Goal: Task Accomplishment & Management: Manage account settings

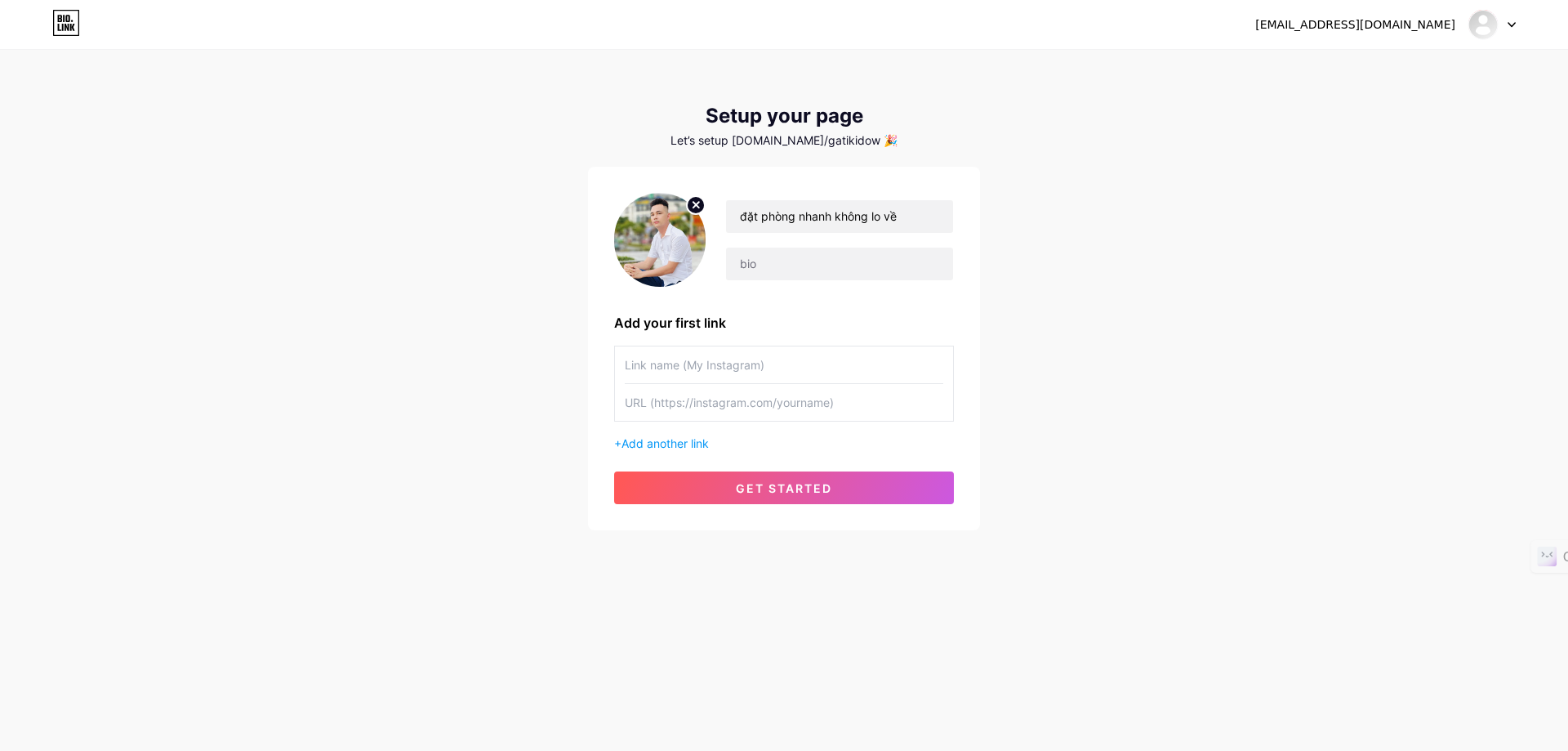
type input "đặt phòng nhanh không lo về"
click at [798, 362] on input "text" at bounding box center [784, 364] width 318 height 37
click at [709, 362] on input "text" at bounding box center [784, 364] width 318 height 37
type input "gatiki"
click at [749, 404] on input "text" at bounding box center [784, 402] width 318 height 37
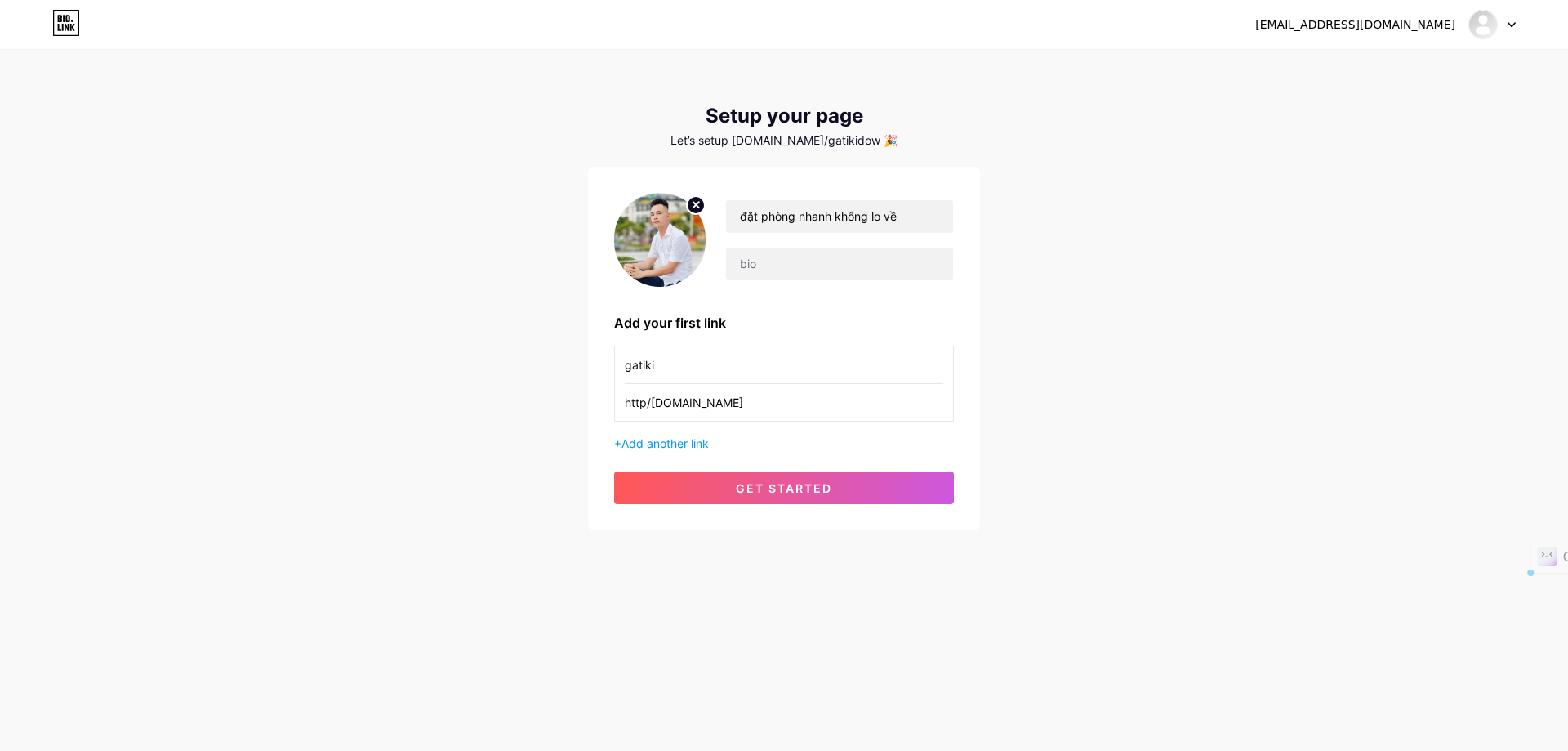
drag, startPoint x: 723, startPoint y: 399, endPoint x: 630, endPoint y: 406, distance: 93.3
click at [630, 406] on input "http/[DOMAIN_NAME]" at bounding box center [784, 402] width 318 height 37
click at [722, 398] on input "http/[DOMAIN_NAME]" at bounding box center [784, 402] width 318 height 37
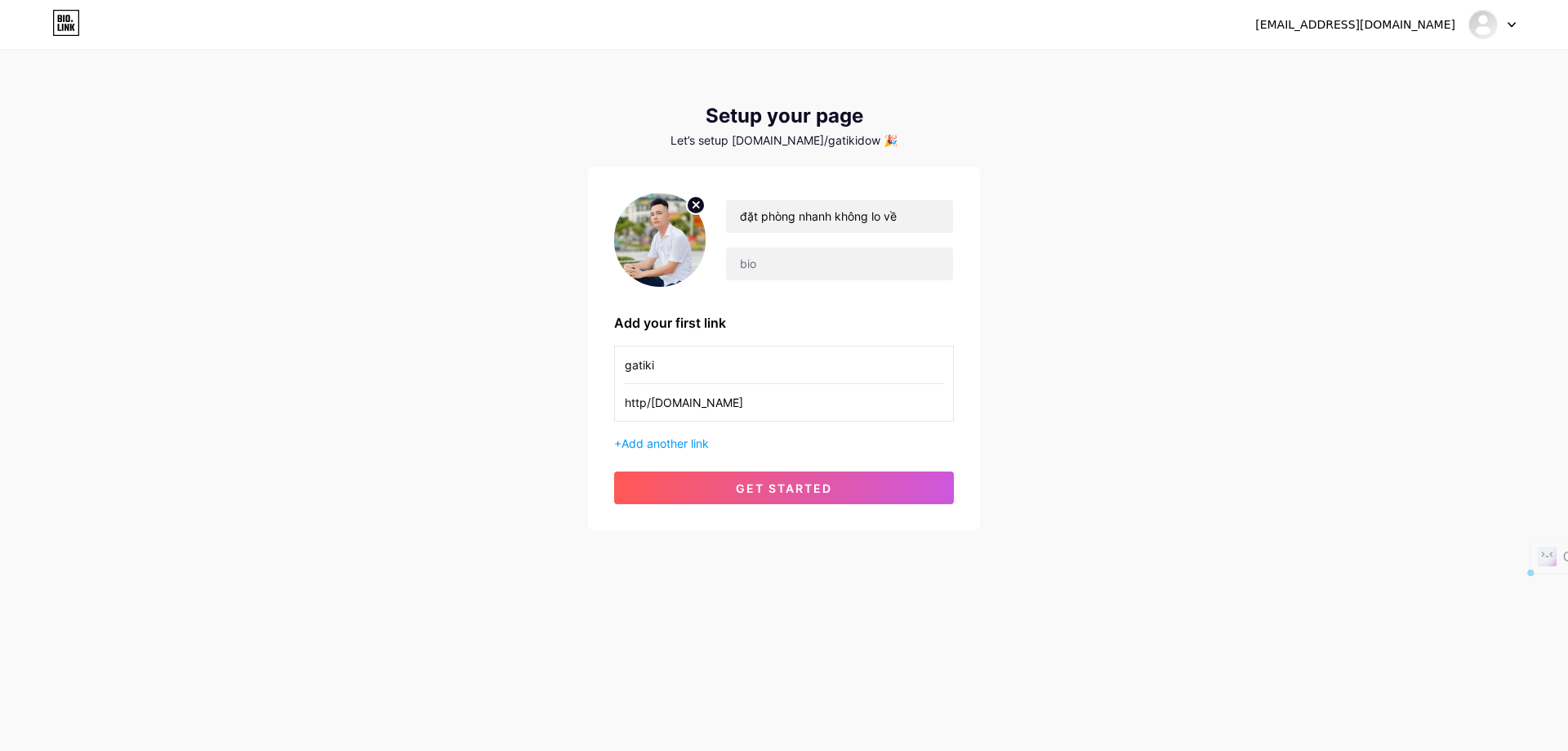
type input "http/[DOMAIN_NAME]"
click at [838, 421] on div "gatiki http/[DOMAIN_NAME] + Add another link" at bounding box center [784, 398] width 340 height 106
drag, startPoint x: 712, startPoint y: 401, endPoint x: 263, endPoint y: 365, distance: 450.4
click at [263, 365] on div "[EMAIL_ADDRESS][DOMAIN_NAME] Dashboard Logout Setup your page Let’s setup [DOMA…" at bounding box center [784, 291] width 1568 height 583
paste input "http/[DOMAIN_NAME]"
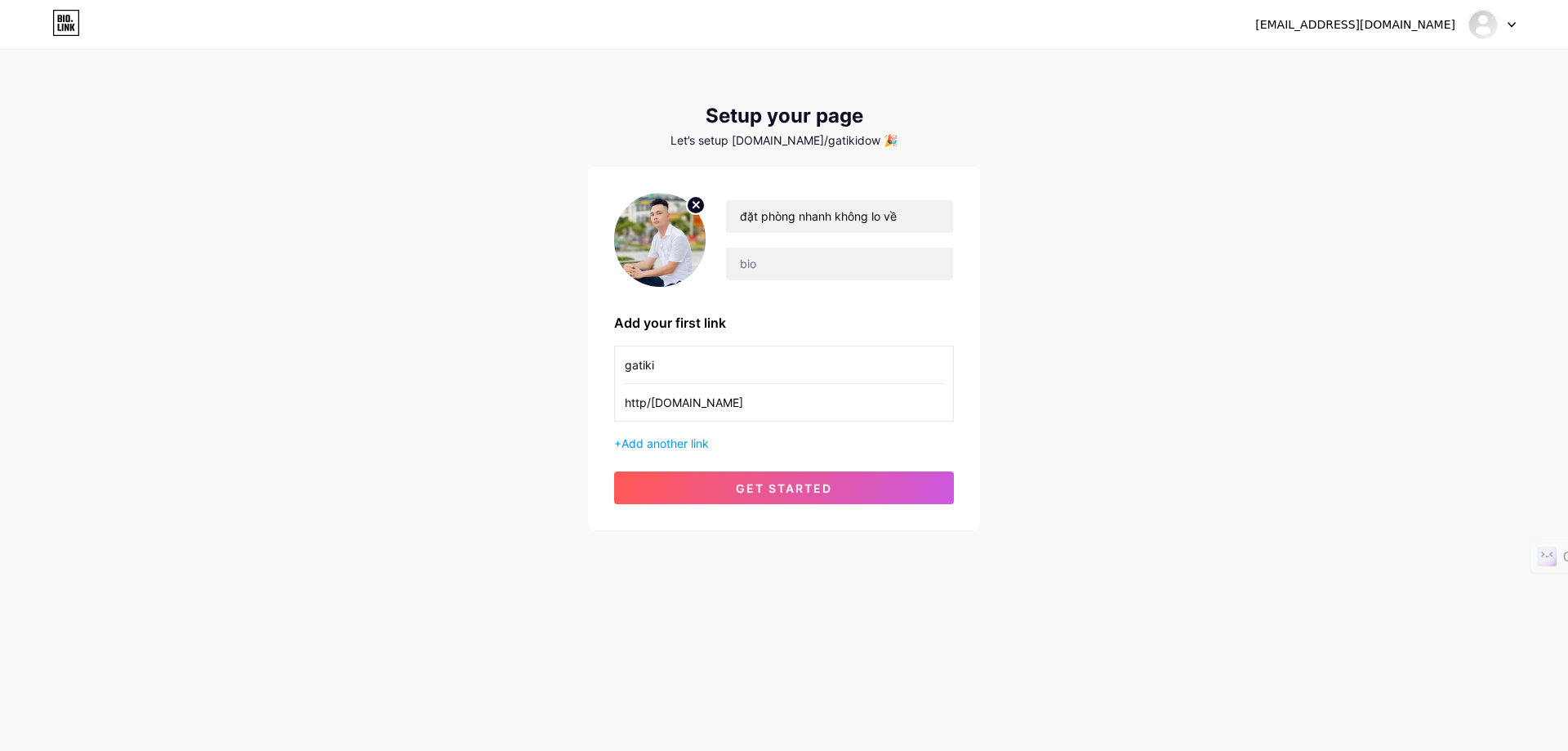
click at [645, 401] on input "http/[DOMAIN_NAME]" at bounding box center [784, 402] width 318 height 37
click at [651, 406] on input "http;//[DOMAIN_NAME]" at bounding box center [784, 402] width 318 height 37
type input "hhtt://[DOMAIN_NAME]"
click at [800, 488] on span "get started" at bounding box center [784, 488] width 97 height 14
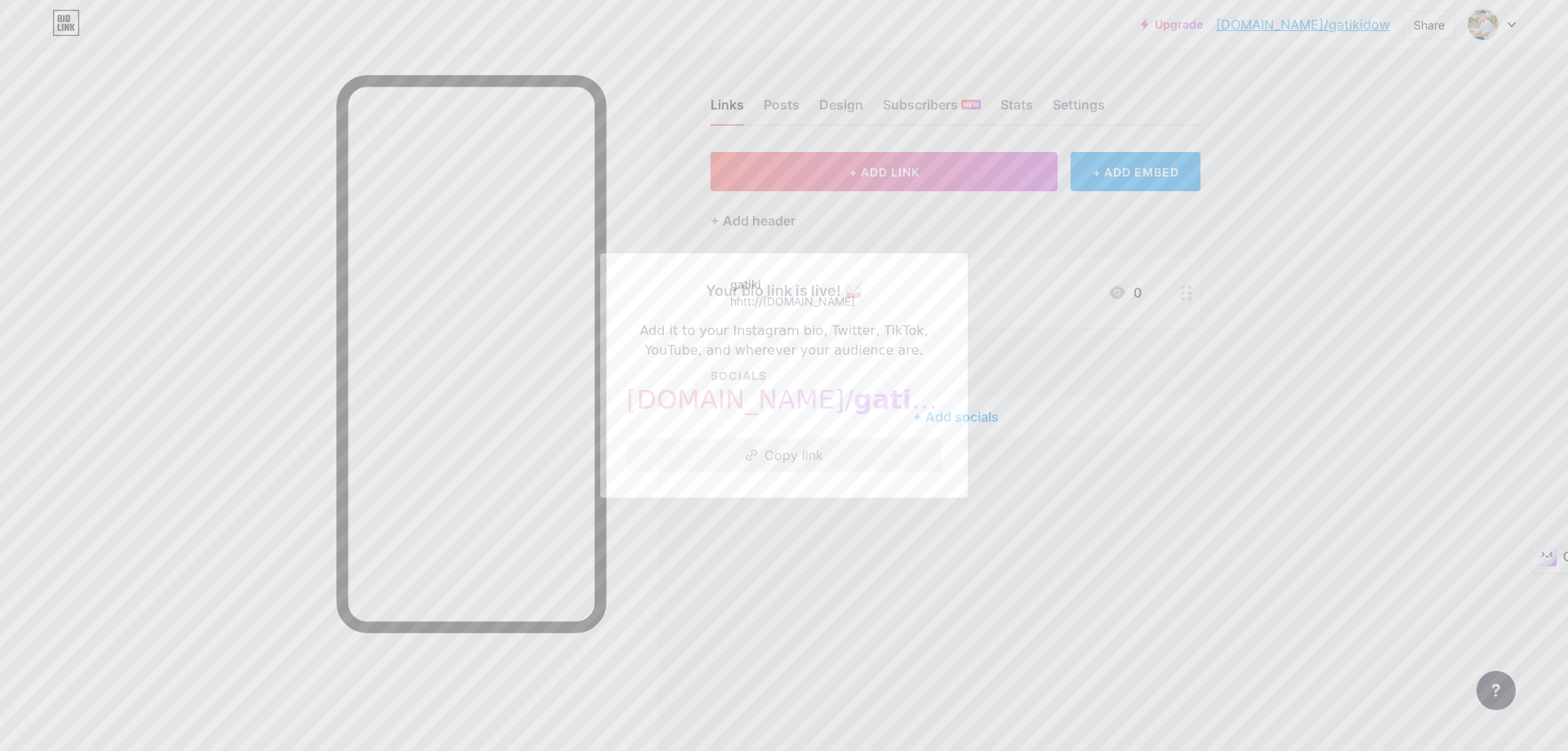
click at [771, 452] on button "Copy link" at bounding box center [784, 454] width 315 height 33
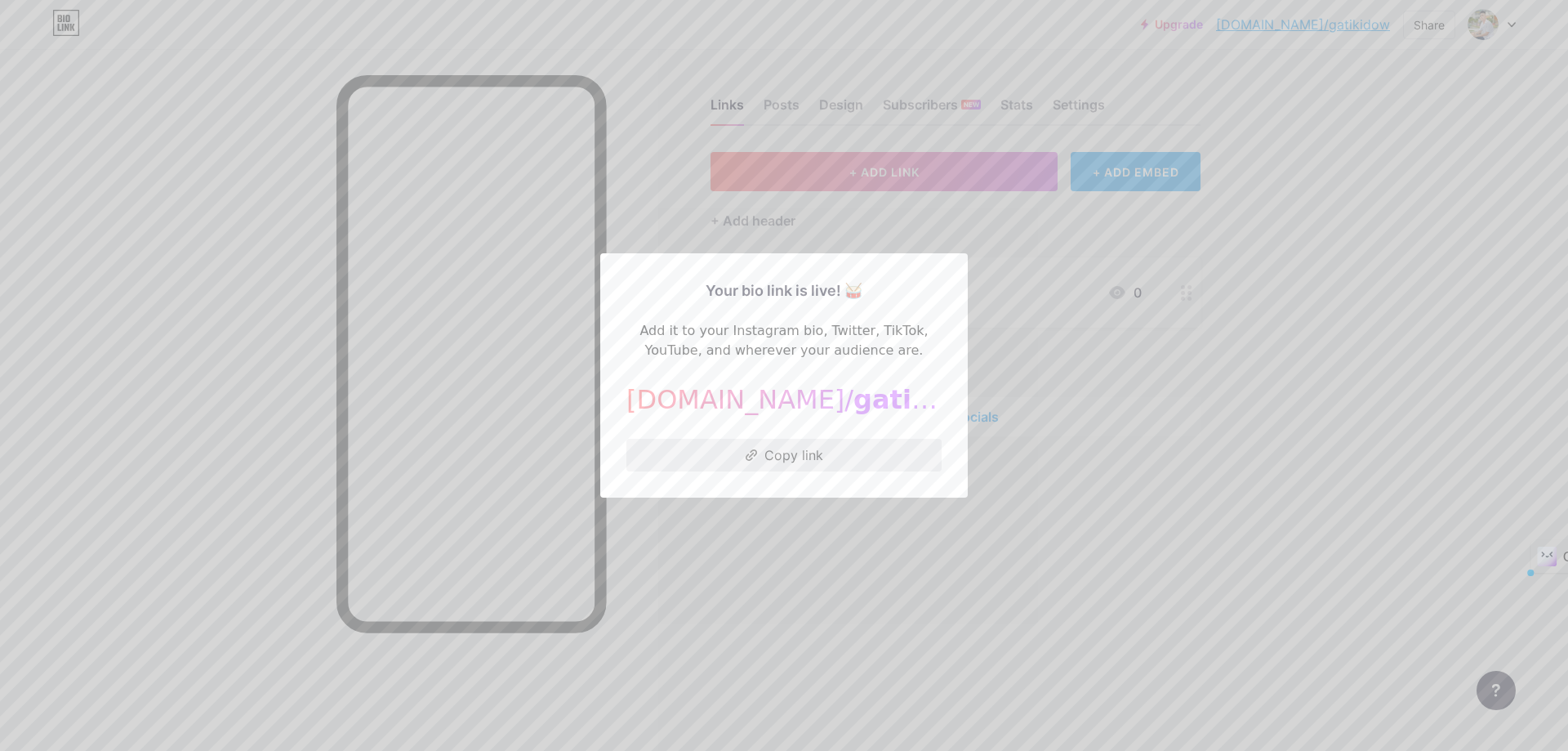
click at [787, 456] on button "Copy link" at bounding box center [784, 454] width 315 height 33
click at [1061, 487] on div at bounding box center [784, 376] width 1568 height 751
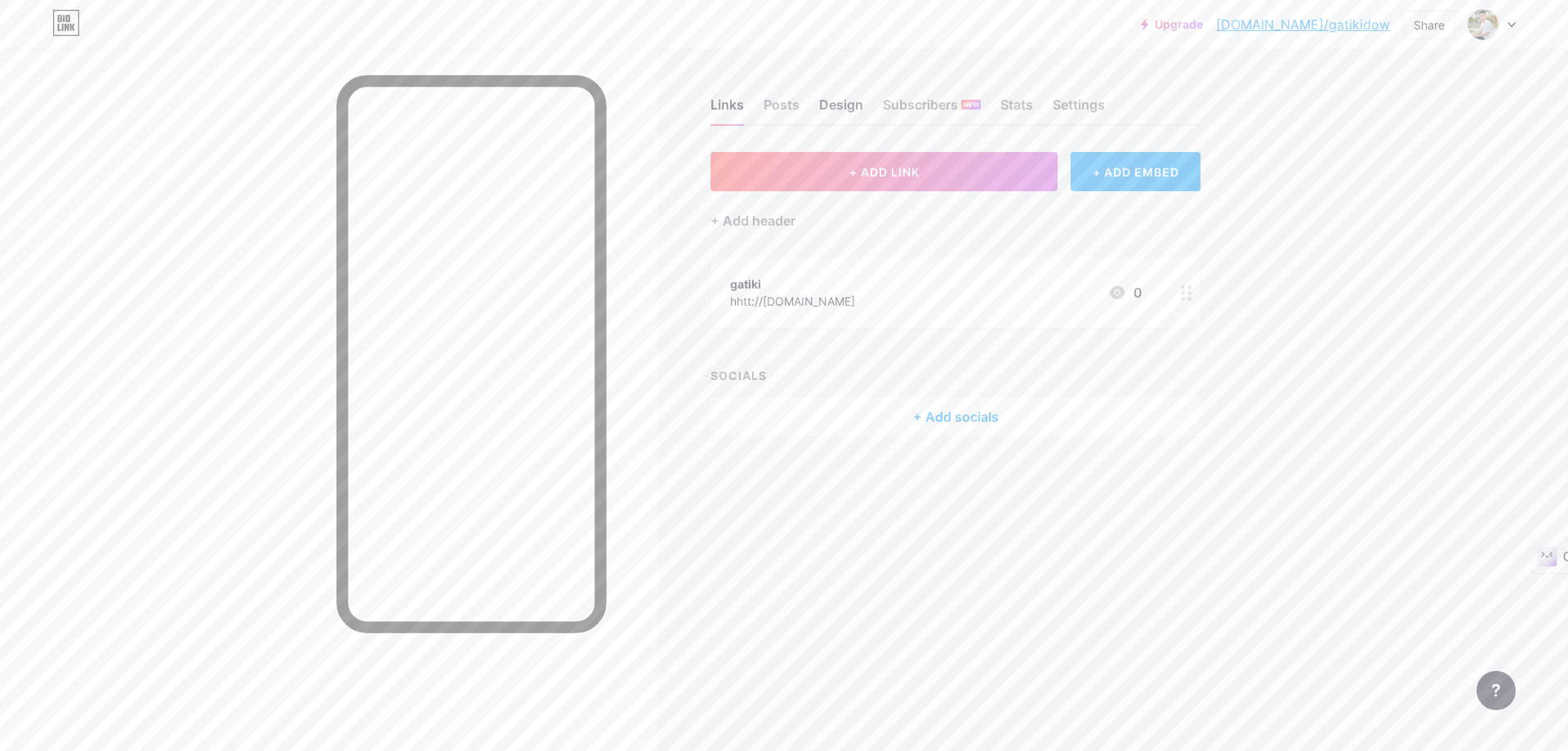
click at [854, 109] on div "Design" at bounding box center [841, 109] width 44 height 29
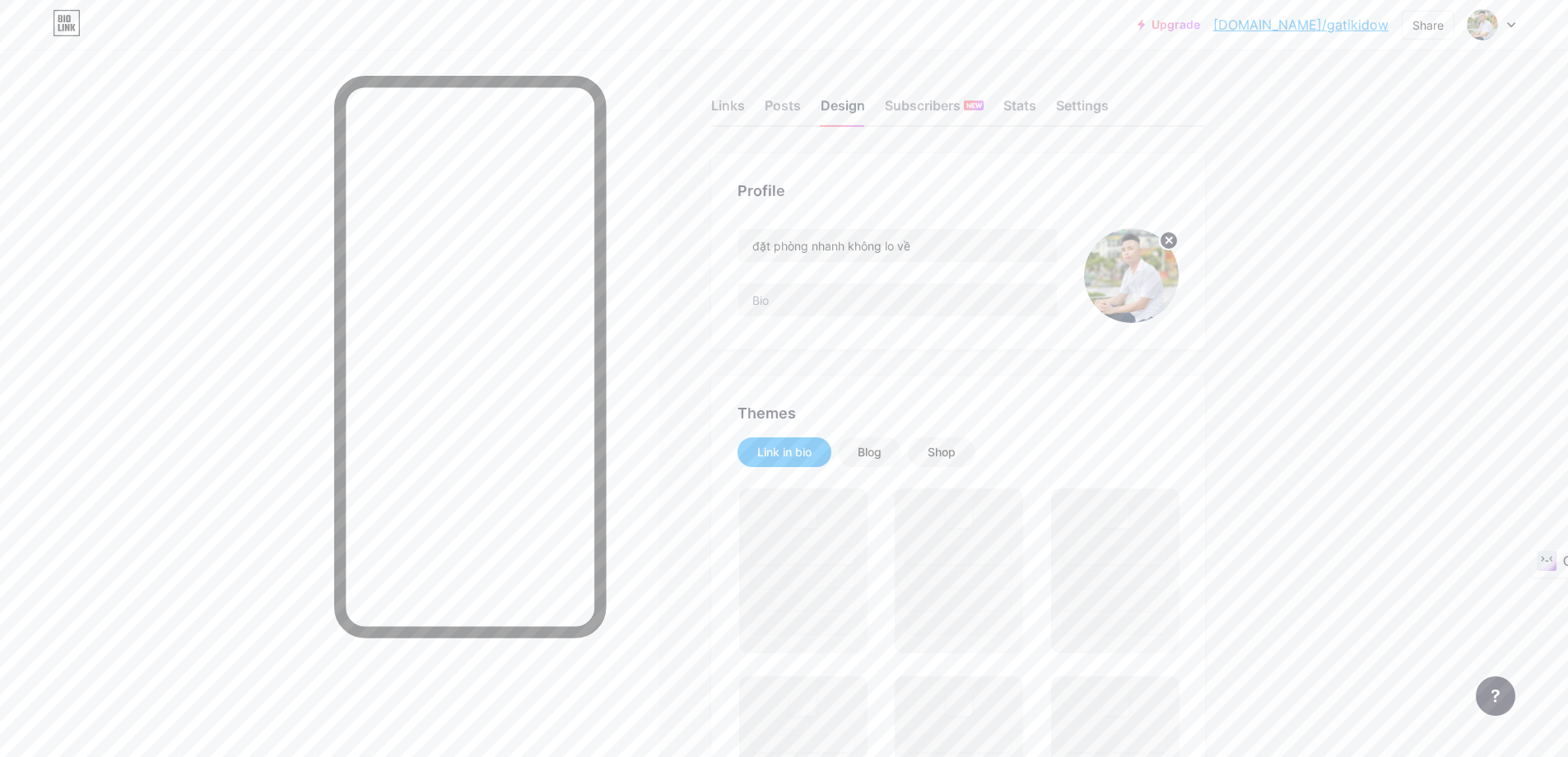
click at [861, 110] on div "Design" at bounding box center [843, 110] width 44 height 29
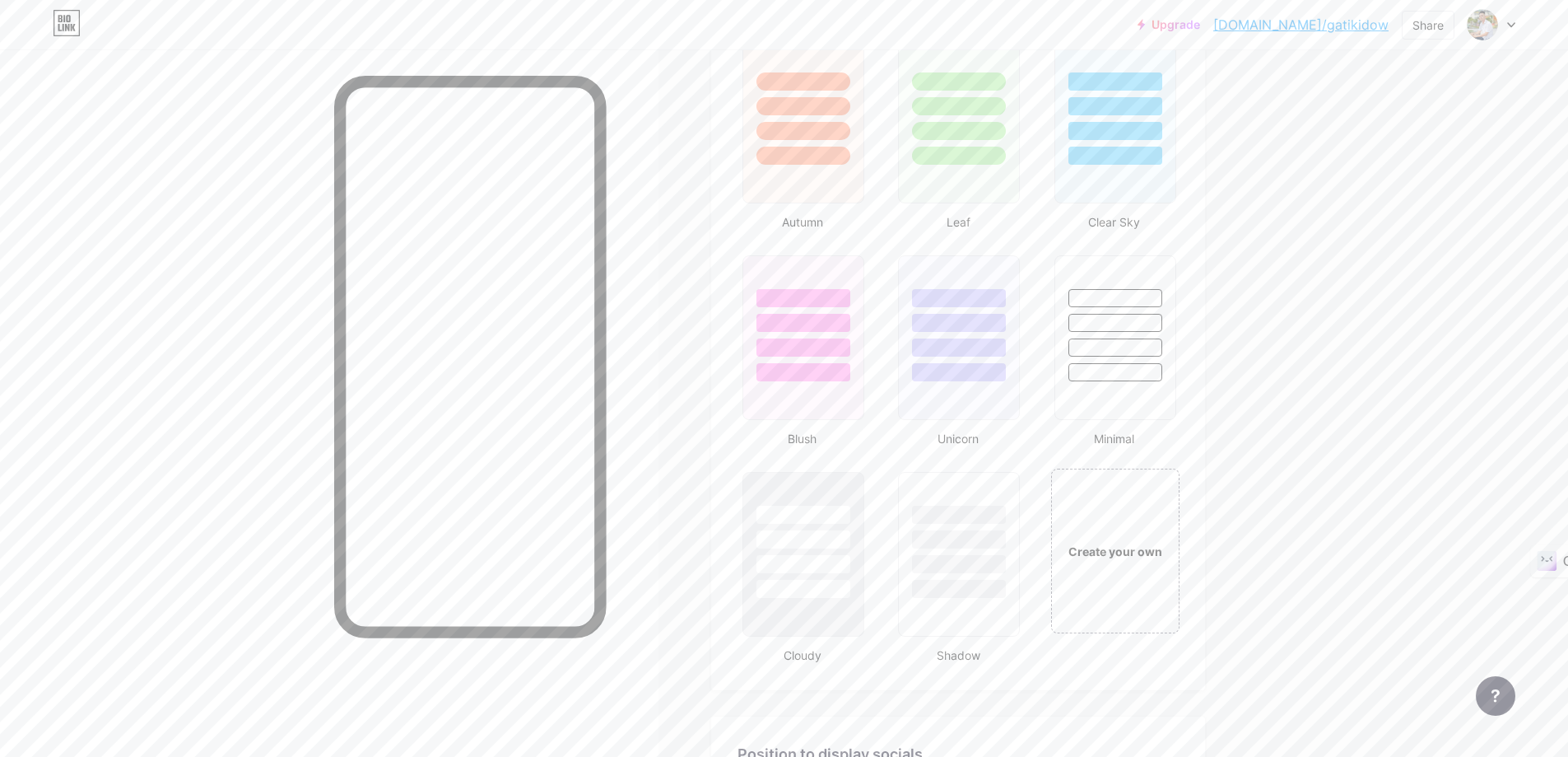
scroll to position [1565, 0]
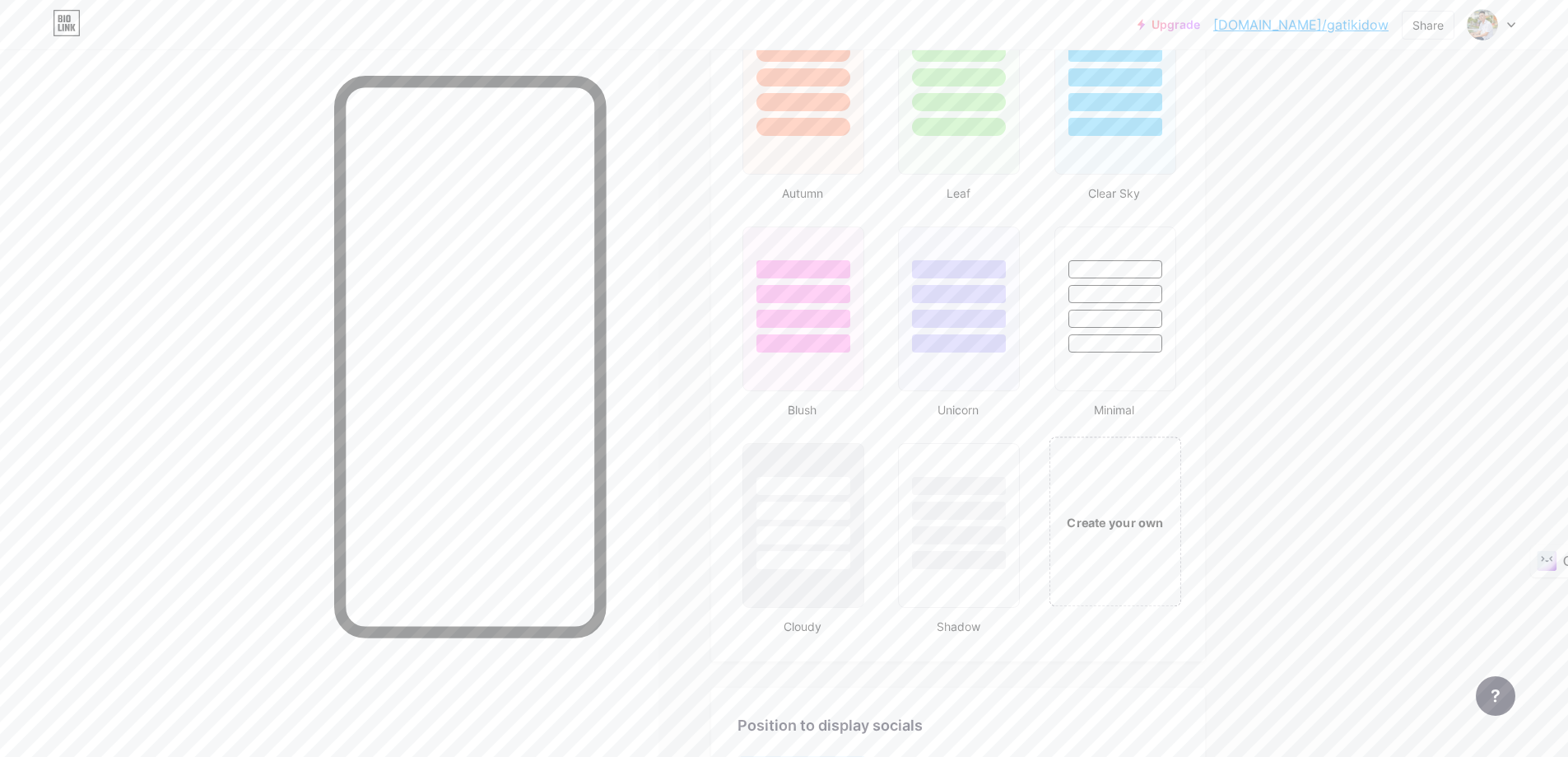
click at [1152, 549] on div "Create your own" at bounding box center [1115, 520] width 132 height 169
click at [1150, 547] on div "Create your own" at bounding box center [1114, 522] width 126 height 165
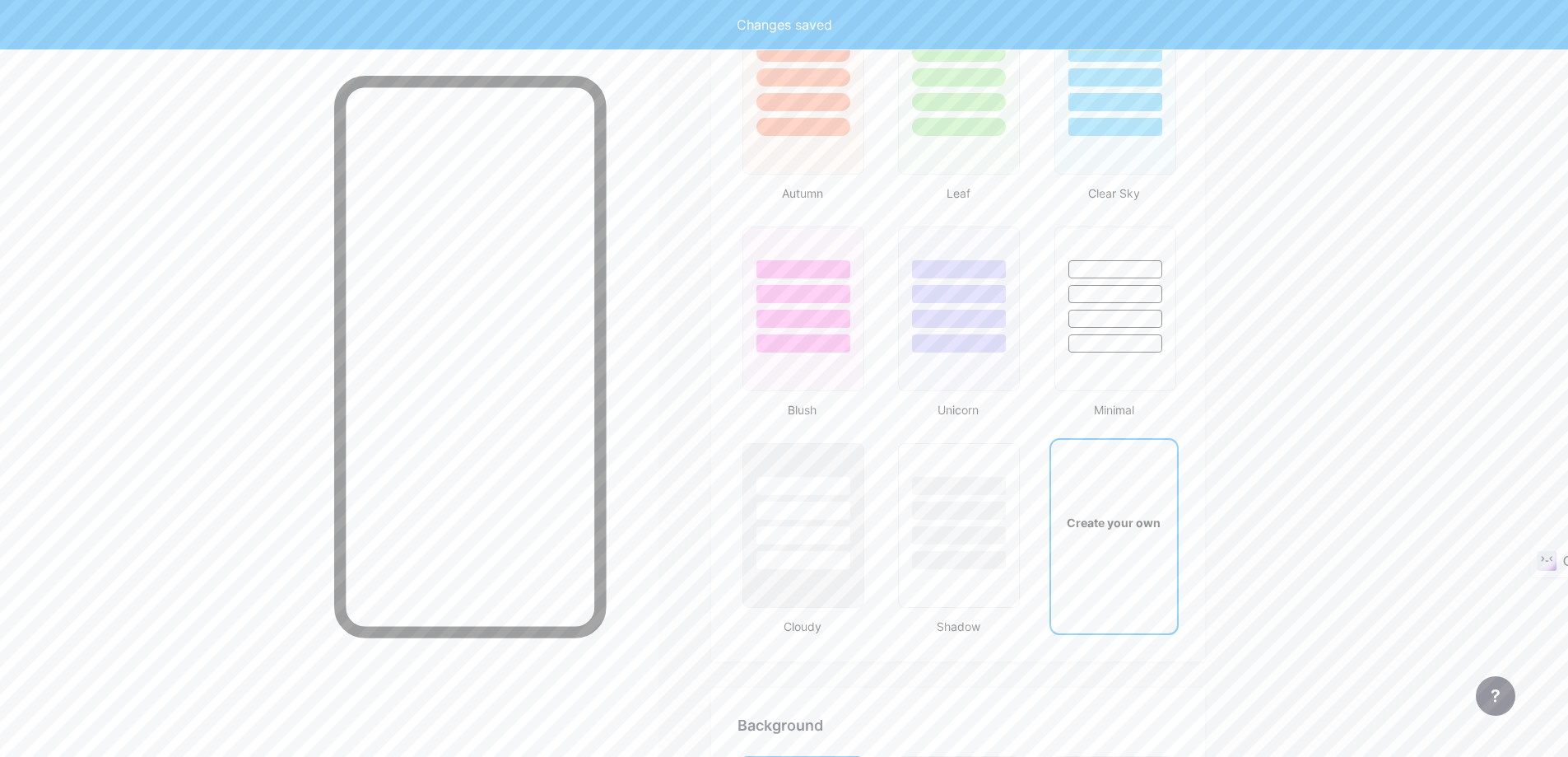
type input "#ffffff"
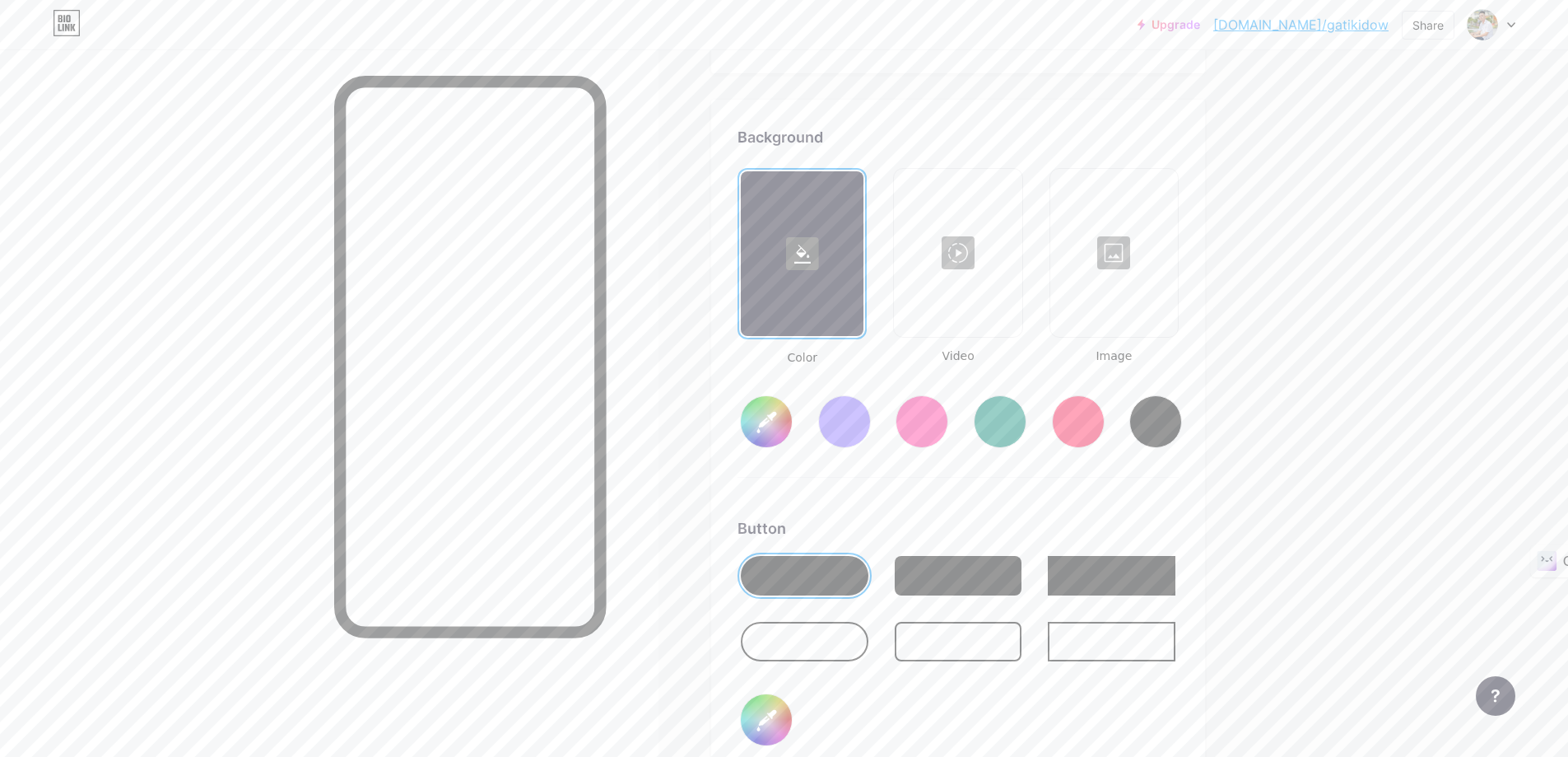
type input "#ffffff"
type input "#000000"
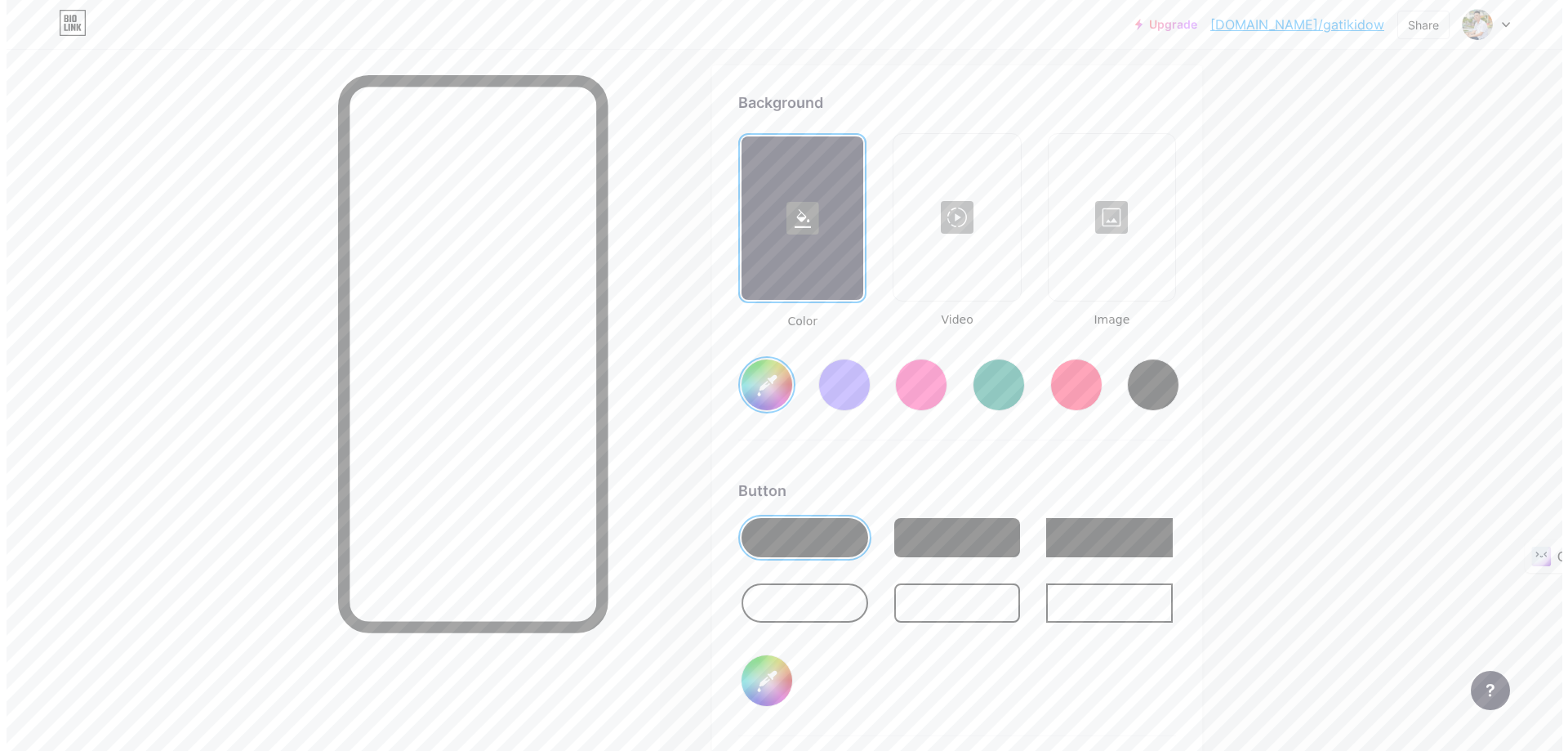
scroll to position [2251, 0]
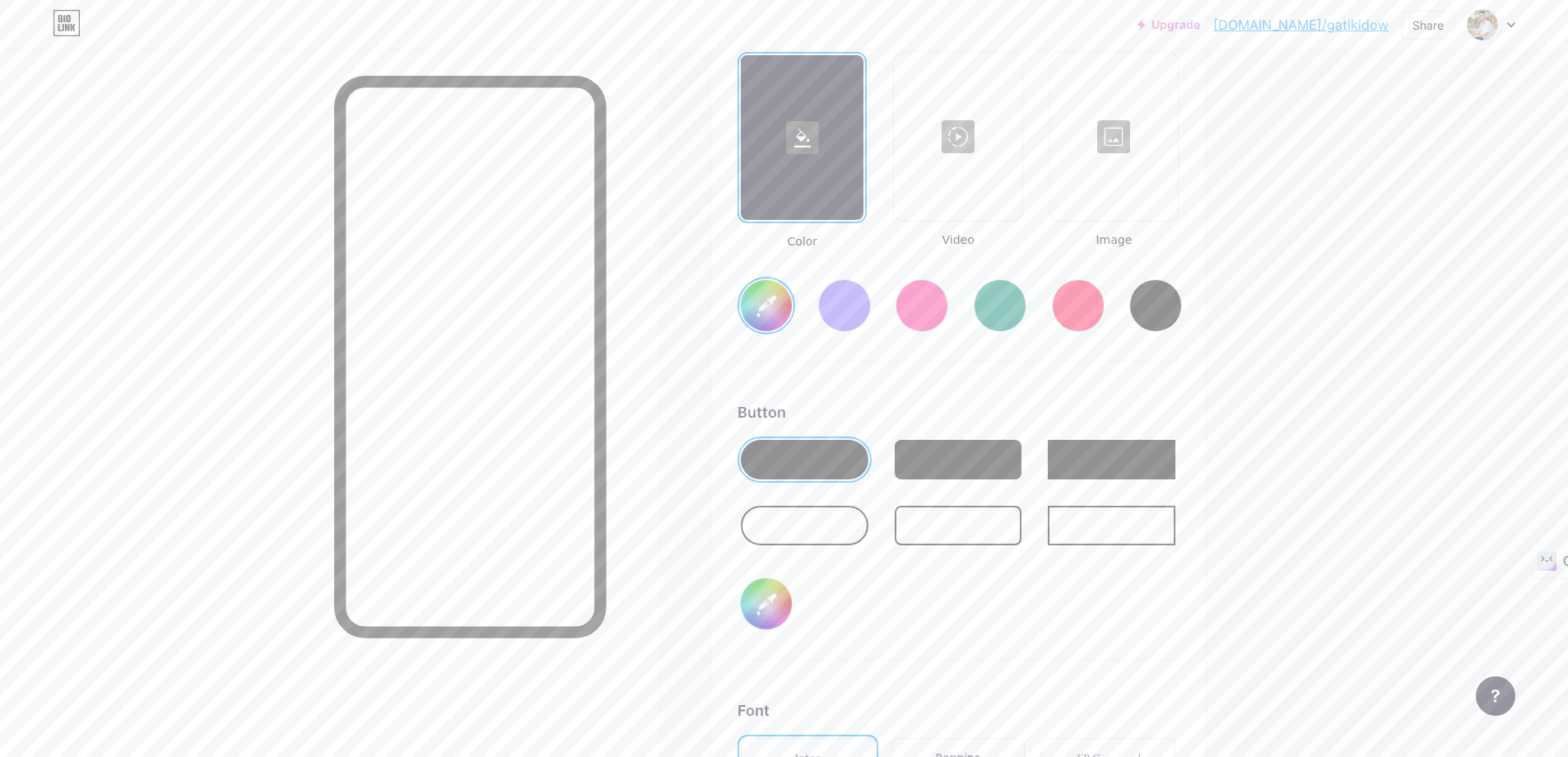
click at [778, 296] on input "#ffffff" at bounding box center [766, 306] width 51 height 51
click at [1077, 385] on div "Background Color Video Image #ffffff Button #000000 Font Inter Poppins EB Garam…" at bounding box center [958, 497] width 442 height 976
click at [819, 143] on icon at bounding box center [802, 137] width 33 height 33
click at [811, 245] on span "Color" at bounding box center [802, 241] width 130 height 17
click at [772, 301] on input "#ffffff" at bounding box center [766, 306] width 51 height 51
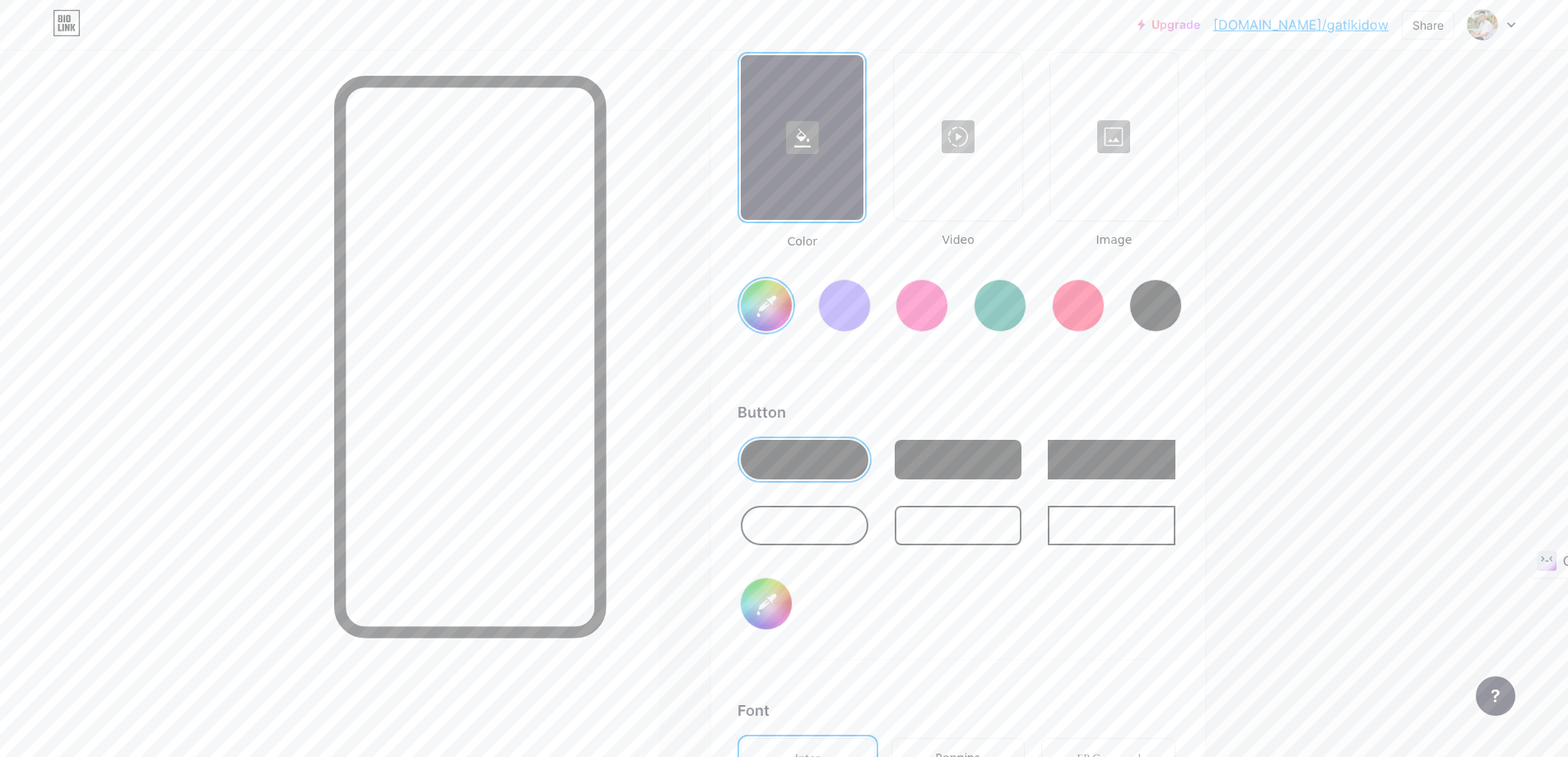
click at [957, 132] on div at bounding box center [957, 136] width 124 height 165
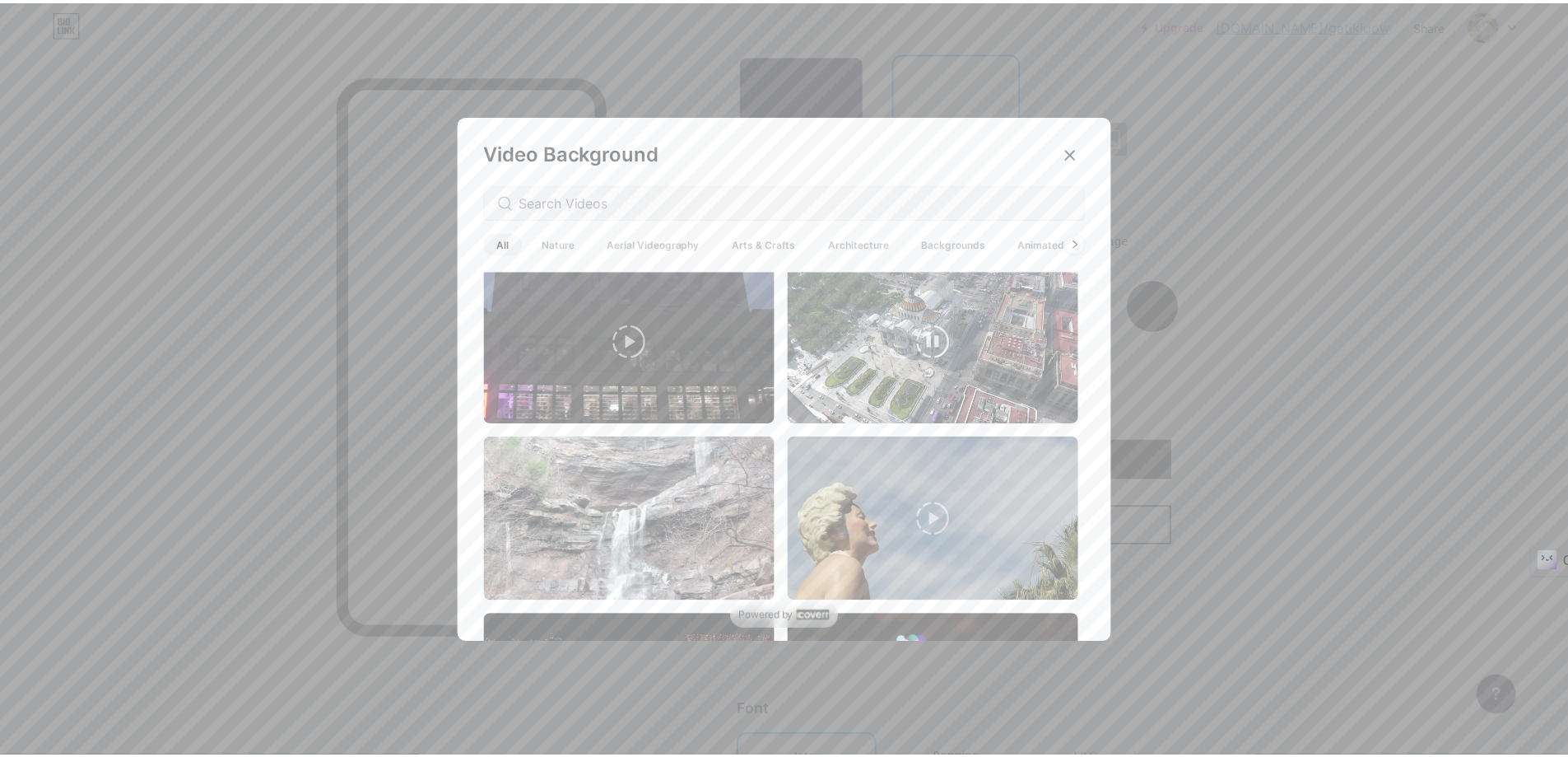
scroll to position [0, 0]
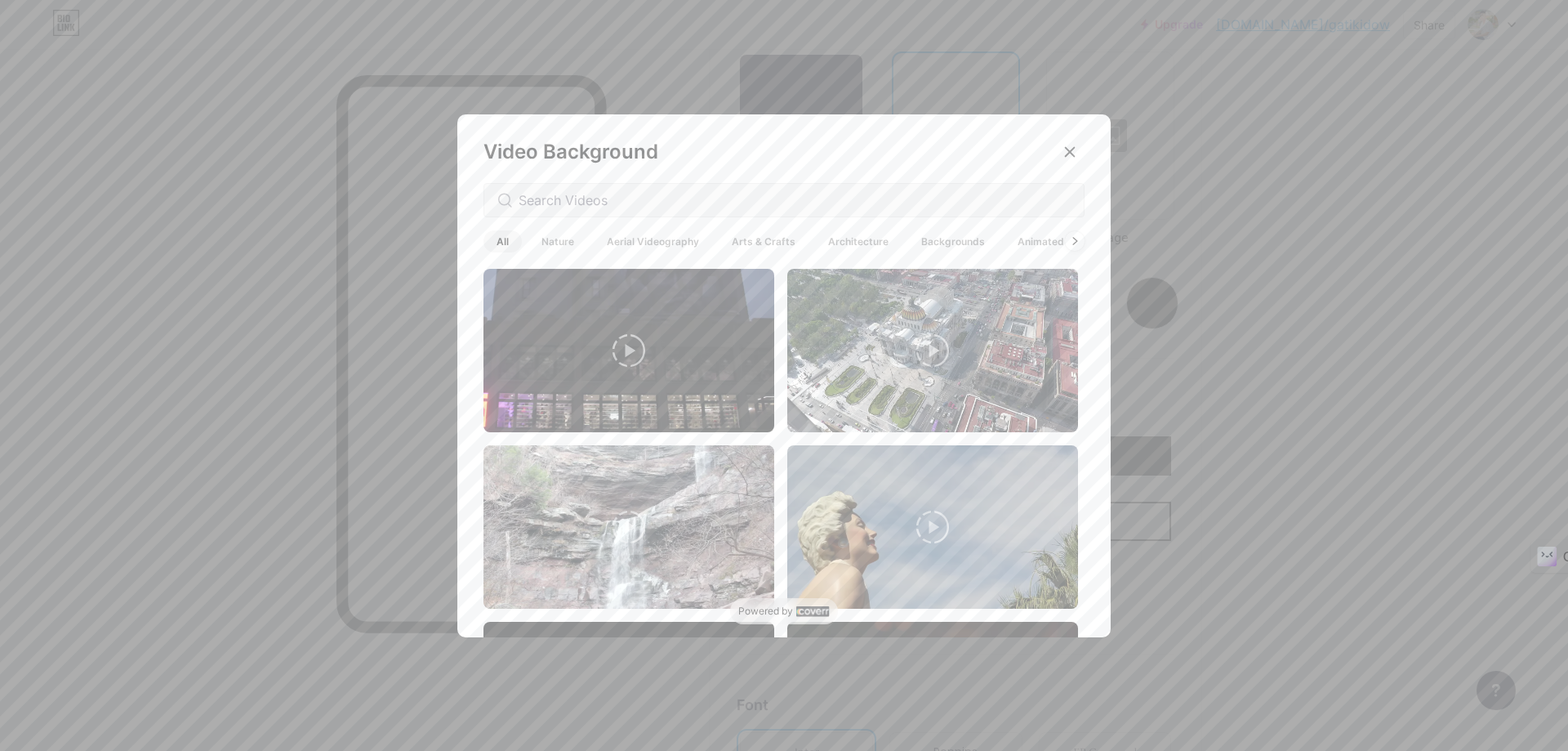
click at [549, 237] on span "Nature" at bounding box center [557, 241] width 59 height 23
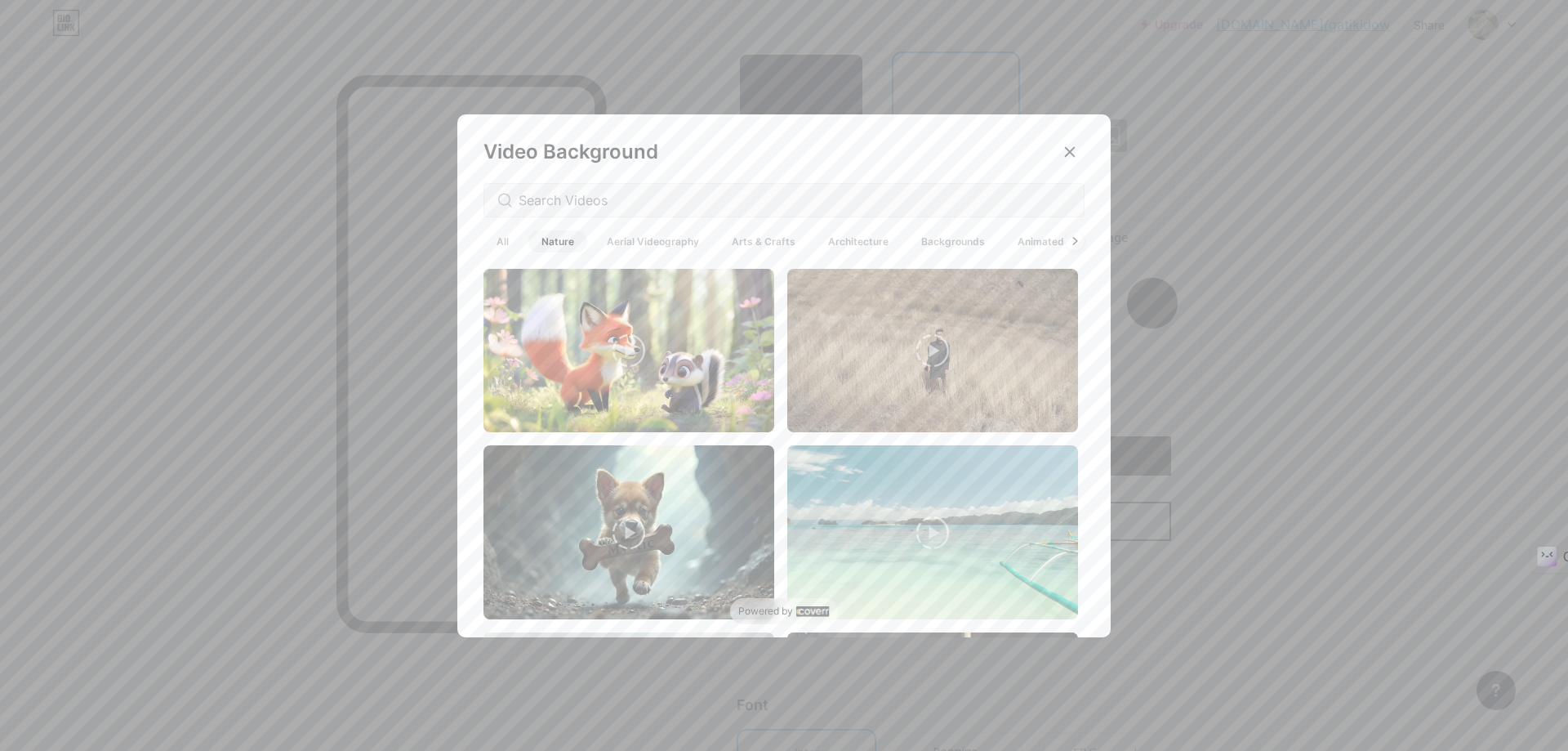
click at [679, 356] on video at bounding box center [629, 350] width 291 height 163
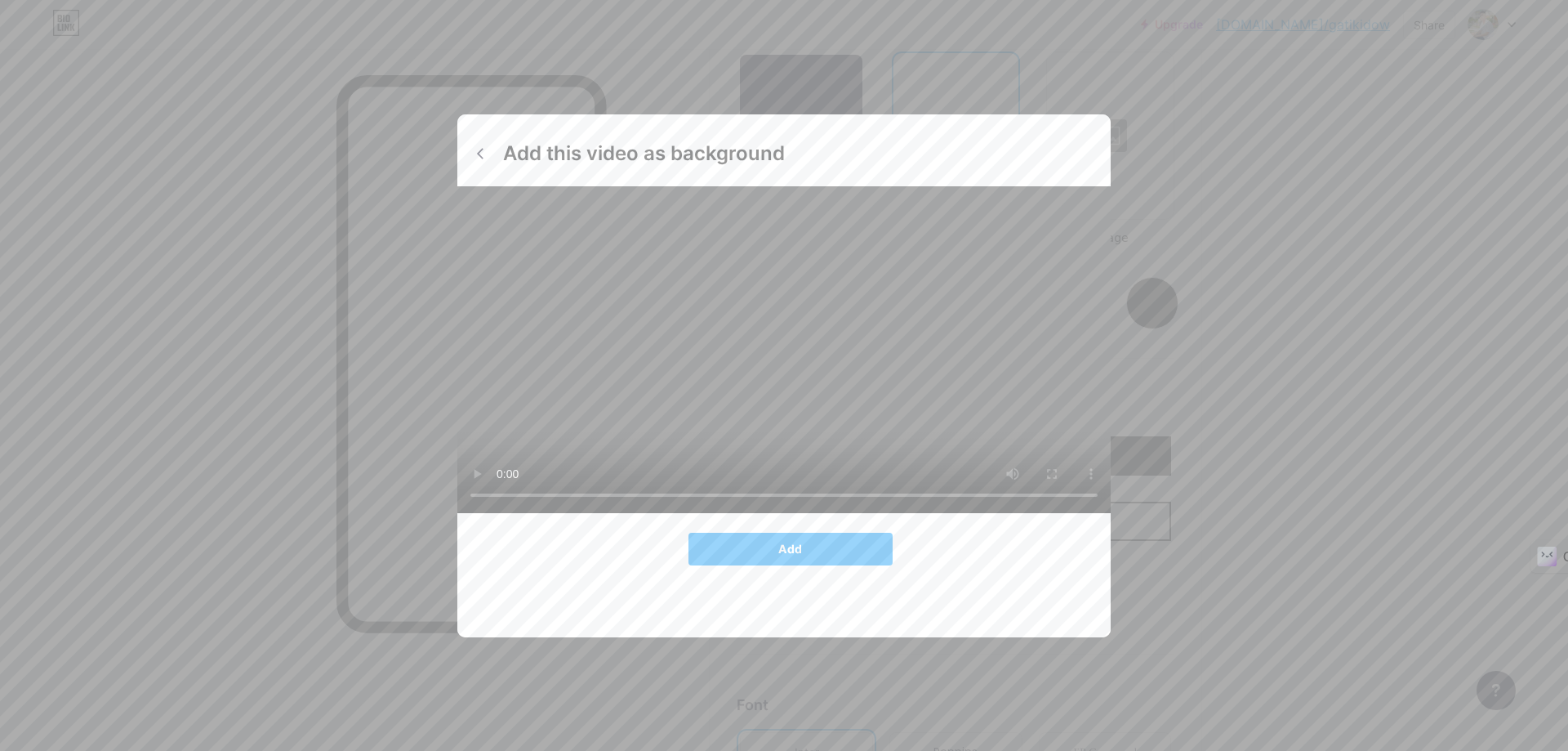
click at [661, 362] on video at bounding box center [629, 350] width 291 height 163
click at [630, 346] on icon at bounding box center [629, 350] width 33 height 33
click at [799, 565] on button "Add" at bounding box center [791, 549] width 205 height 33
click at [791, 556] on span "Add" at bounding box center [790, 548] width 23 height 14
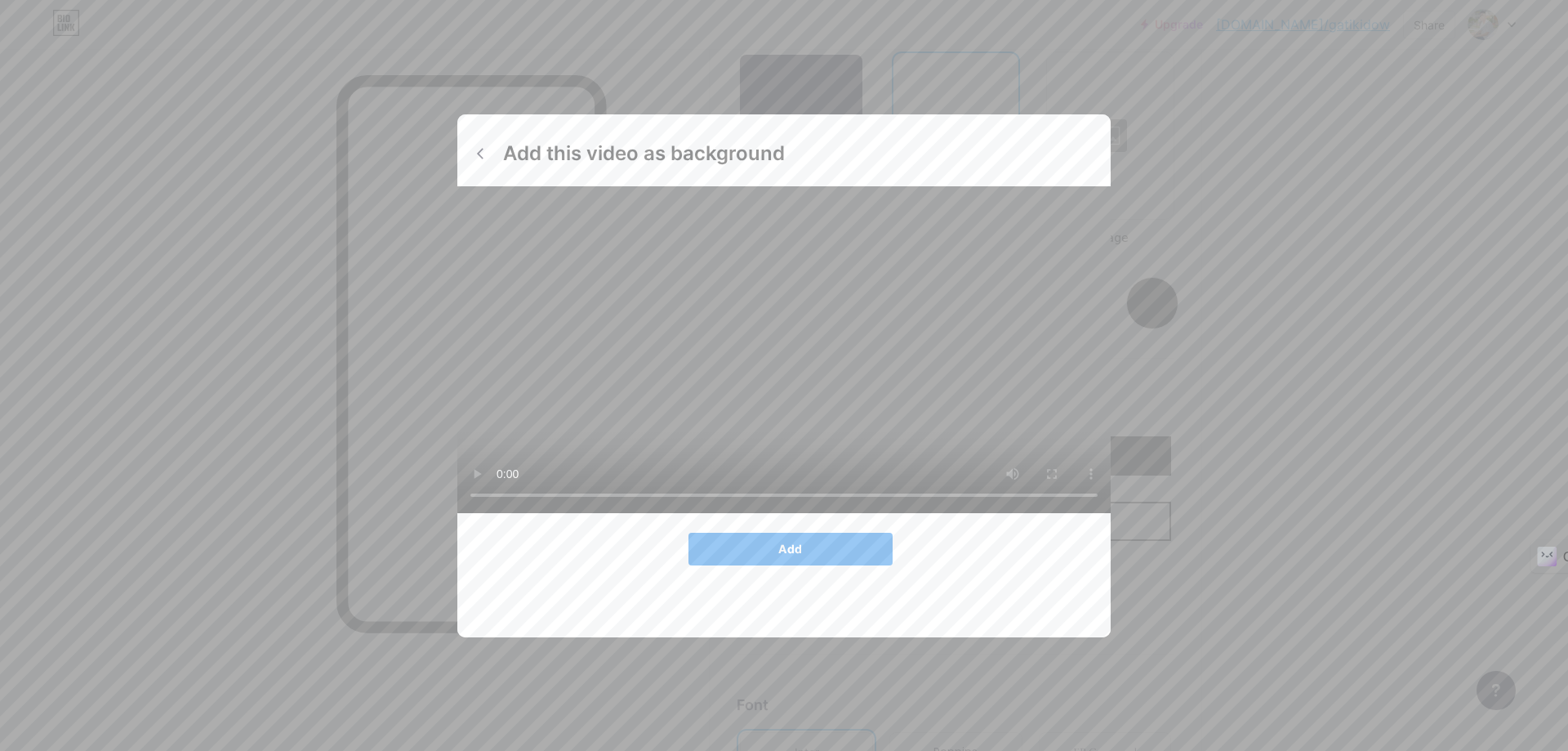
click at [791, 556] on span "Add" at bounding box center [790, 548] width 23 height 14
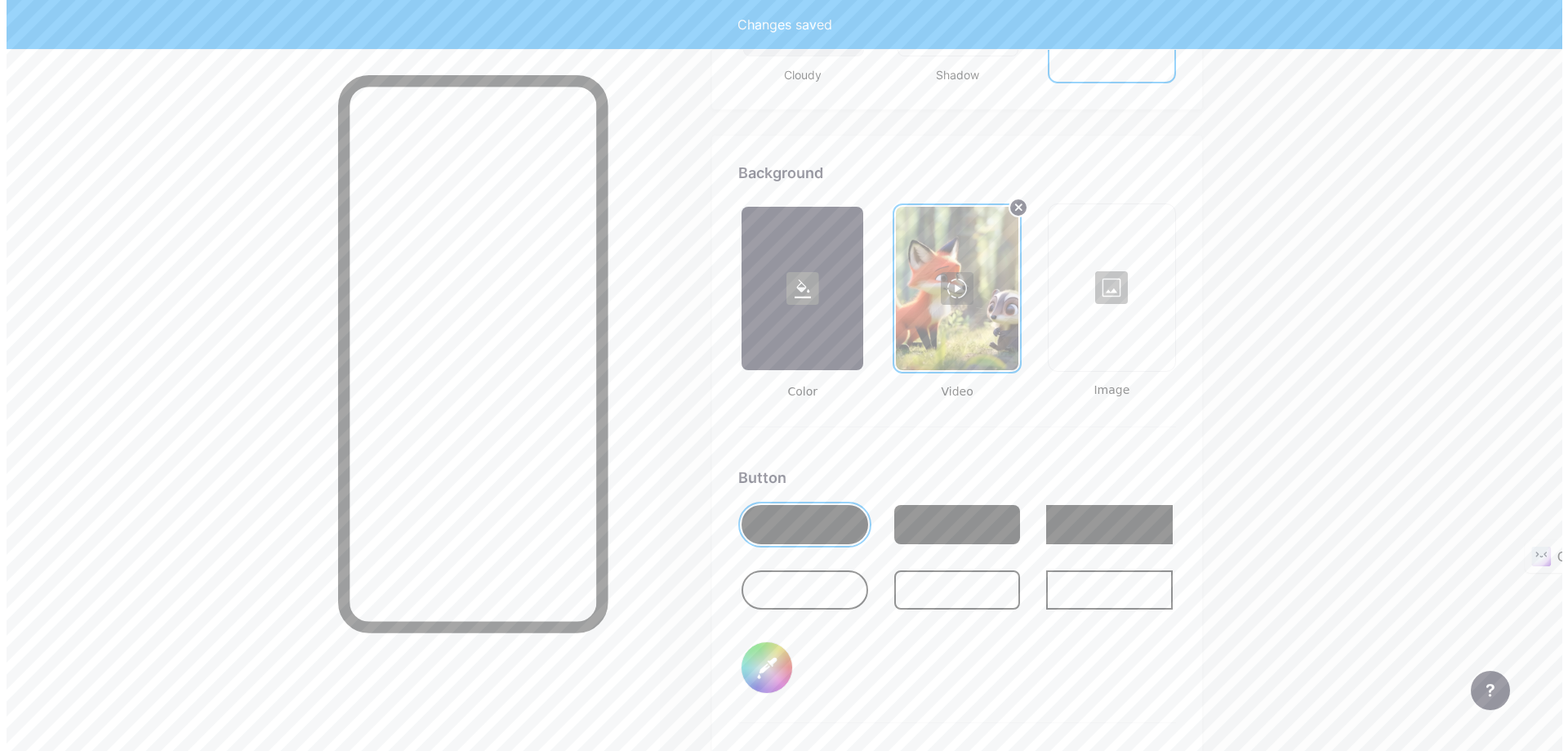
scroll to position [2088, 0]
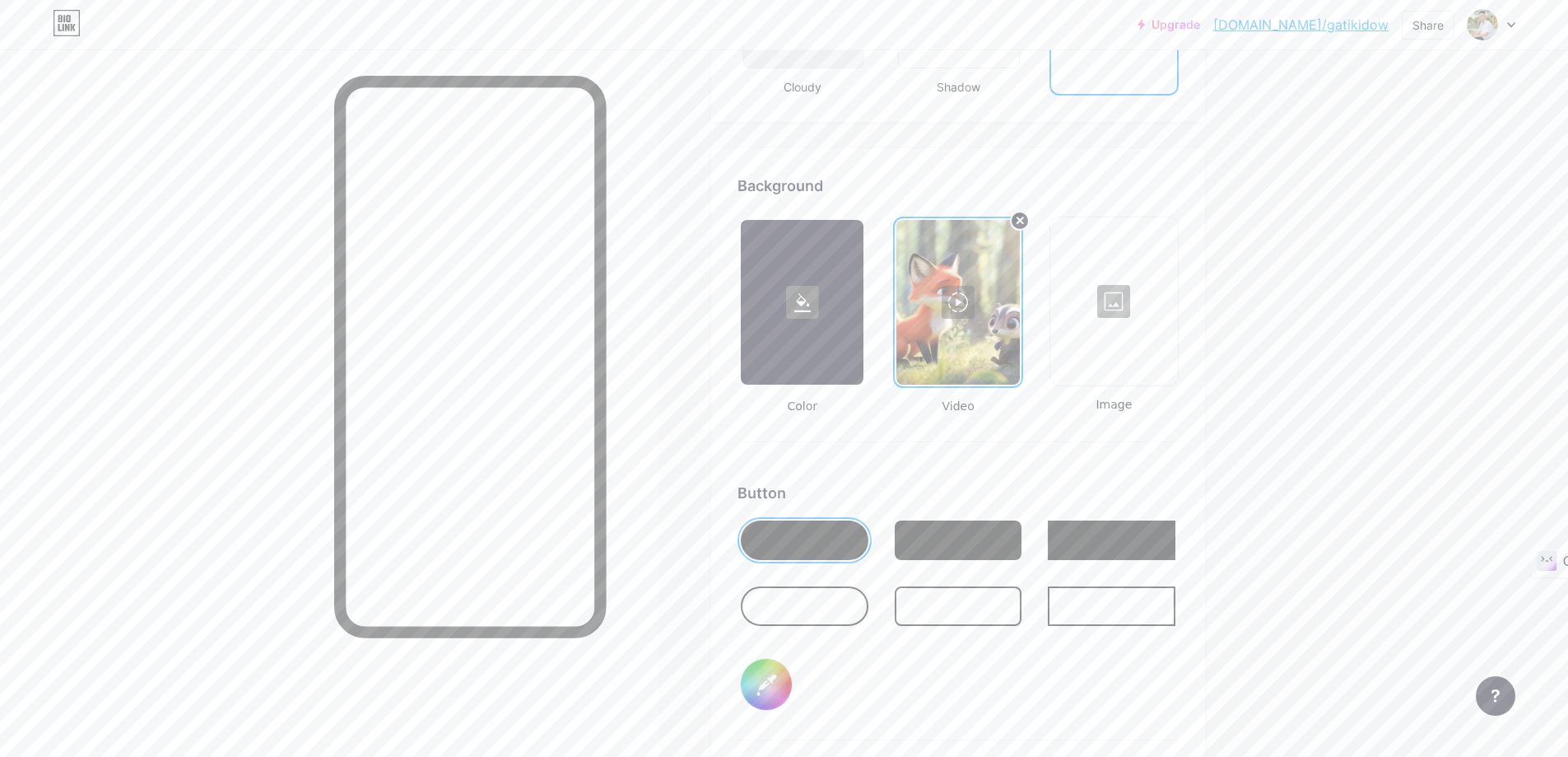
click at [967, 298] on div at bounding box center [958, 302] width 123 height 165
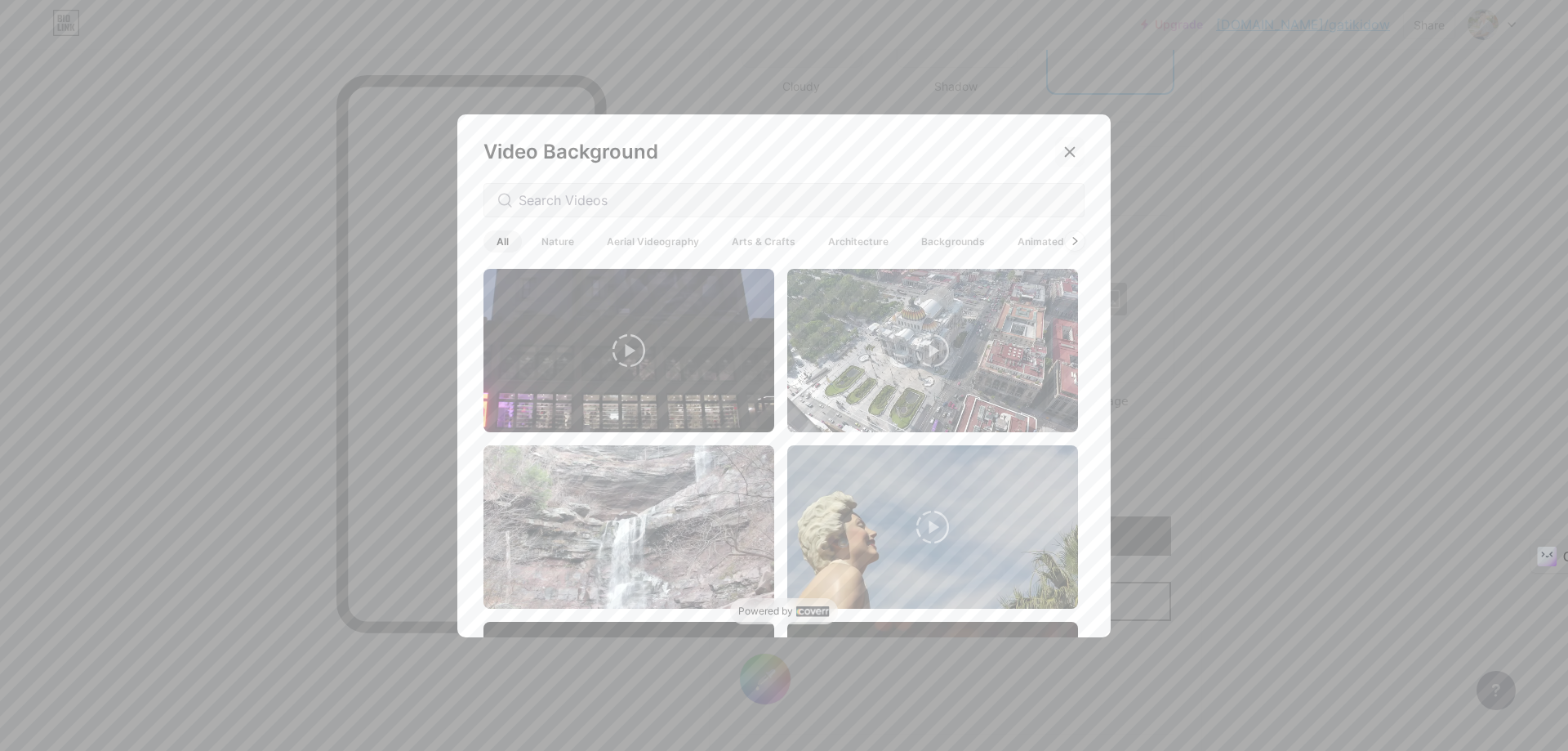
click at [1066, 150] on icon at bounding box center [1071, 152] width 9 height 9
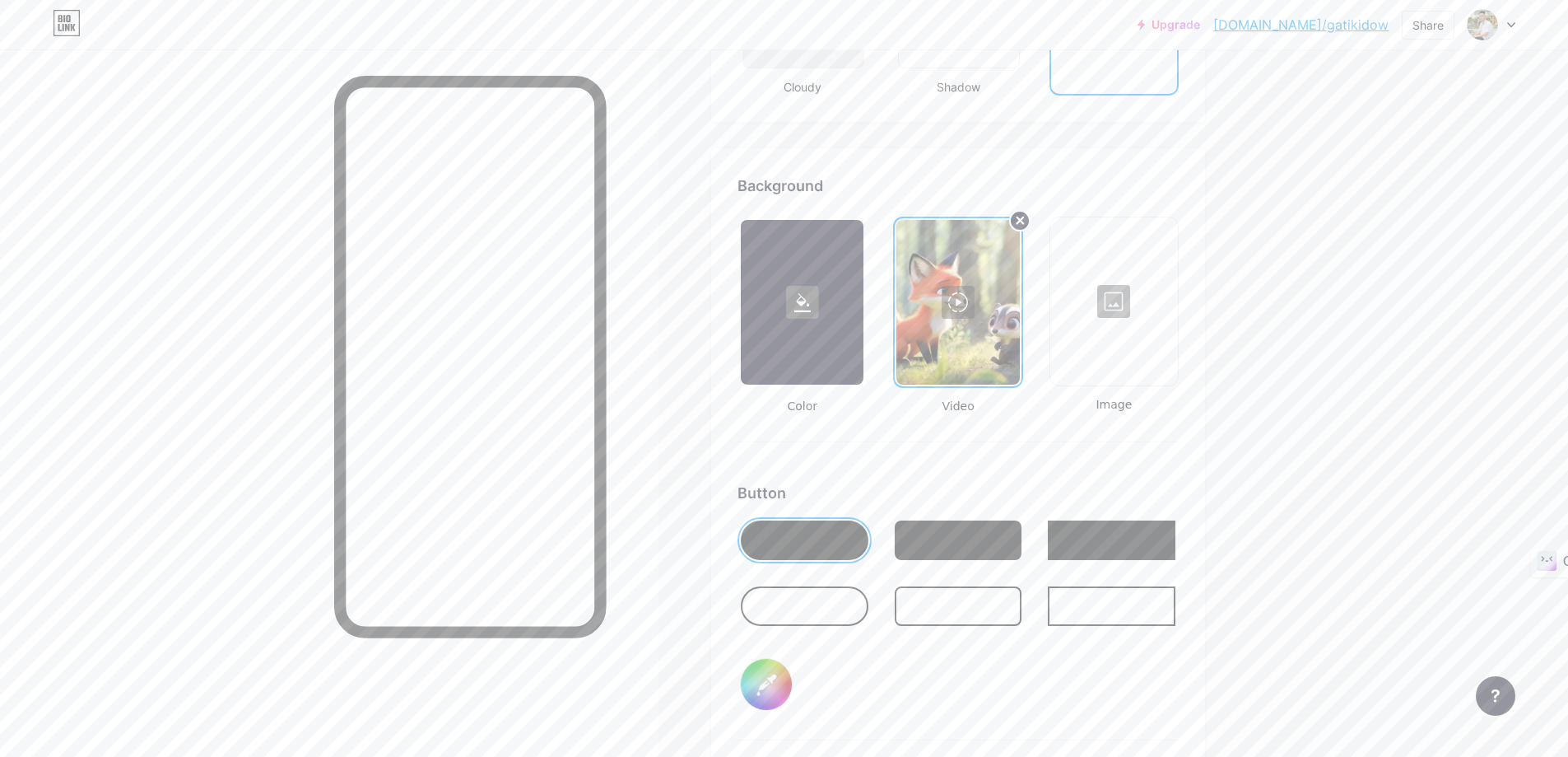
click at [1026, 216] on circle at bounding box center [1019, 220] width 20 height 20
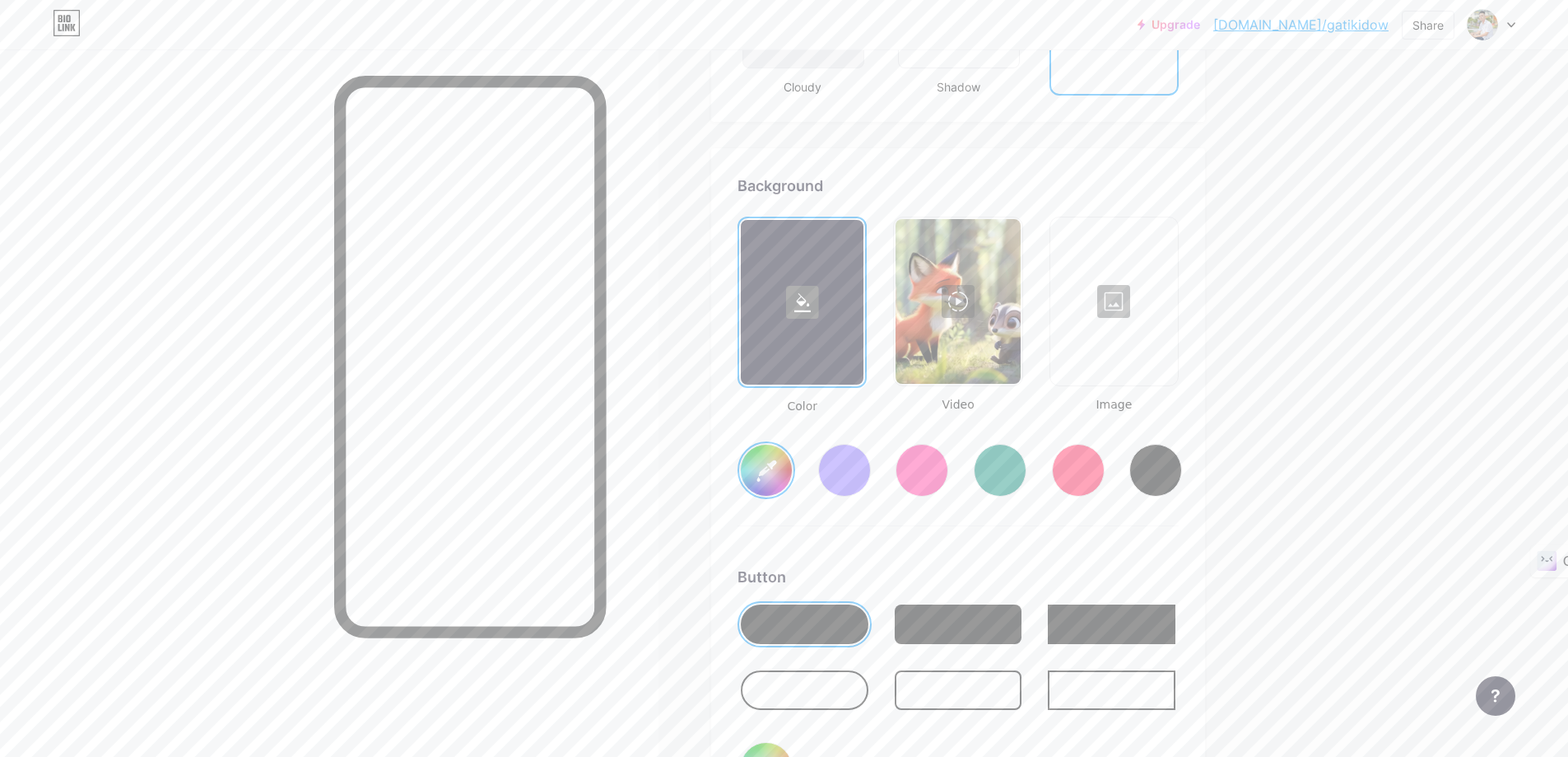
click at [967, 295] on div at bounding box center [957, 302] width 124 height 165
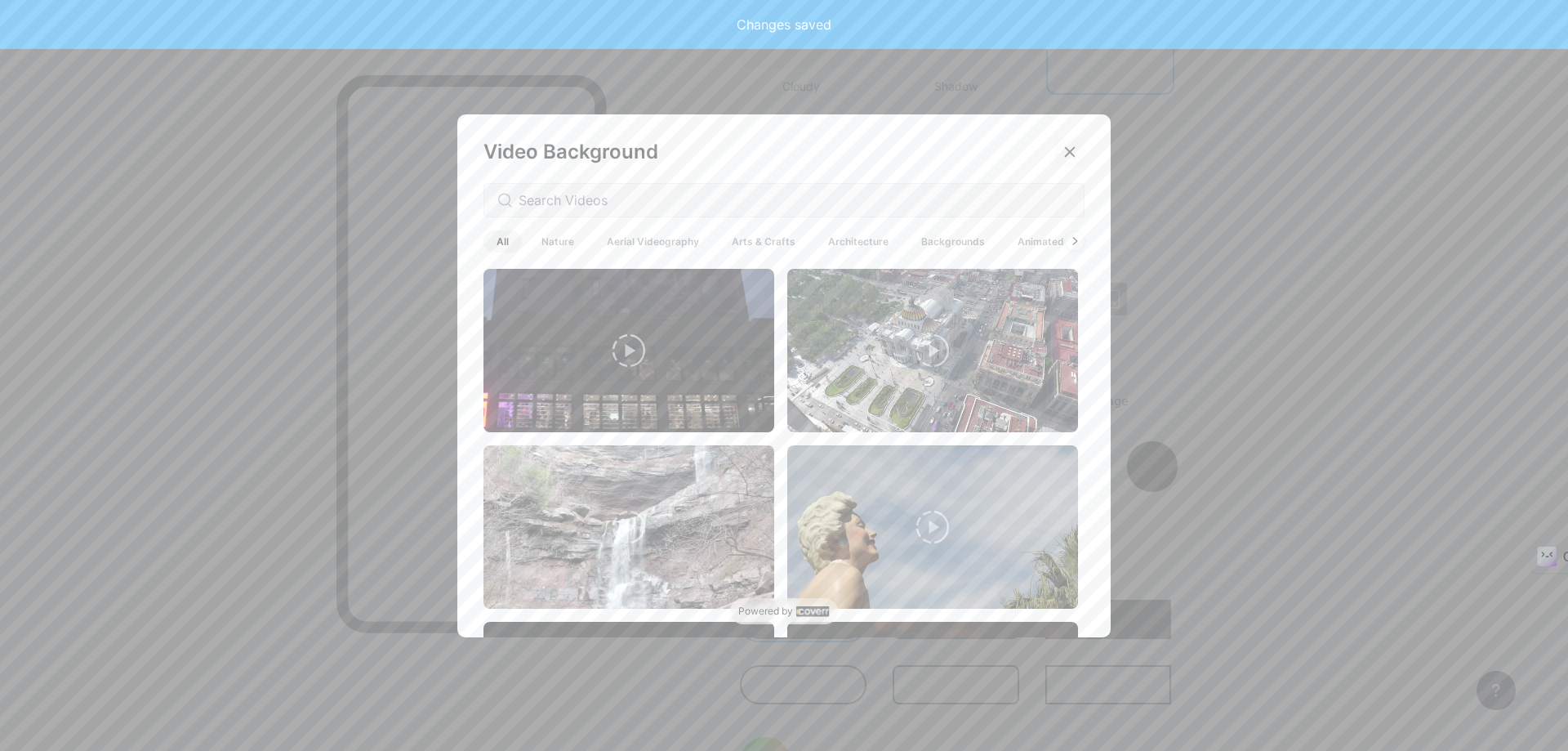
type input "#ffffff"
click at [1063, 146] on icon at bounding box center [1070, 152] width 13 height 13
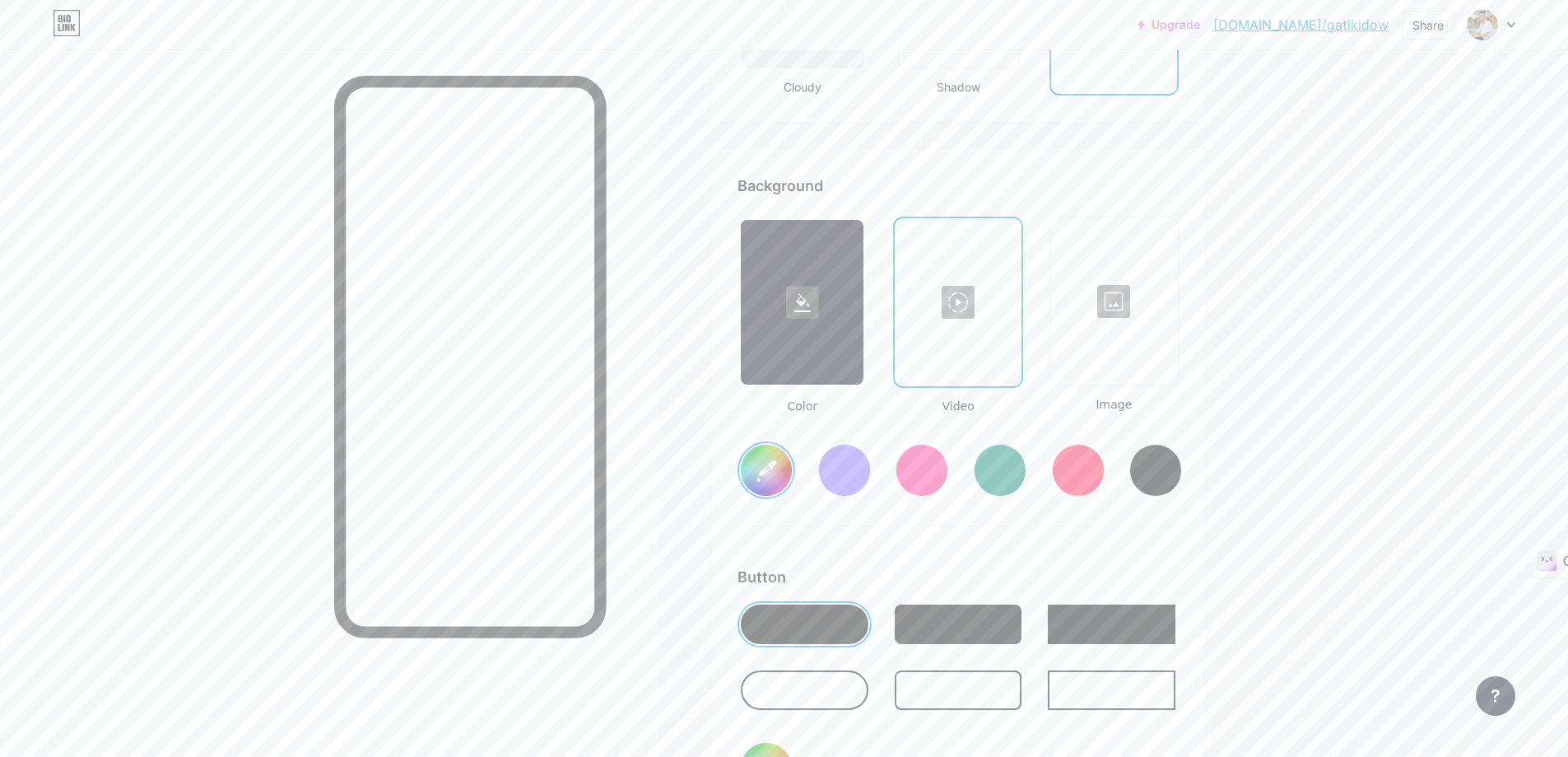
click at [963, 304] on div at bounding box center [958, 302] width 123 height 165
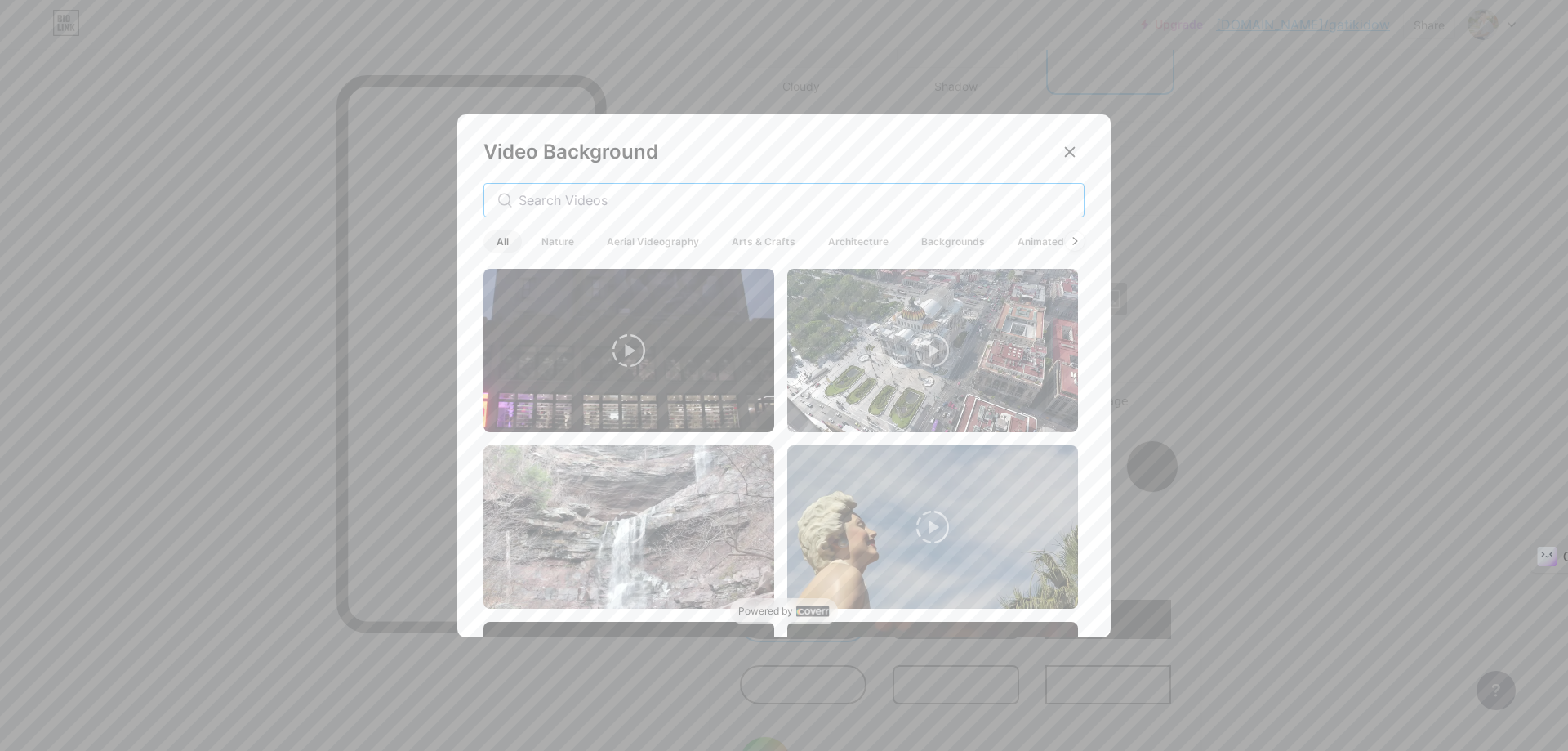
click at [578, 203] on input "text" at bounding box center [795, 200] width 552 height 20
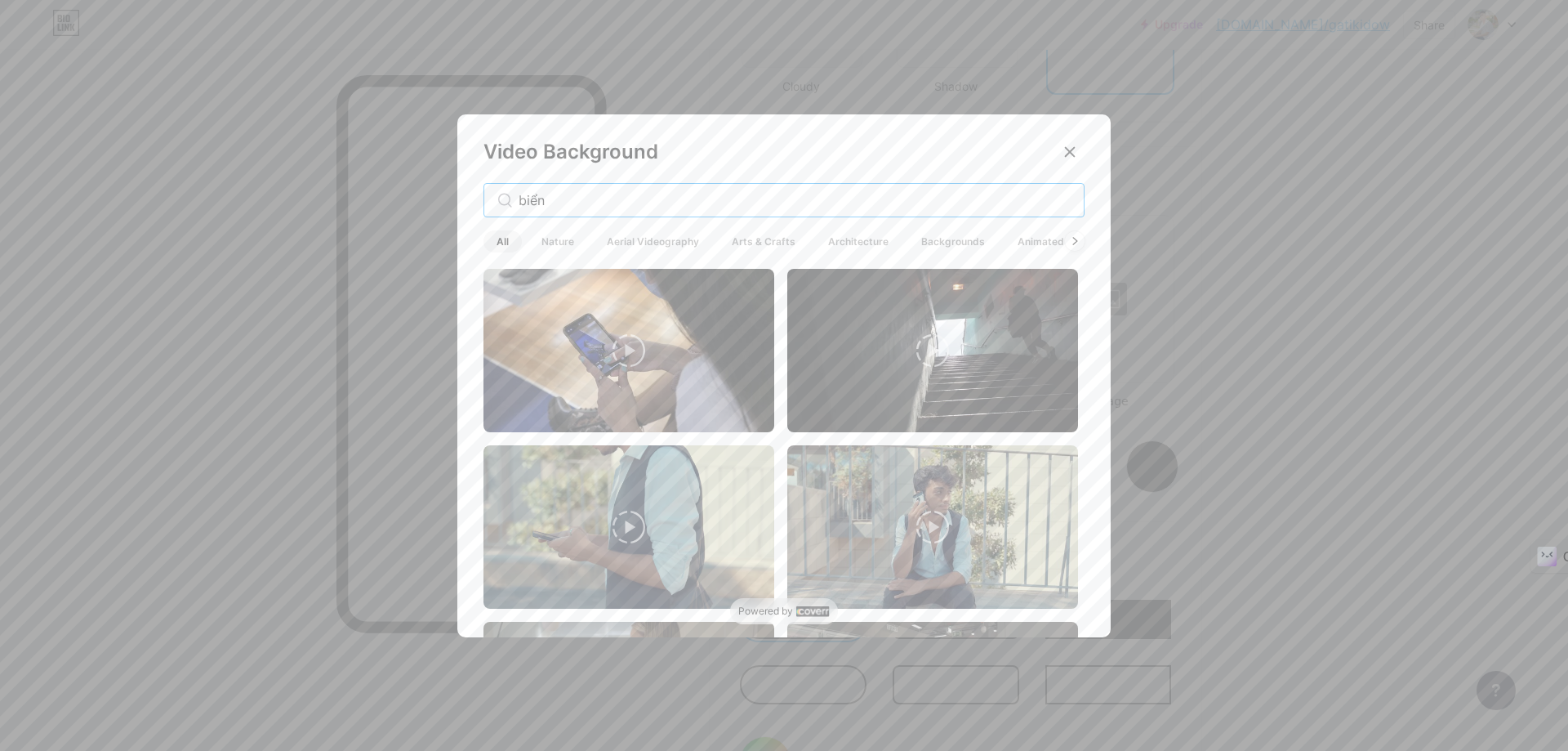
type input "biển"
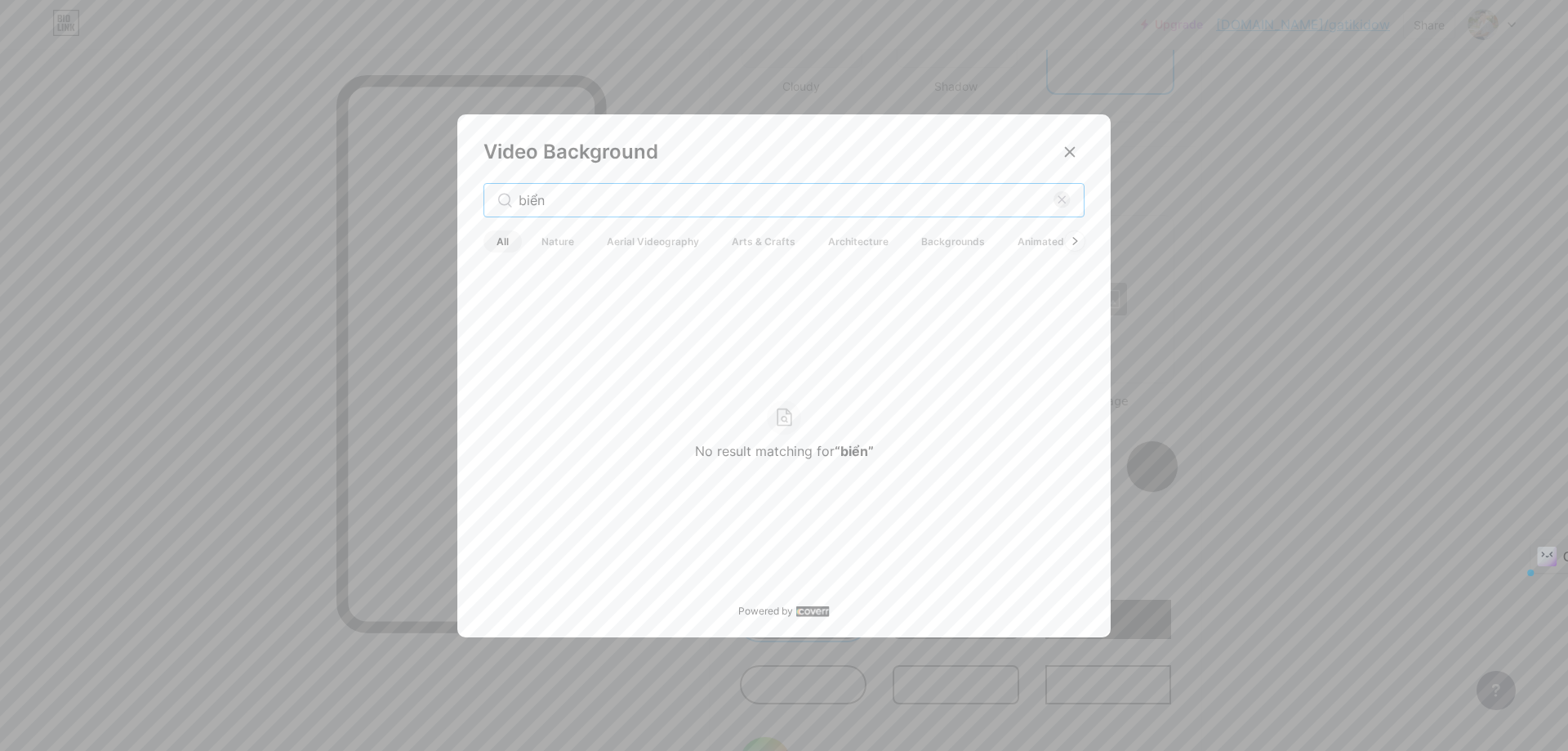
drag, startPoint x: 598, startPoint y: 195, endPoint x: 251, endPoint y: 195, distance: 347.0
click at [251, 195] on div "Video Background biển All Nature Aerial Videography Arts & Crafts Architecture …" at bounding box center [784, 376] width 1568 height 751
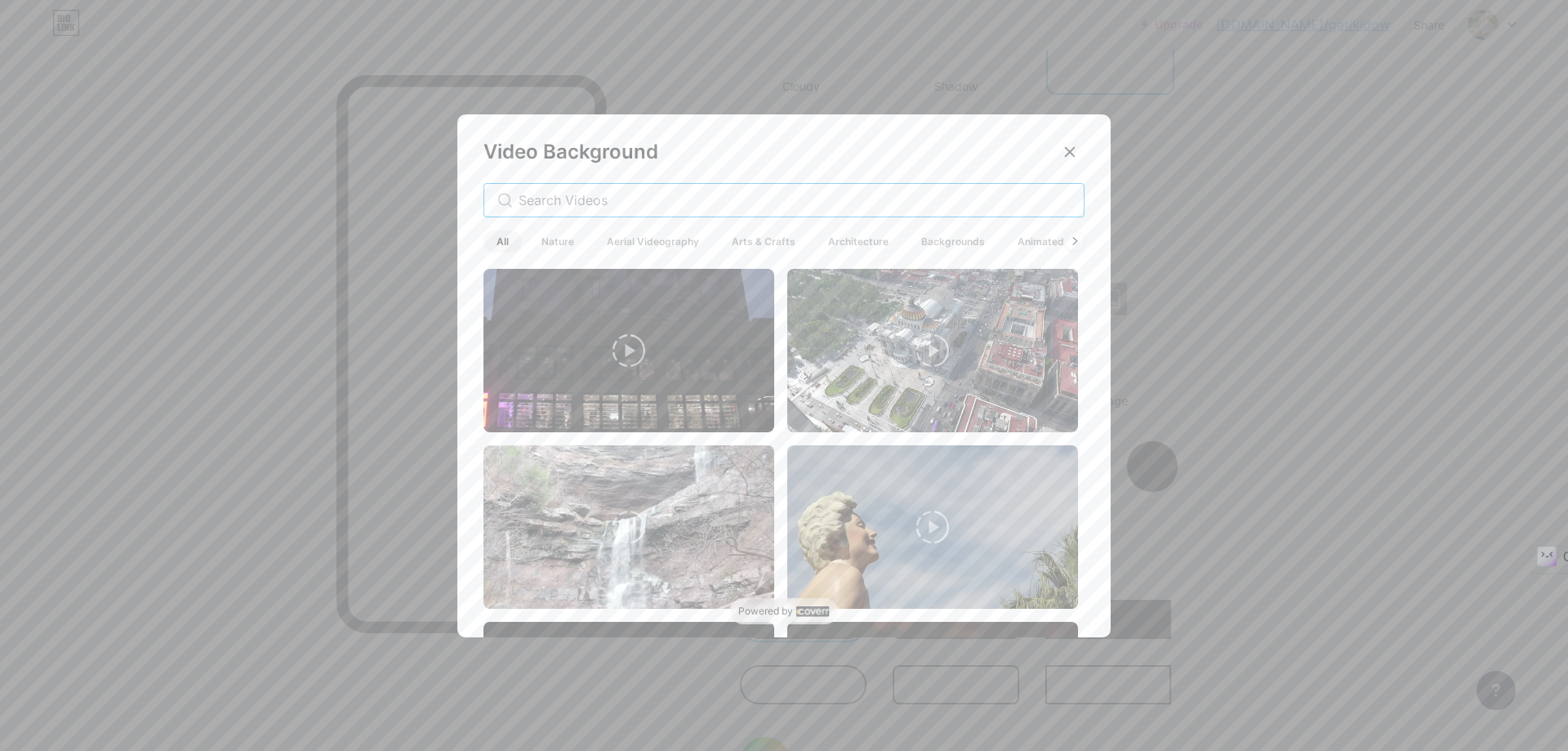
paste input "[GEOGRAPHIC_DATA]"
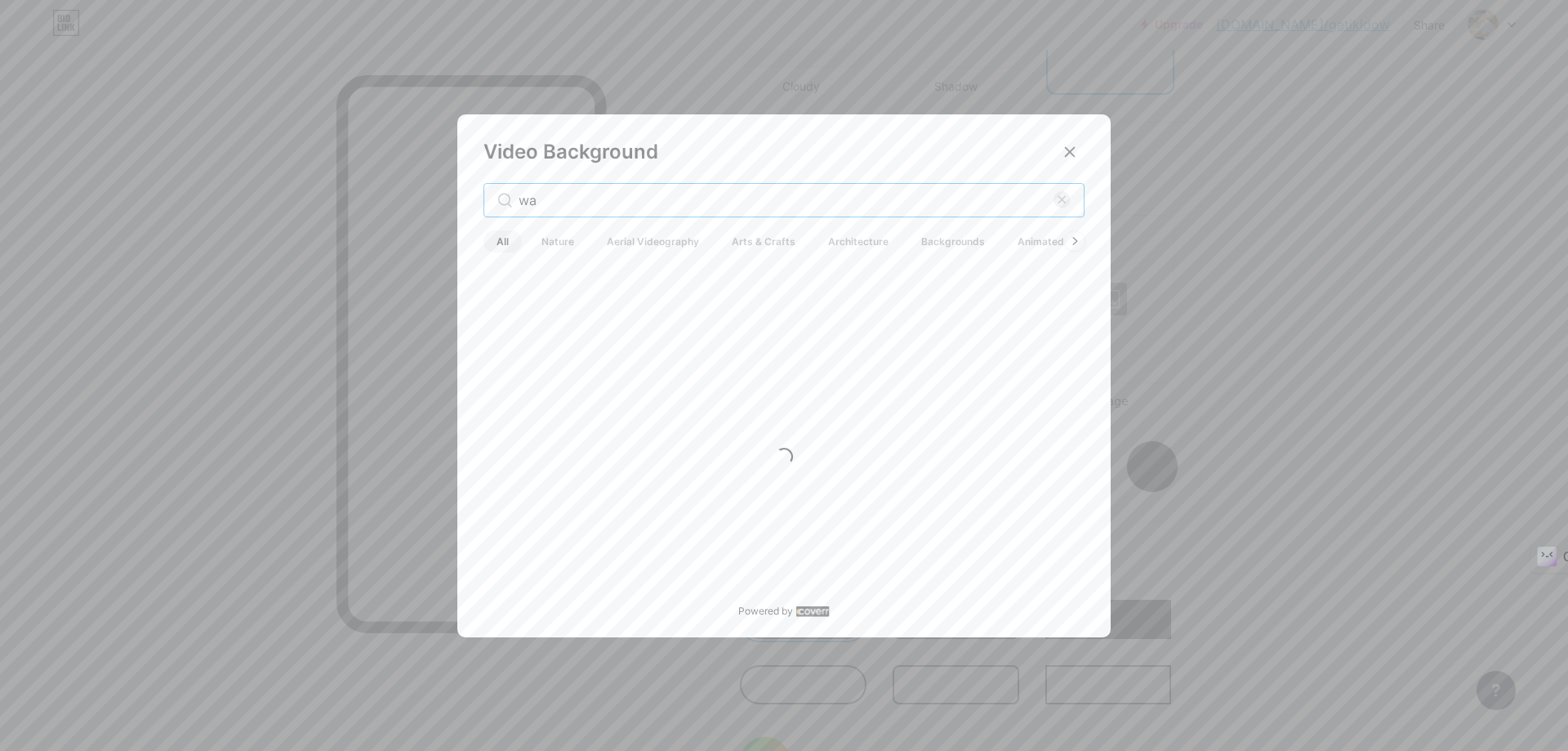
type input "w"
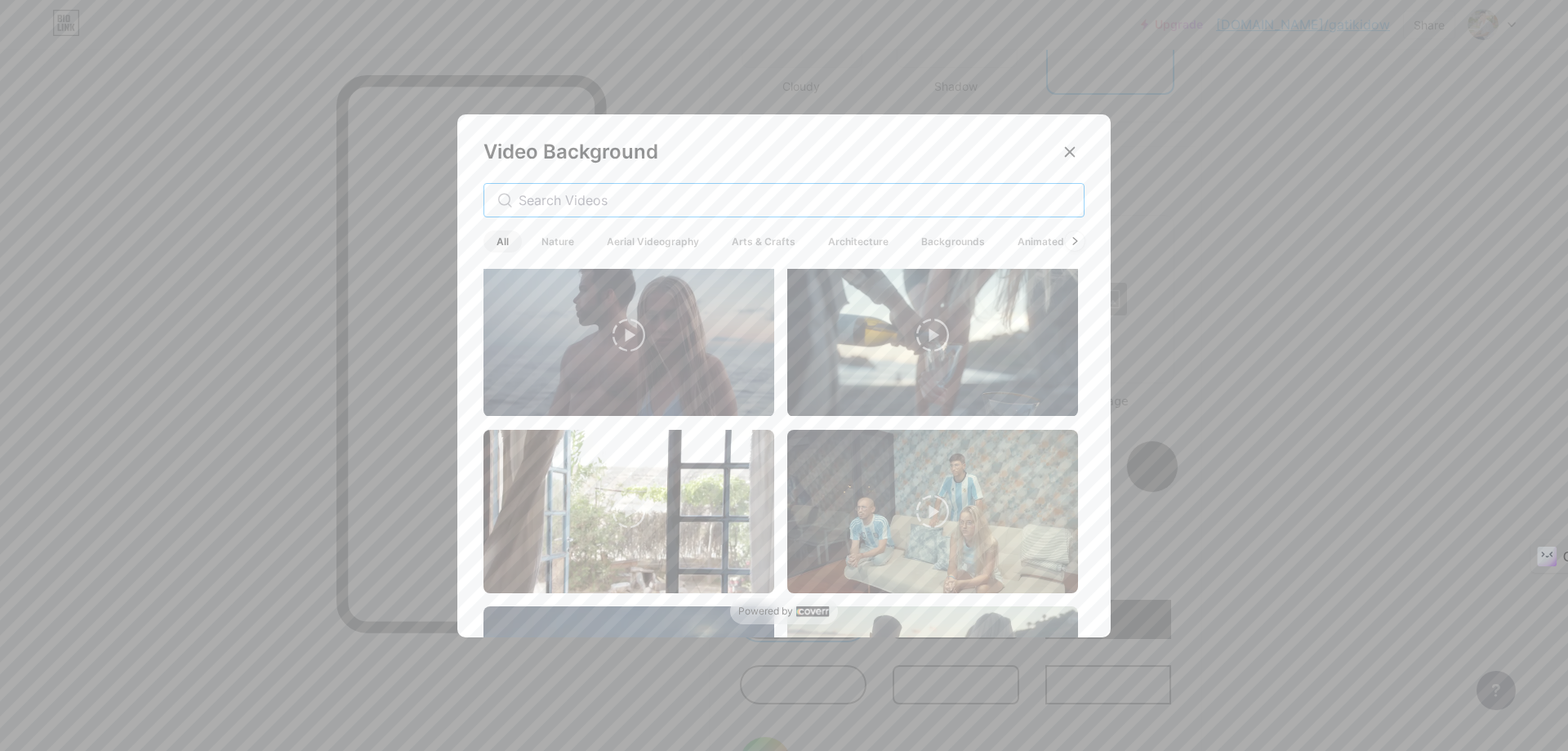
scroll to position [3187, 0]
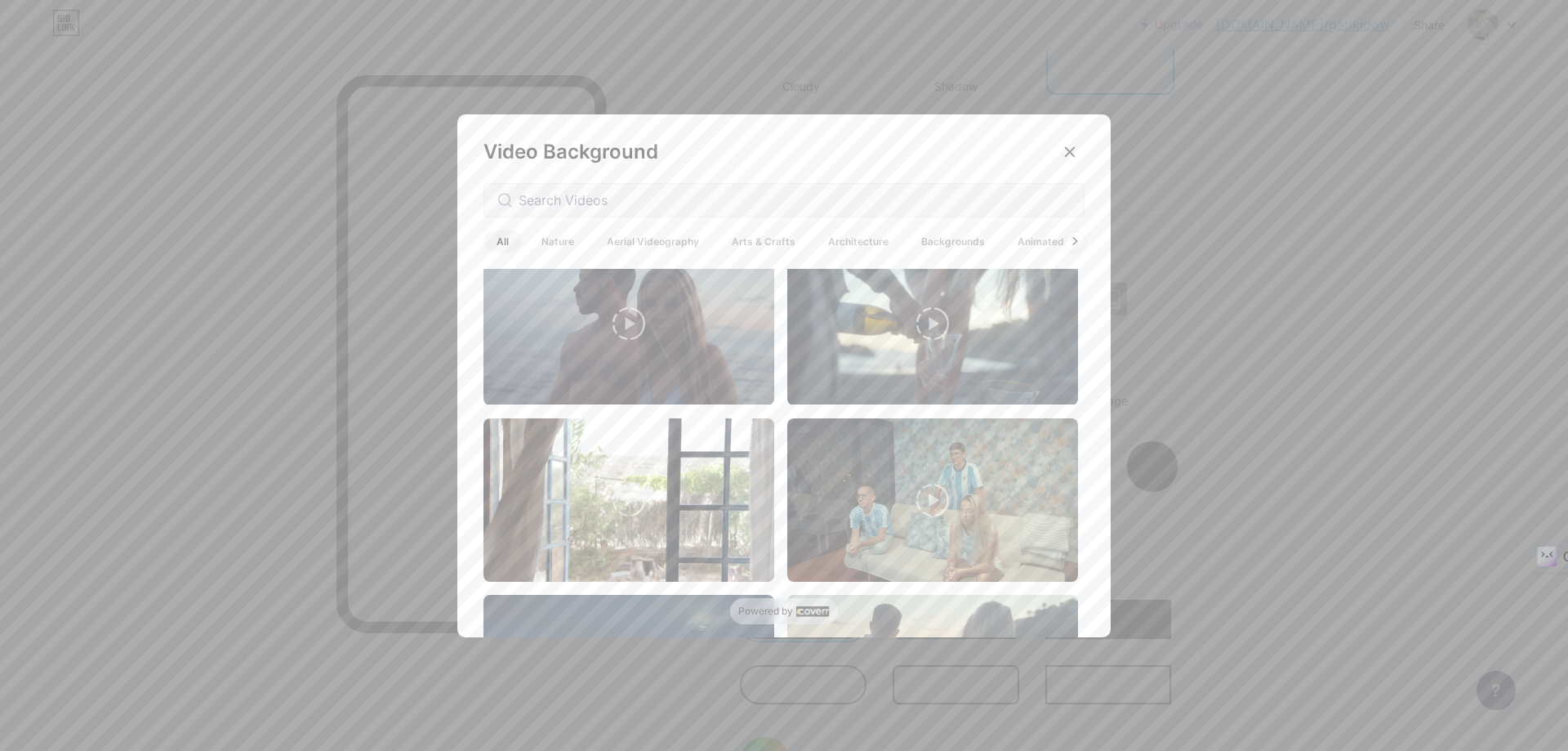
click at [564, 235] on span "Nature" at bounding box center [557, 241] width 59 height 23
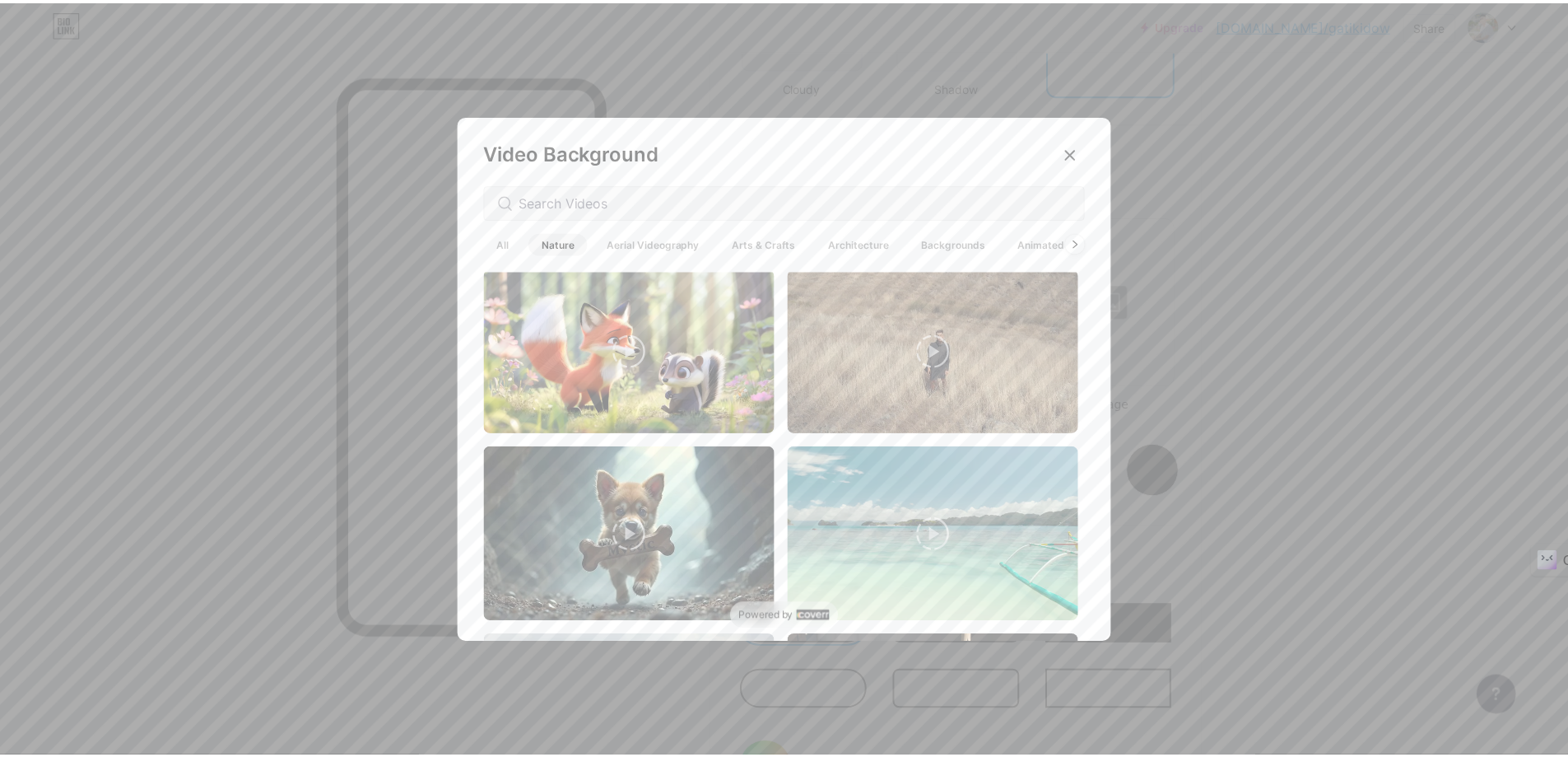
scroll to position [0, 0]
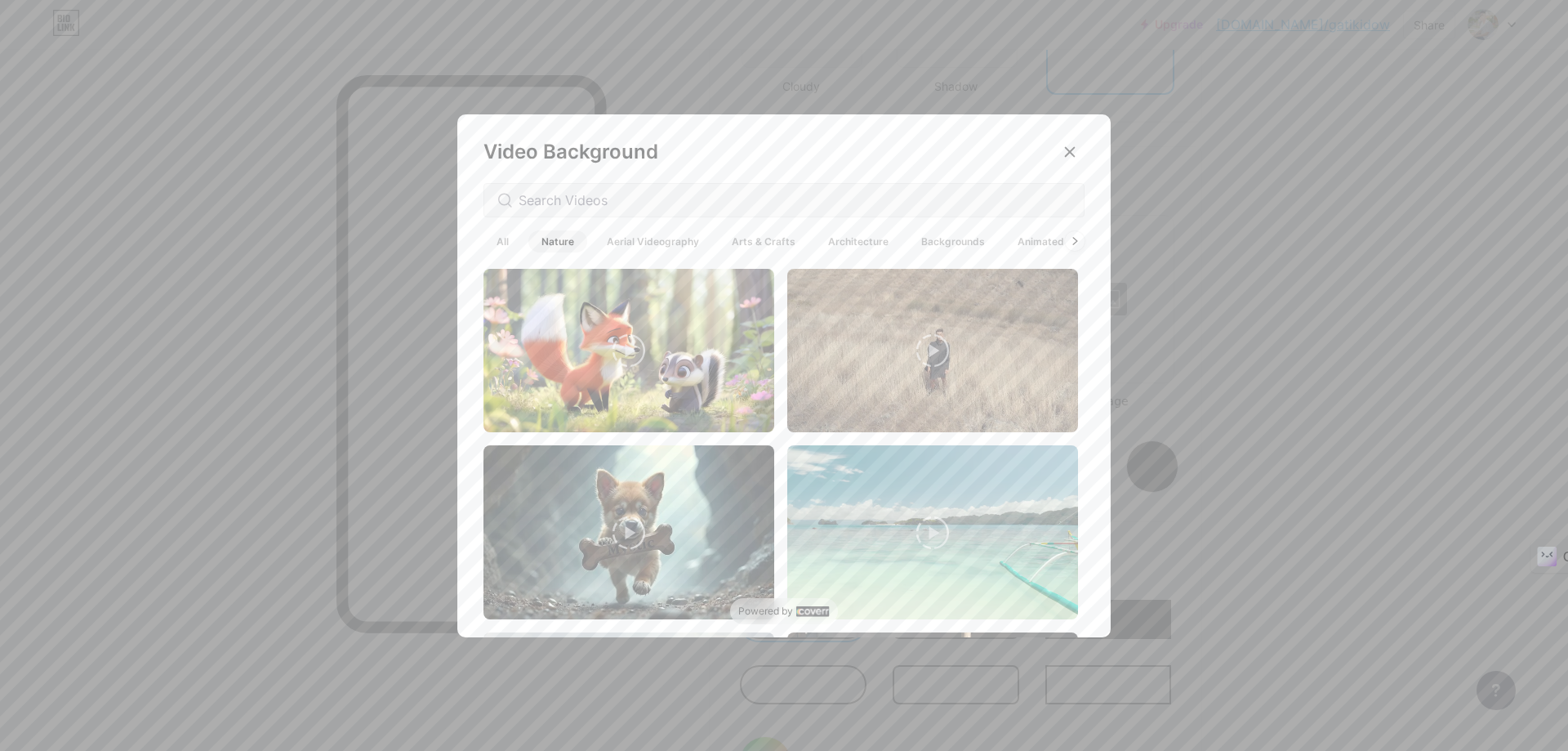
click at [627, 344] on icon at bounding box center [629, 350] width 33 height 33
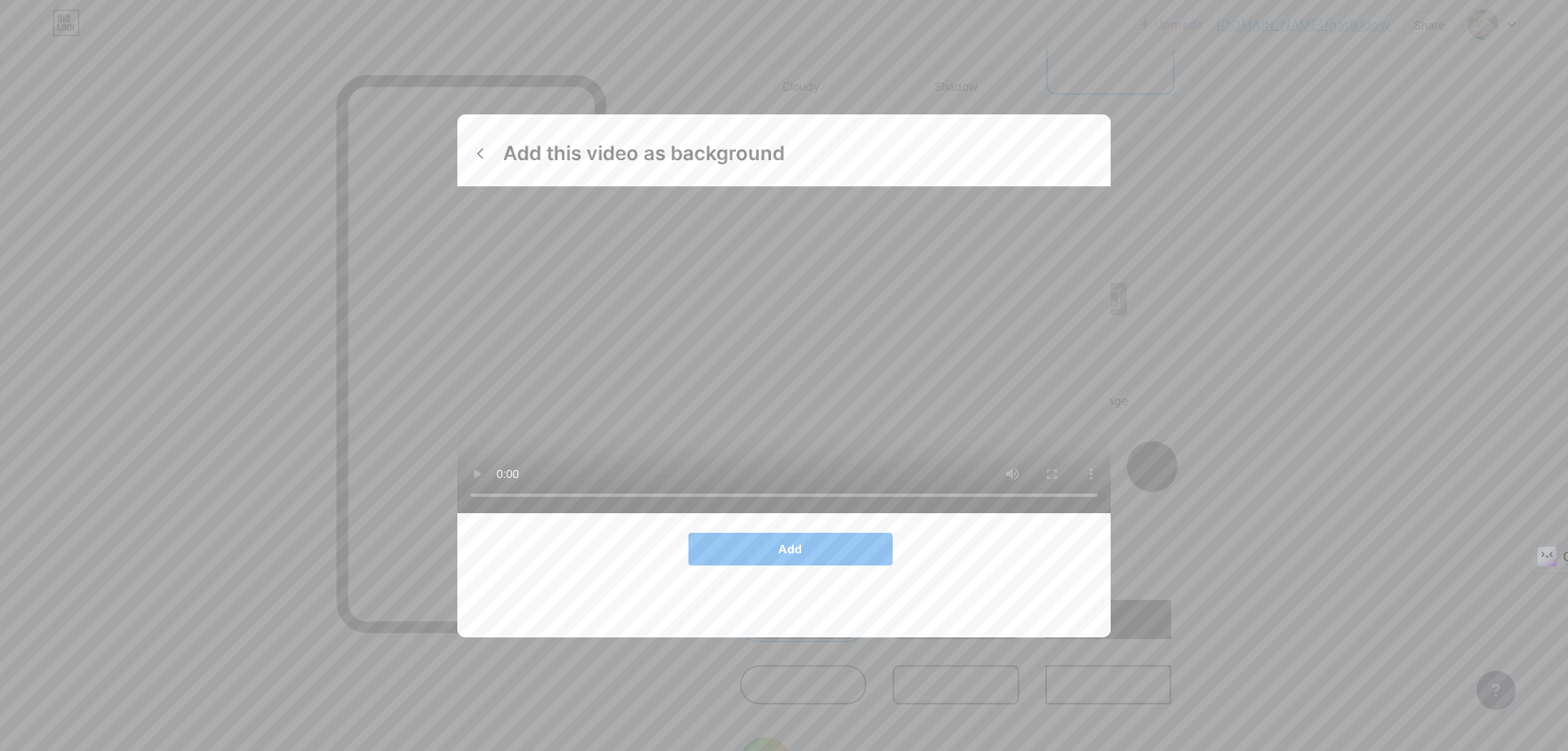
click at [828, 565] on button "Add" at bounding box center [791, 549] width 205 height 33
click at [816, 565] on button "Add" at bounding box center [791, 549] width 205 height 33
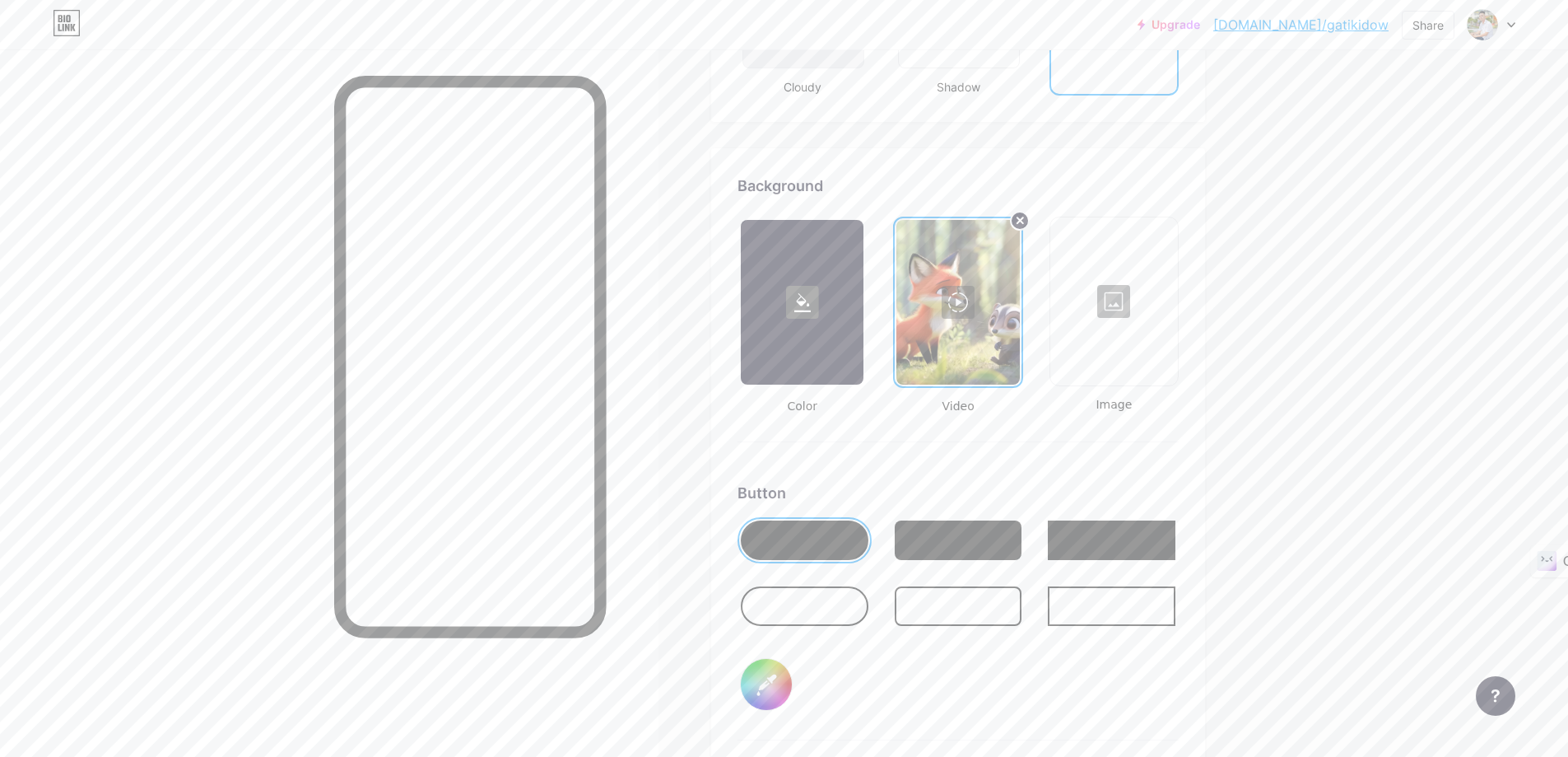
click at [847, 535] on div at bounding box center [804, 540] width 128 height 40
click at [807, 301] on rect at bounding box center [802, 302] width 33 height 33
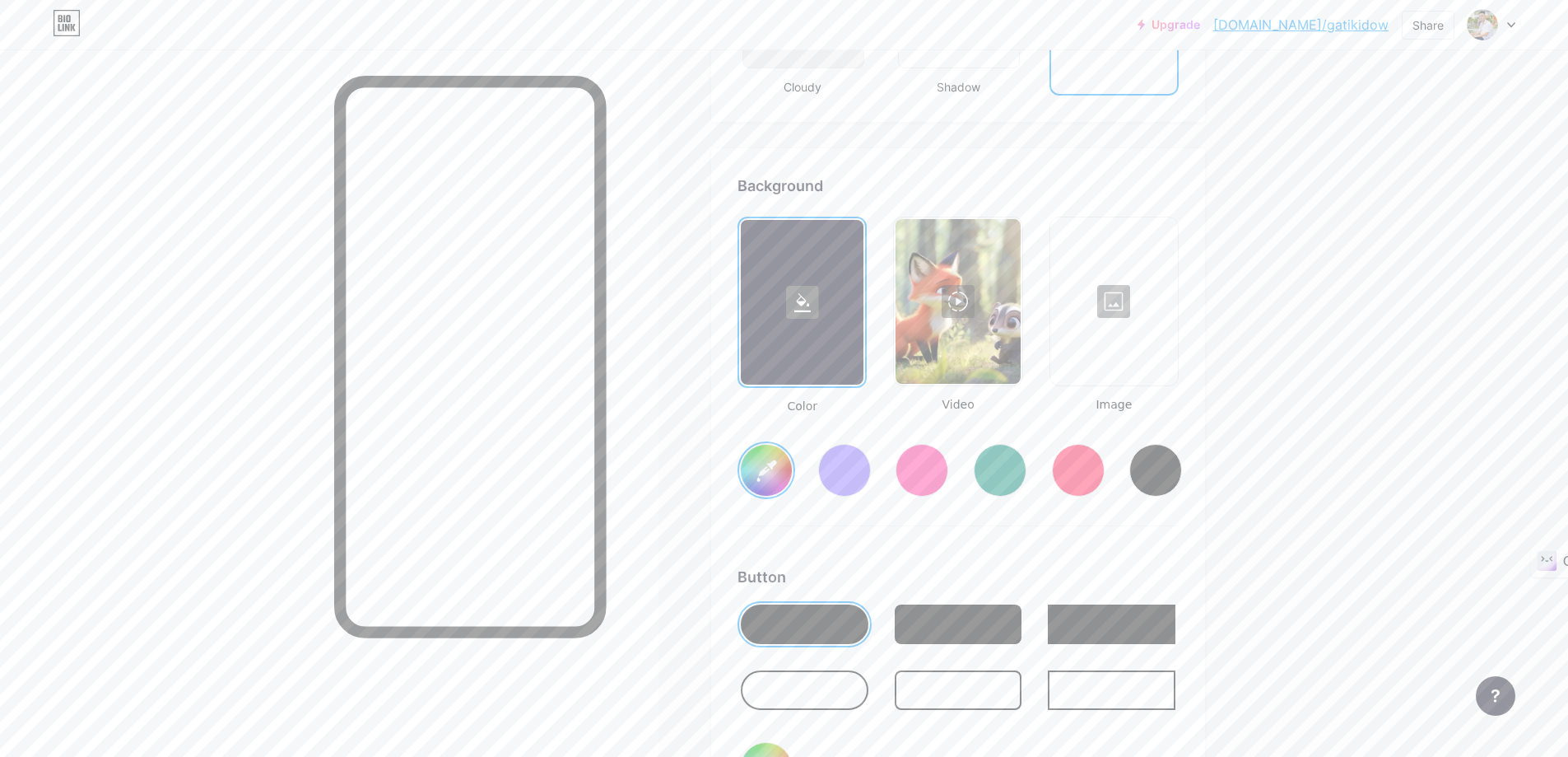
click at [776, 478] on input "#ffffff" at bounding box center [766, 470] width 51 height 51
type input "#000000"
click at [984, 308] on div at bounding box center [957, 302] width 124 height 165
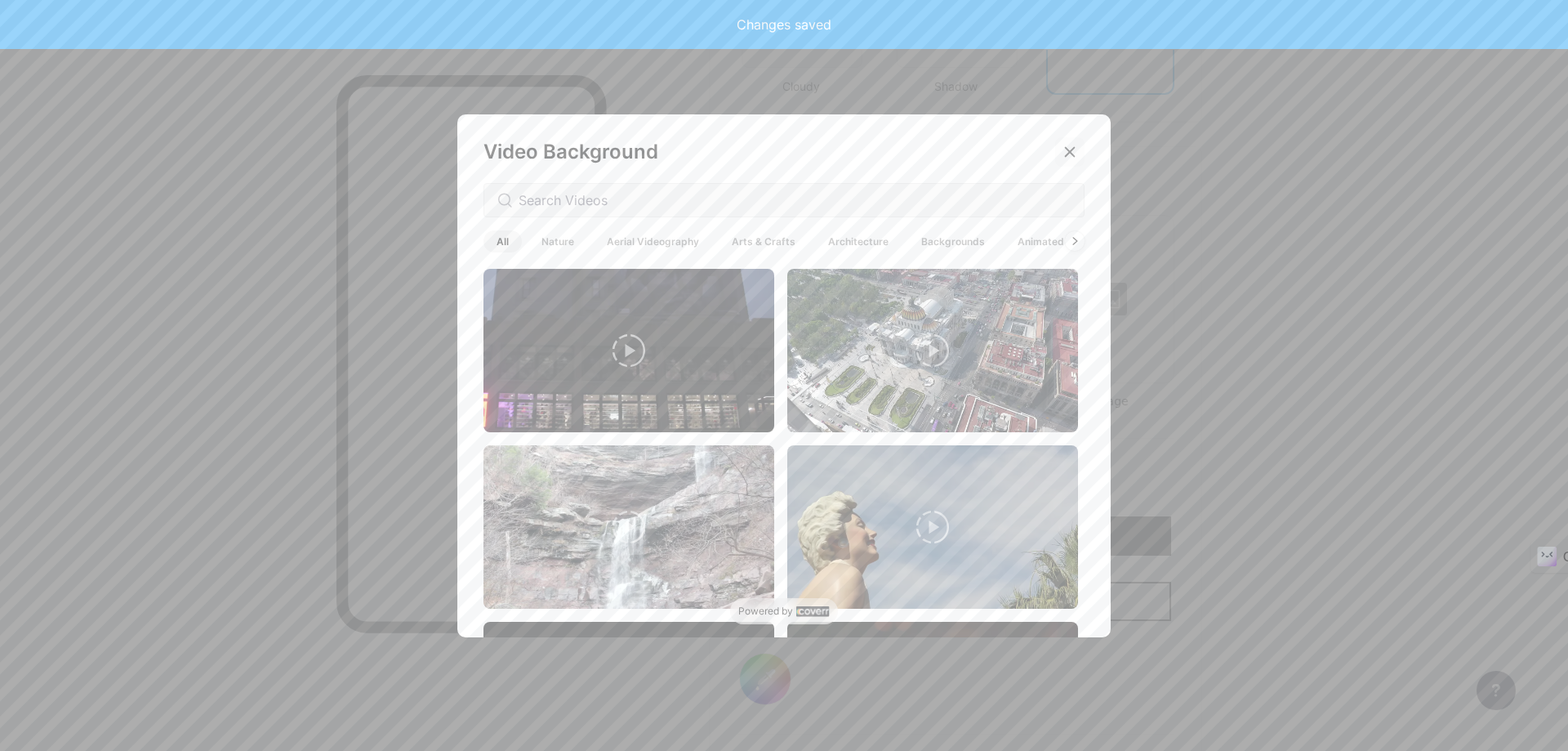
click at [1063, 152] on icon at bounding box center [1070, 152] width 13 height 13
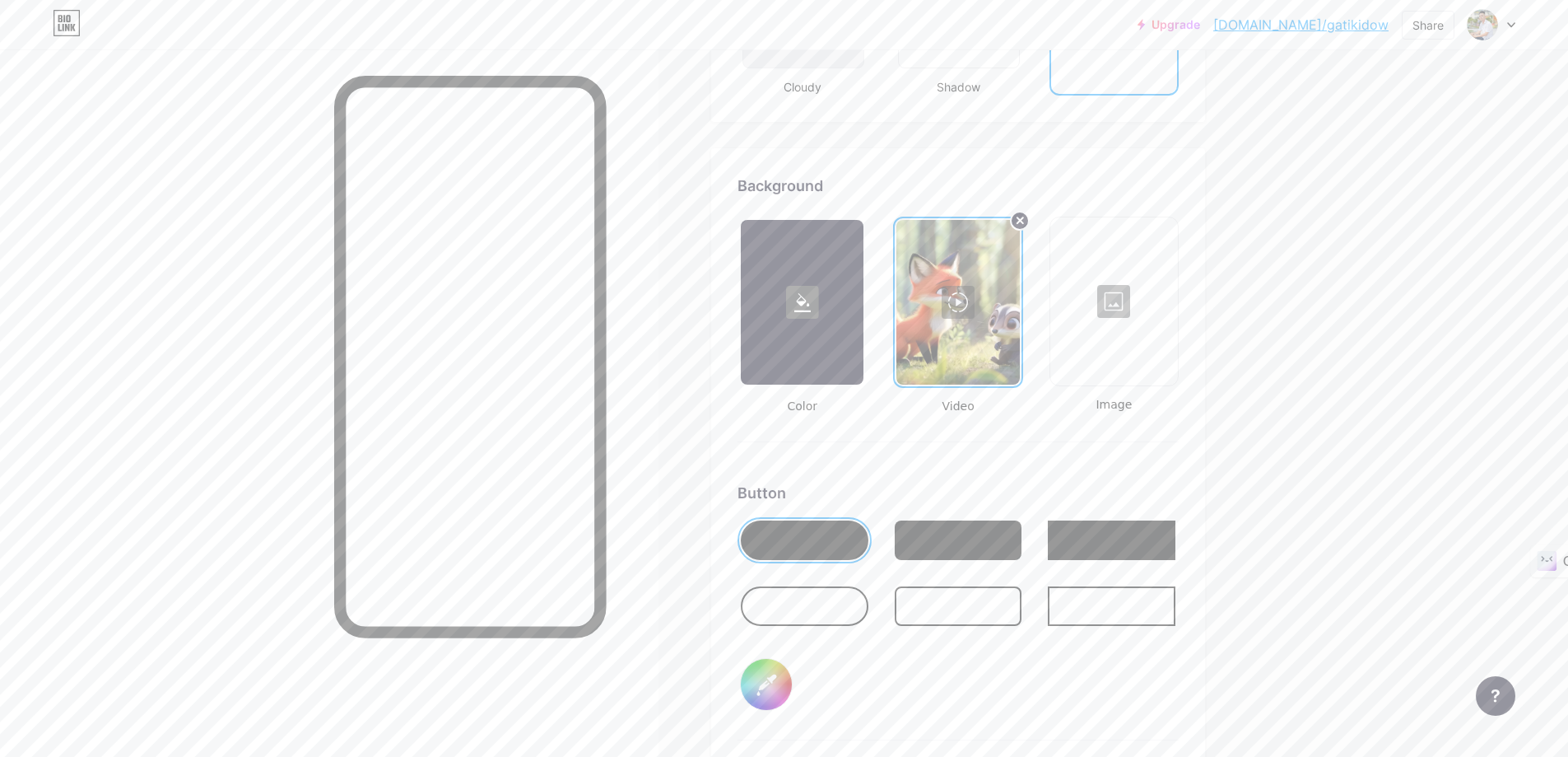
click at [925, 614] on div at bounding box center [958, 607] width 128 height 40
click at [829, 611] on div at bounding box center [804, 607] width 128 height 40
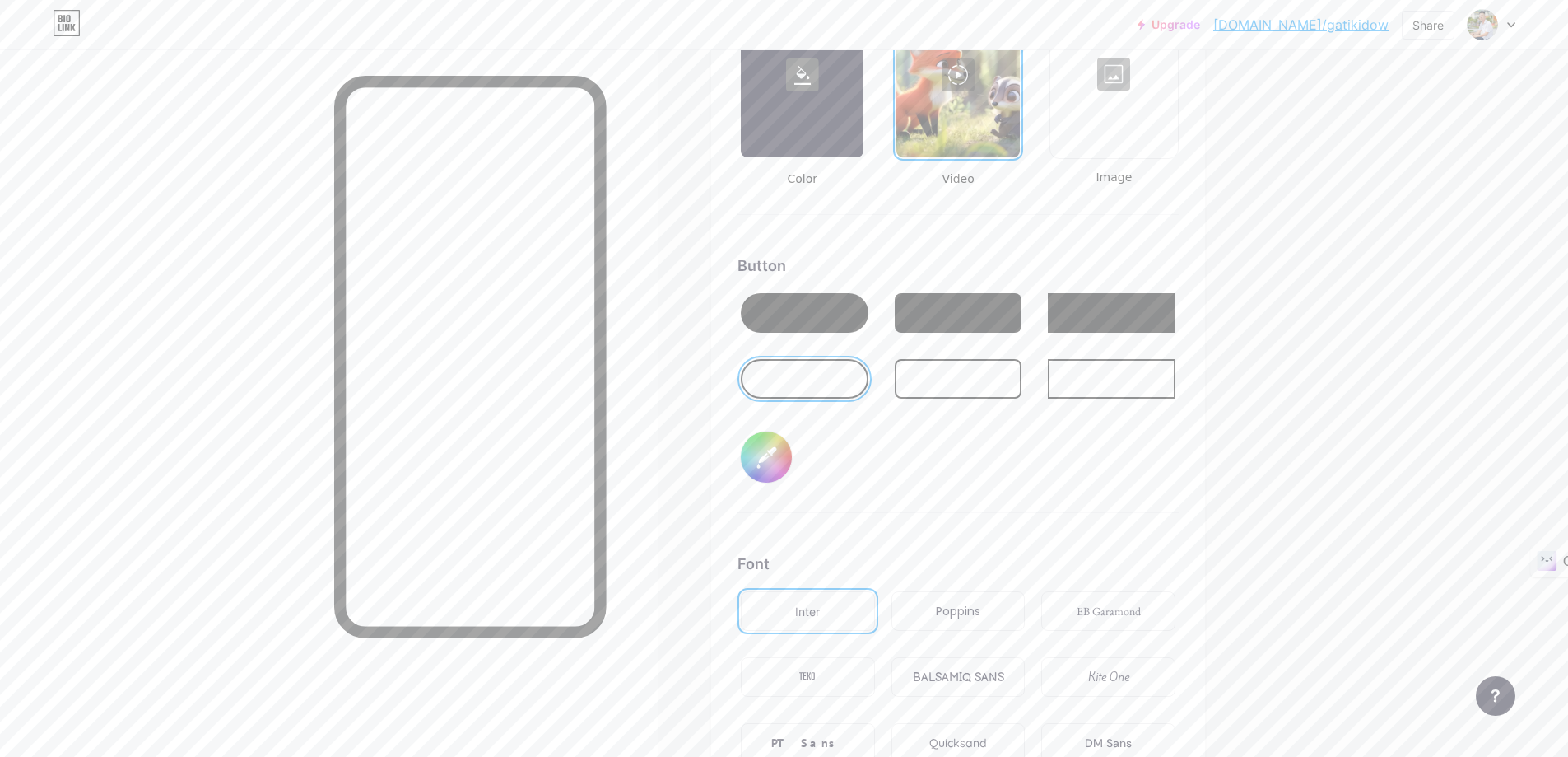
scroll to position [2351, 0]
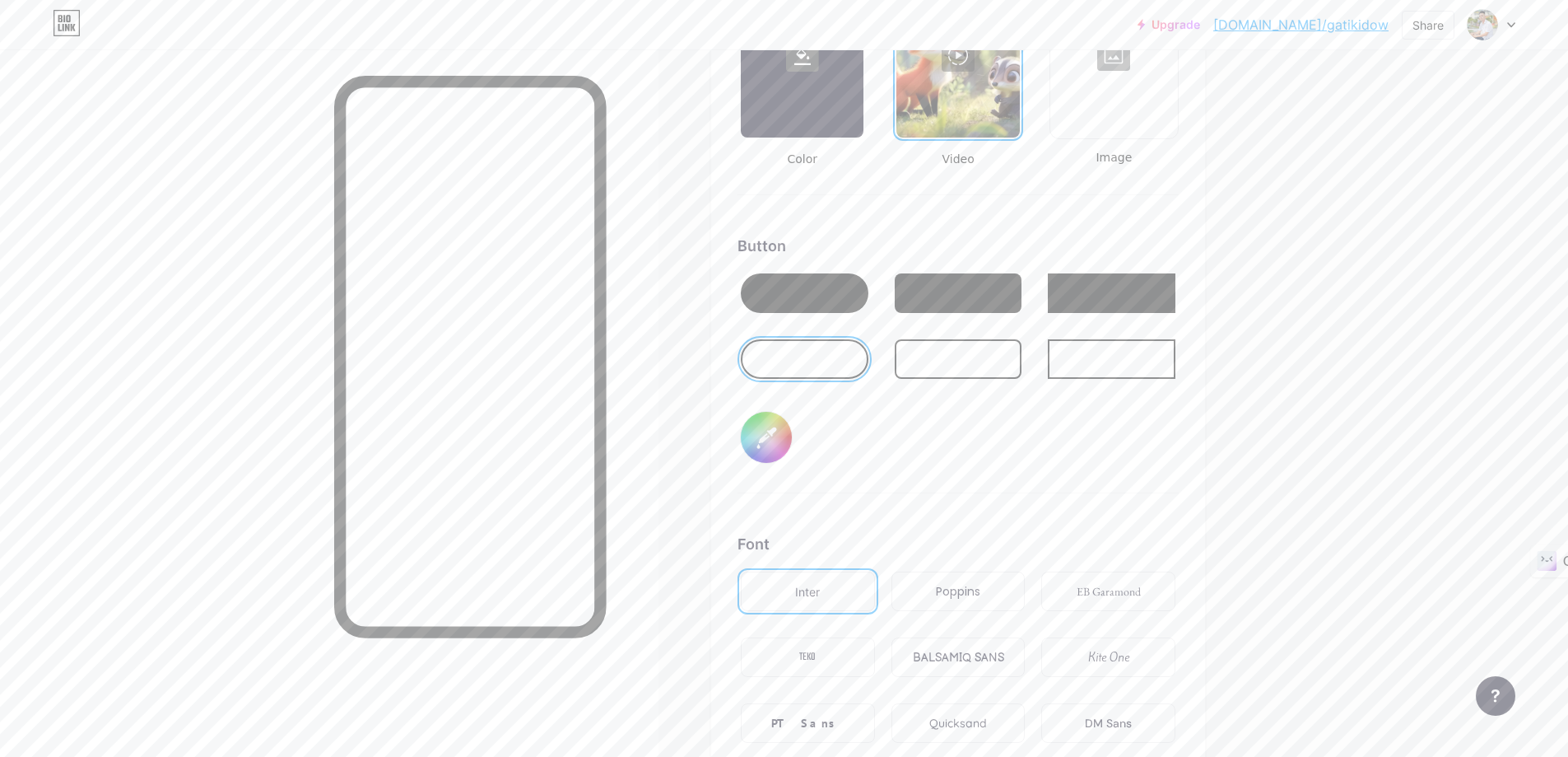
click at [797, 601] on div "Inter" at bounding box center [808, 591] width 134 height 40
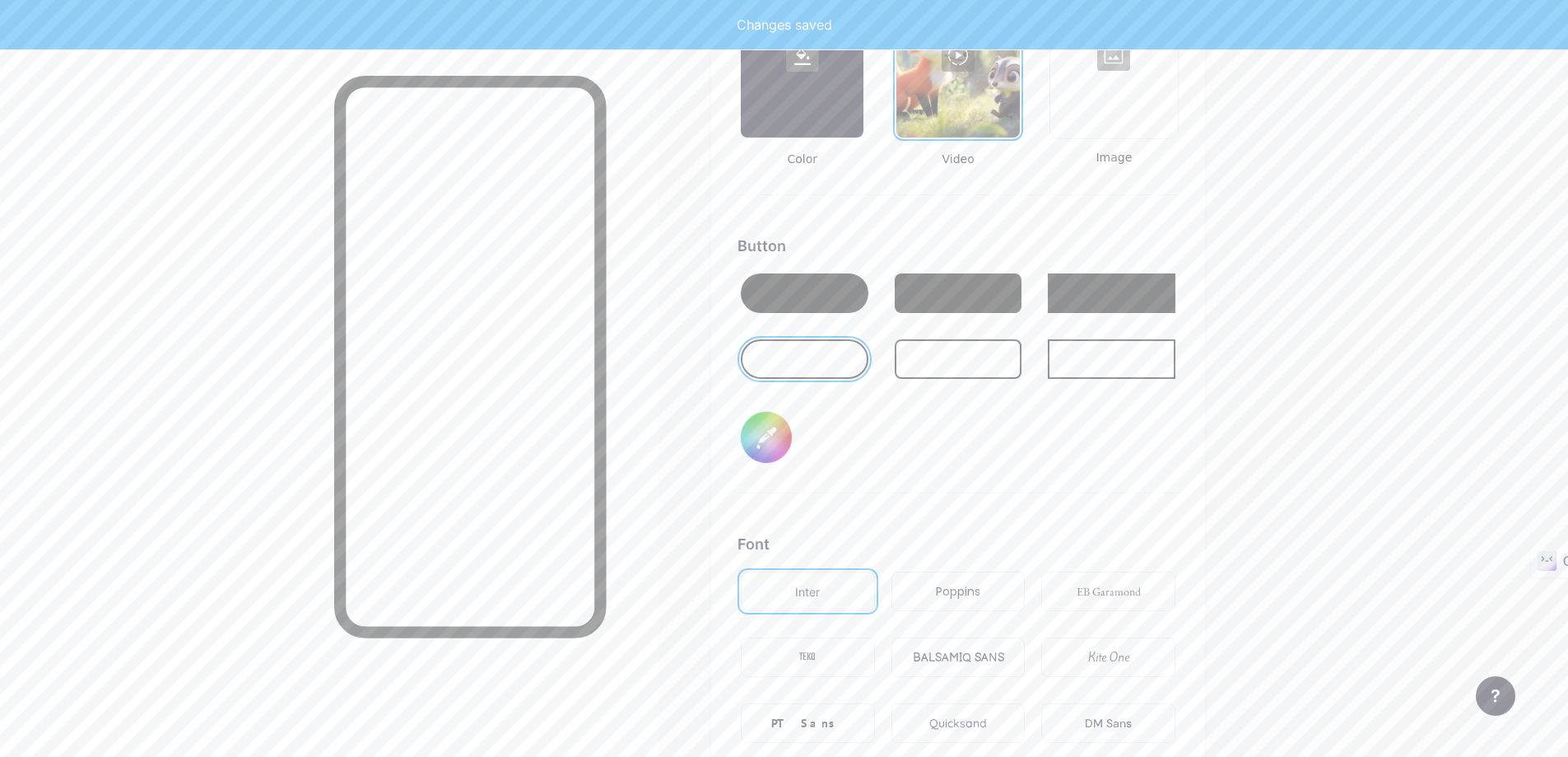
click at [955, 588] on div "Poppins" at bounding box center [958, 591] width 44 height 17
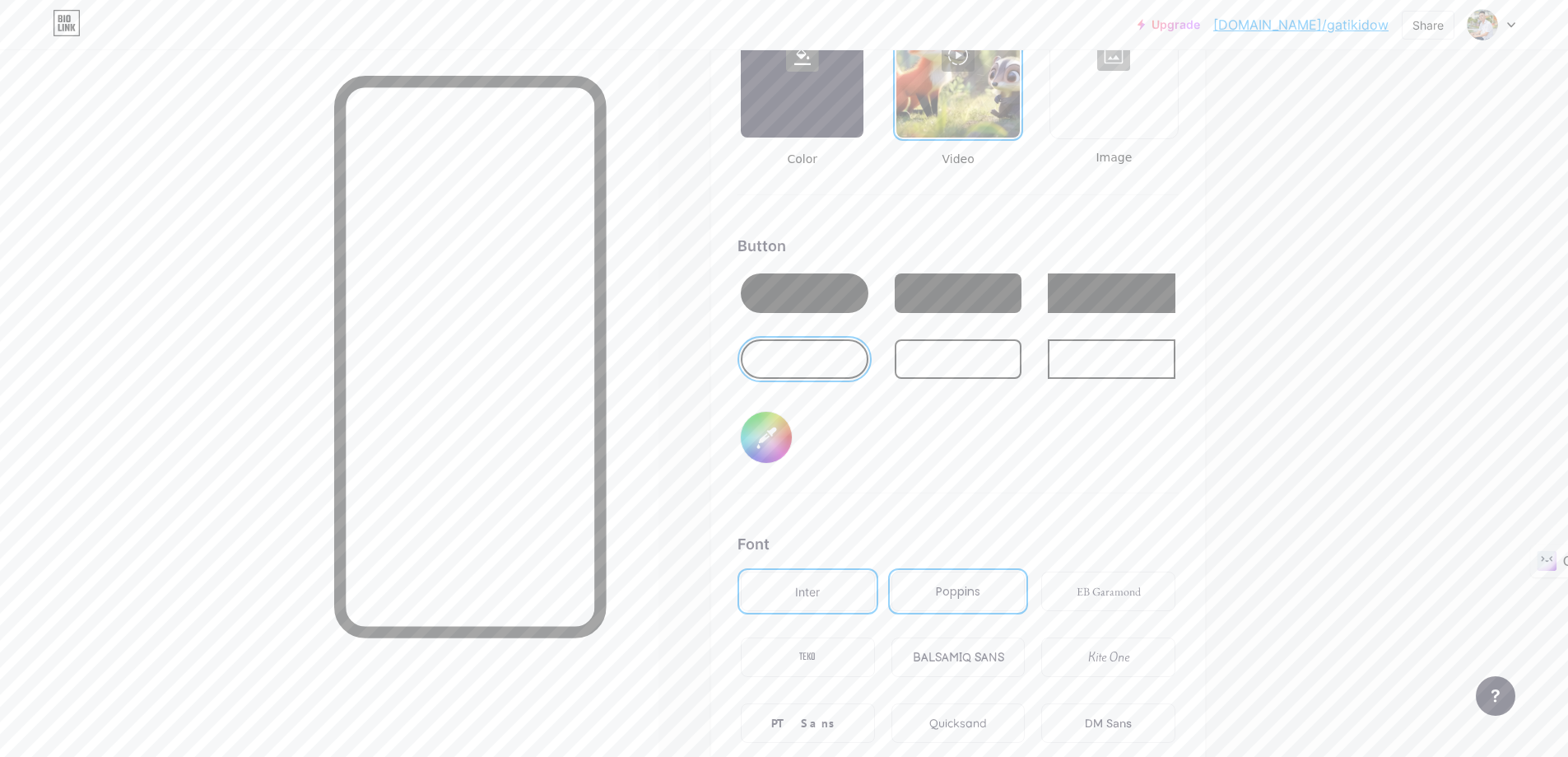
click at [1084, 595] on div "EB Garamond" at bounding box center [1109, 591] width 64 height 17
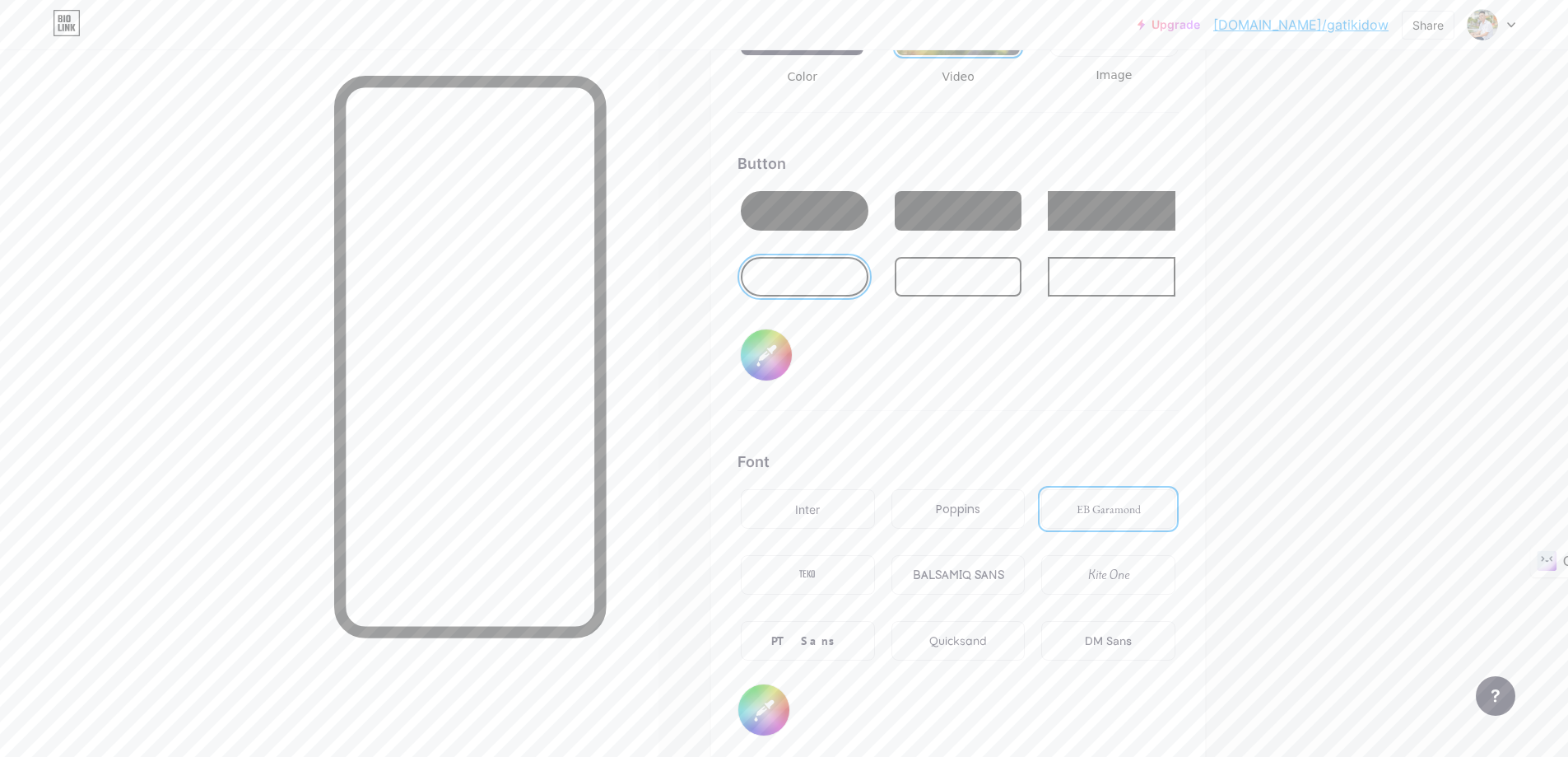
click at [776, 349] on input "#000000" at bounding box center [766, 355] width 51 height 51
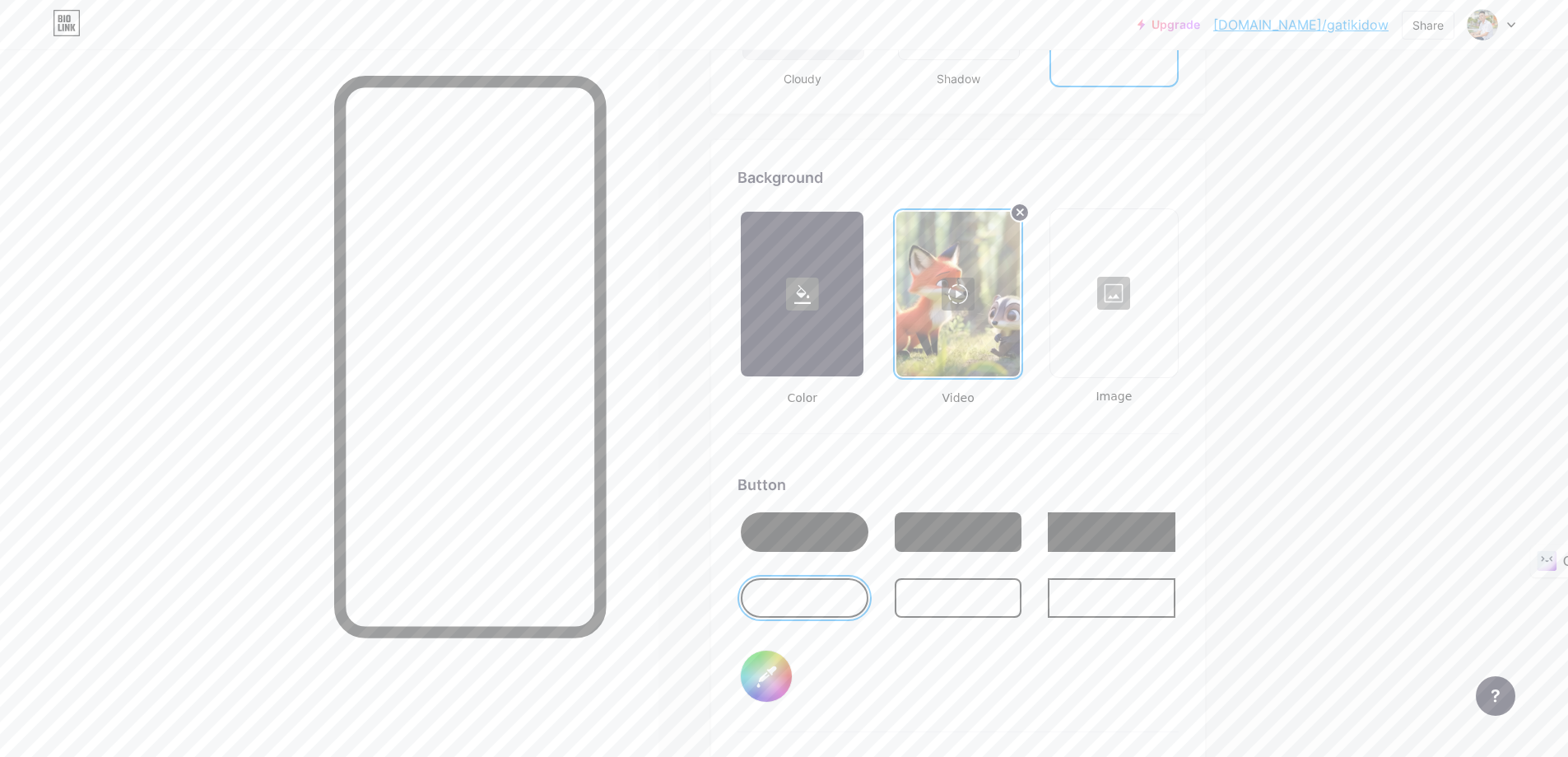
scroll to position [2104, 0]
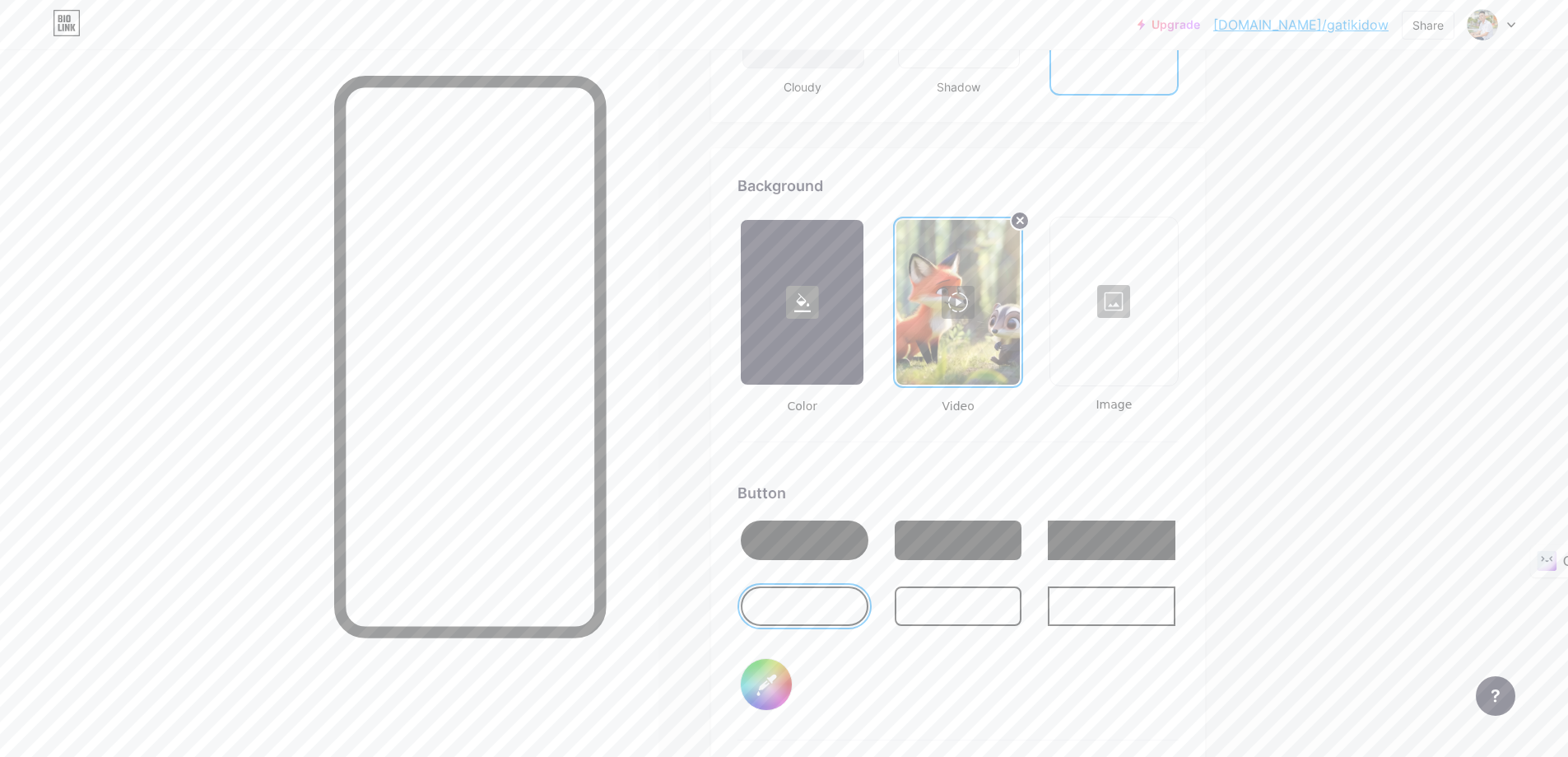
click at [1140, 308] on div at bounding box center [1113, 302] width 124 height 165
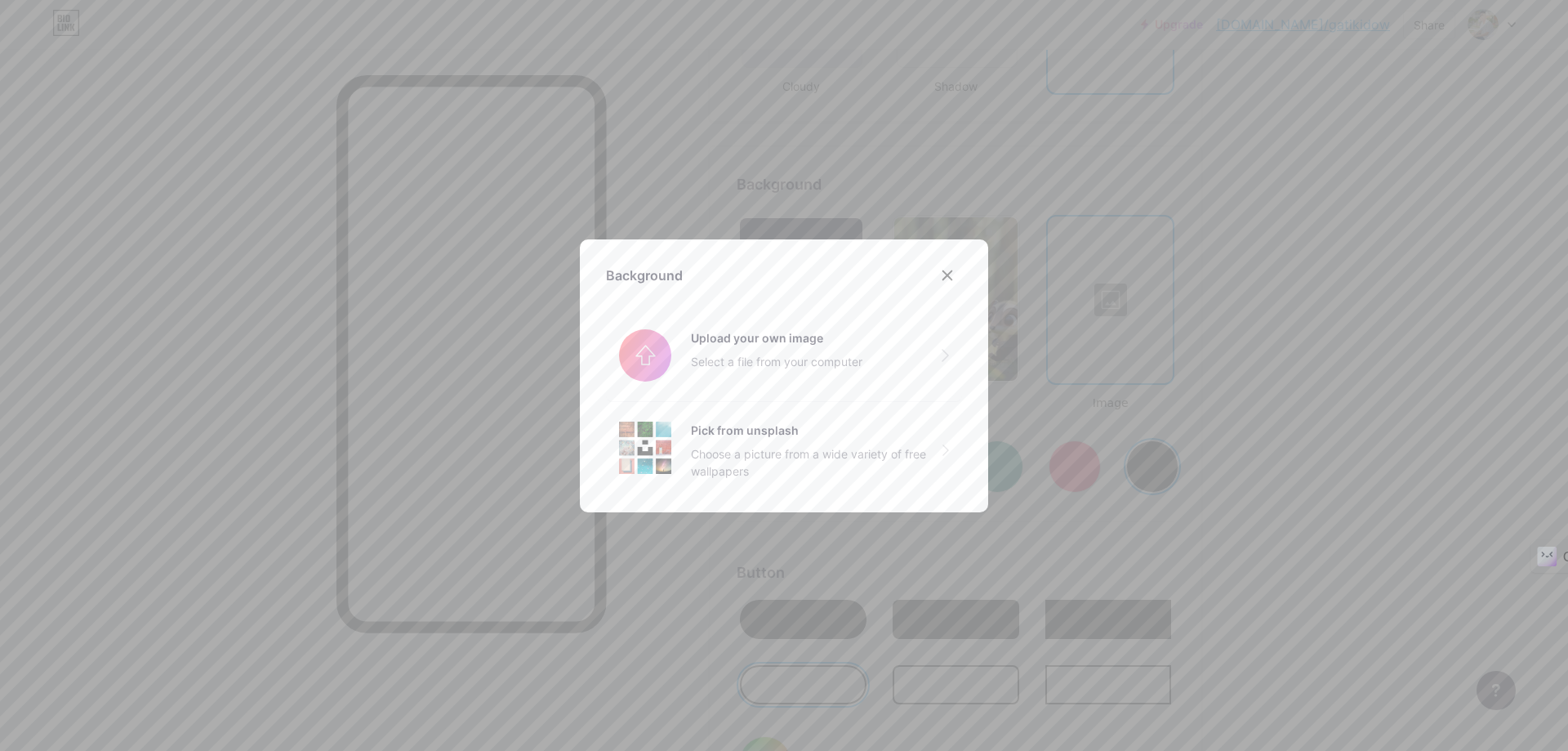
click at [1027, 321] on div at bounding box center [784, 376] width 1568 height 751
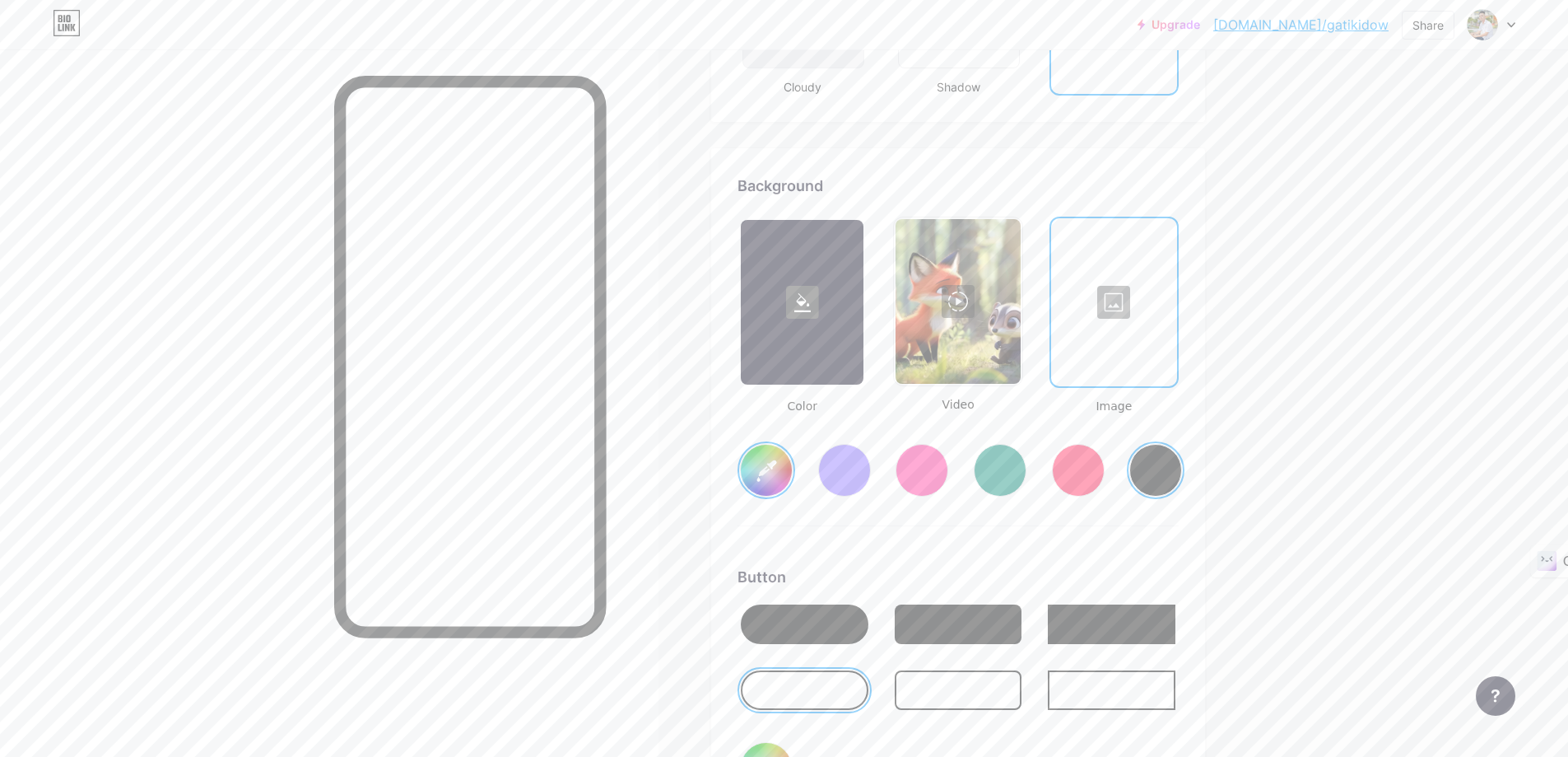
click at [954, 297] on div at bounding box center [957, 302] width 124 height 165
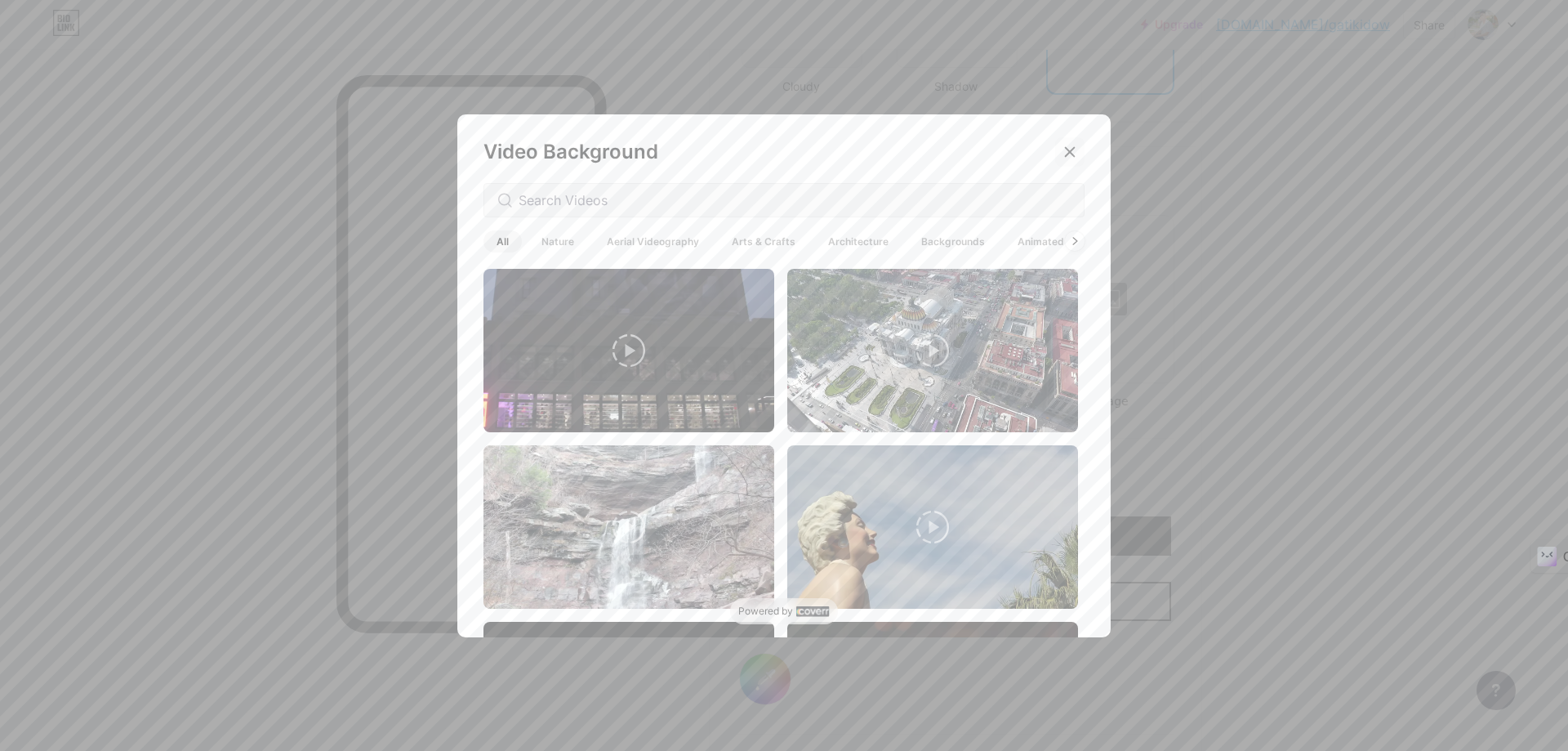
click at [1063, 152] on icon at bounding box center [1070, 152] width 13 height 13
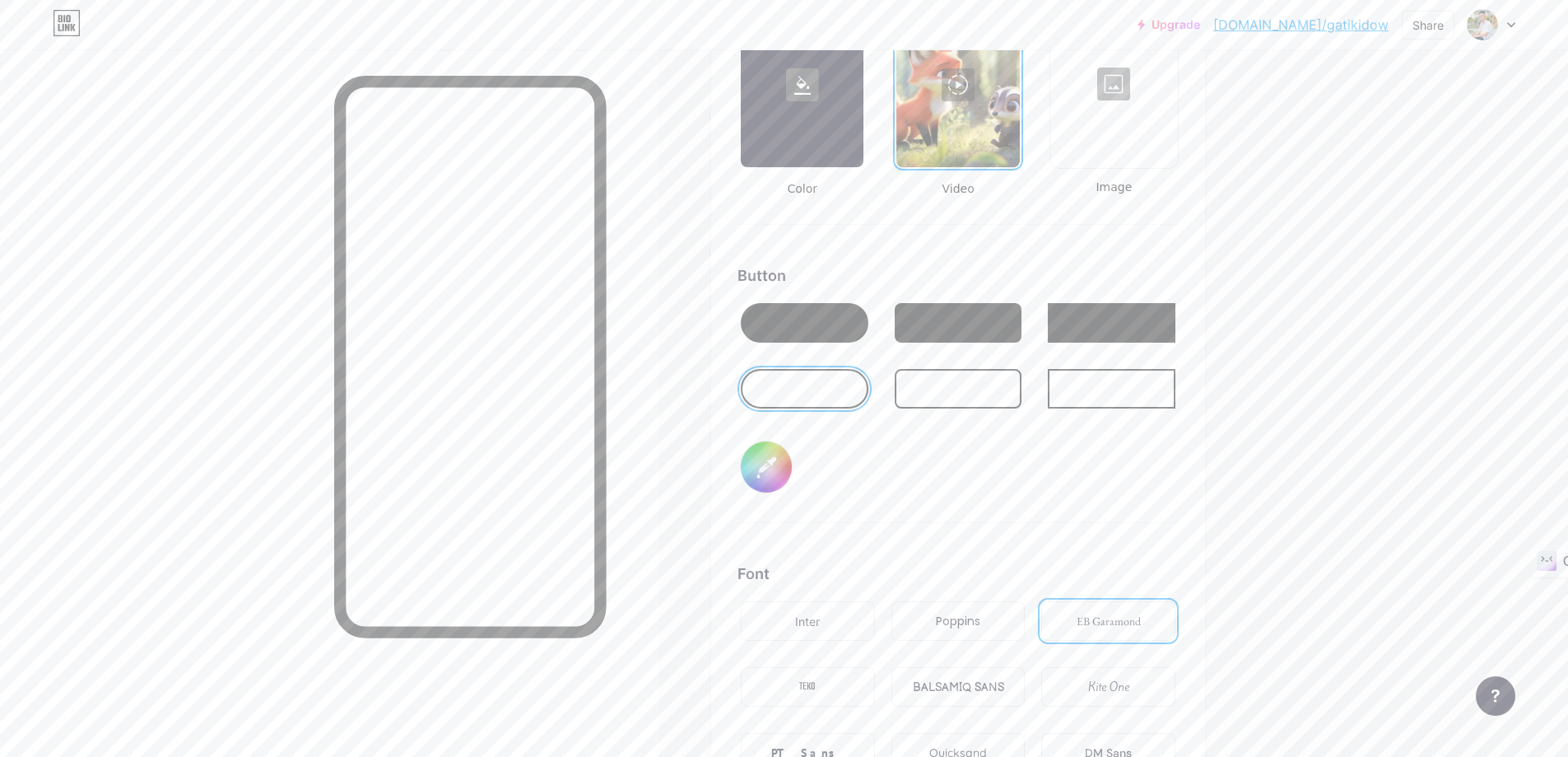
scroll to position [2351, 0]
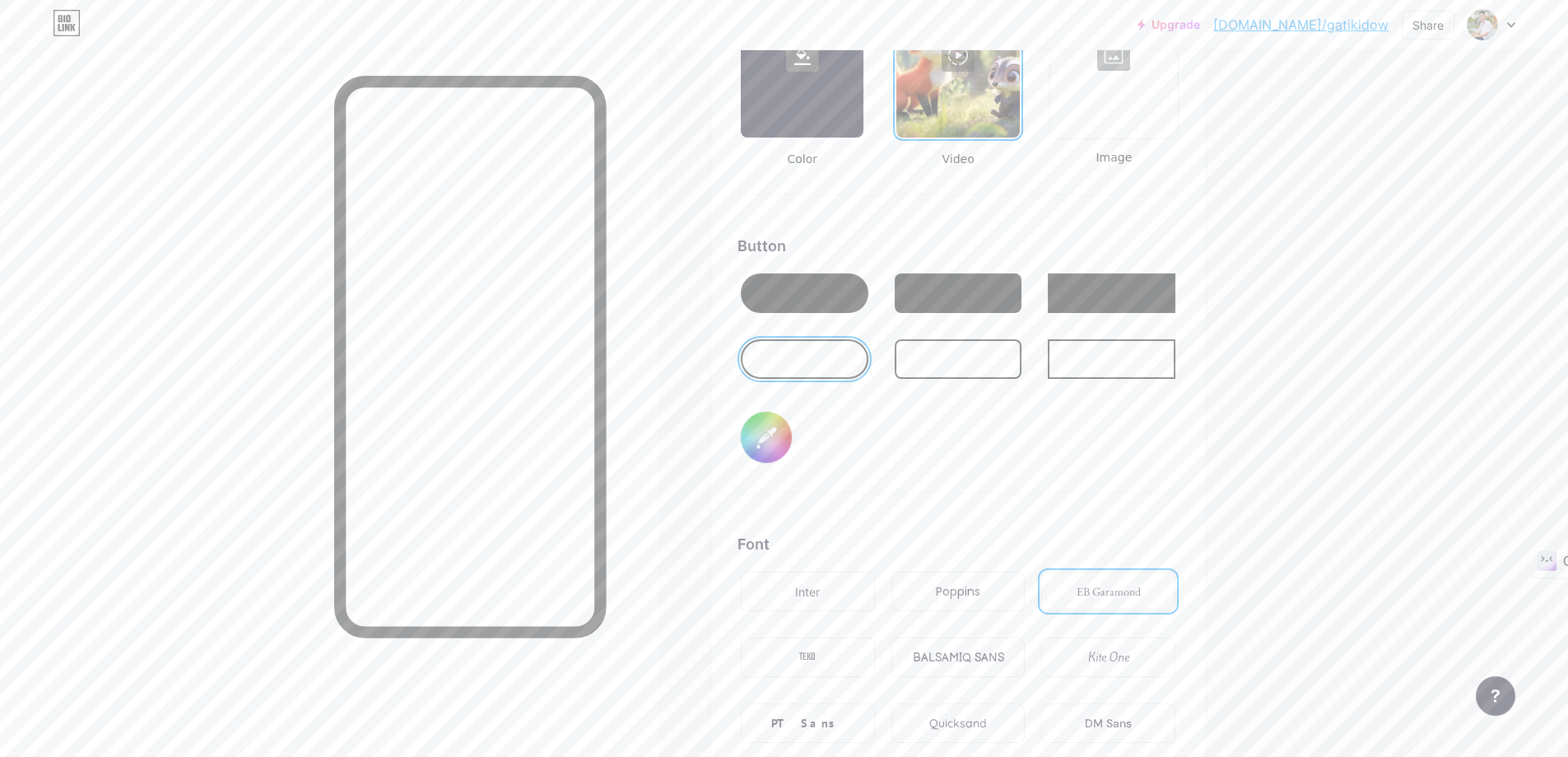
click at [780, 435] on input "#000000" at bounding box center [766, 437] width 51 height 51
click at [770, 429] on input "#a18f4f" at bounding box center [766, 437] width 51 height 51
click at [932, 358] on div at bounding box center [958, 360] width 128 height 40
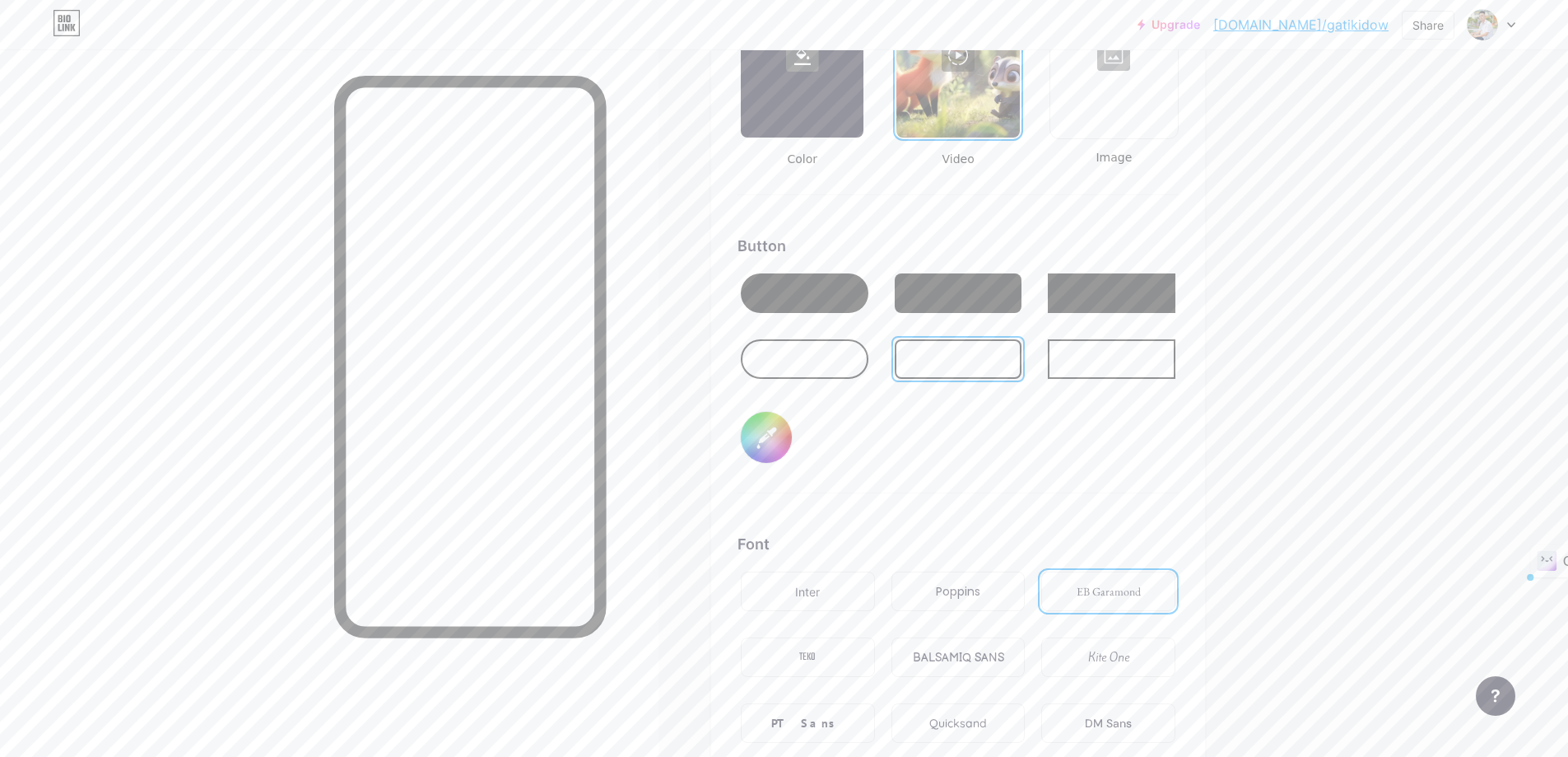
click at [1084, 354] on div at bounding box center [1111, 360] width 128 height 40
click at [783, 443] on input "#4f68a1" at bounding box center [766, 437] width 51 height 51
type input "#a17b4f"
click at [1114, 44] on div "Upgrade [DOMAIN_NAME]/gatiki... [DOMAIN_NAME]/gatikidow Share Switch accounts đ…" at bounding box center [784, 25] width 1568 height 49
click at [1122, 75] on div at bounding box center [1113, 54] width 124 height 165
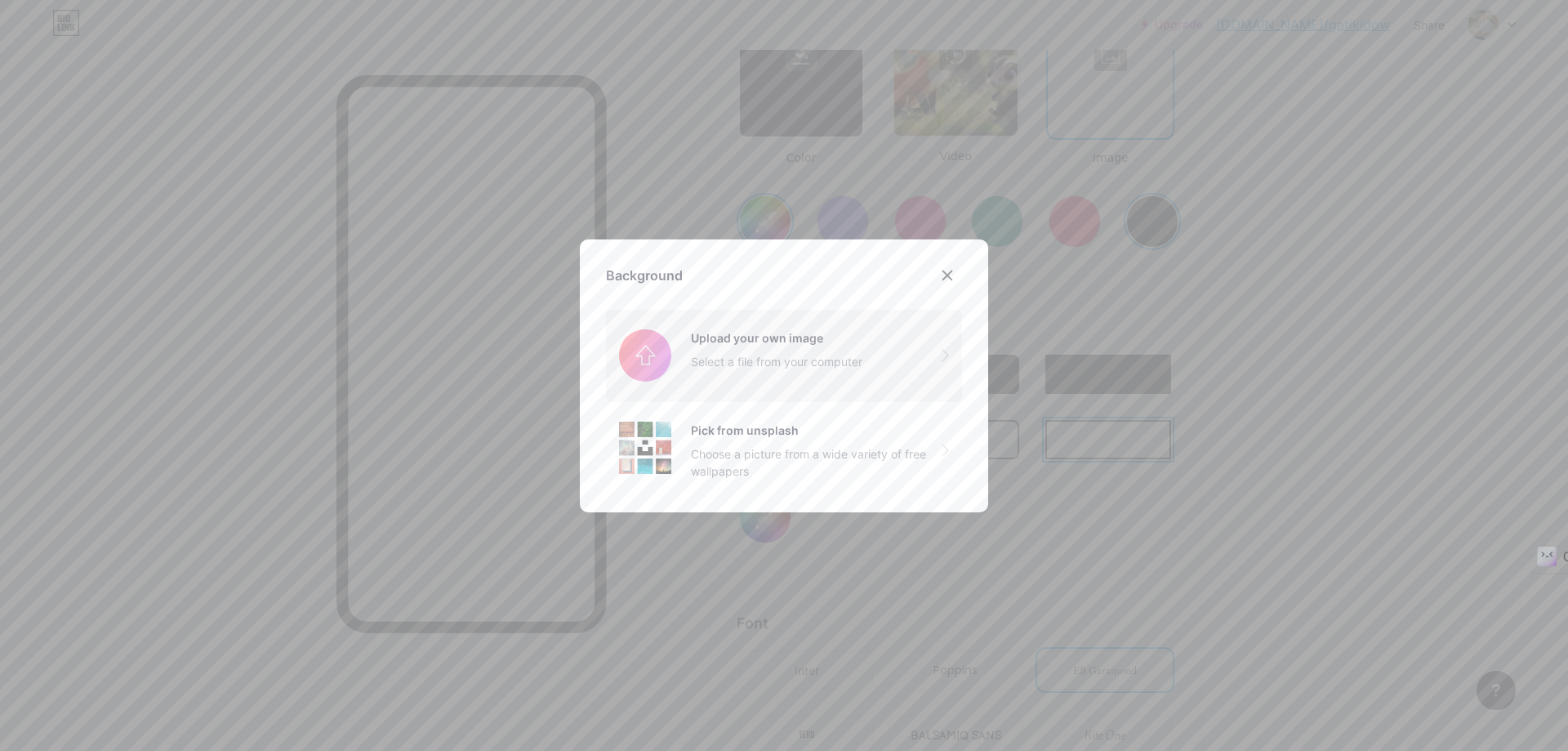
click at [729, 360] on input "file" at bounding box center [784, 355] width 357 height 91
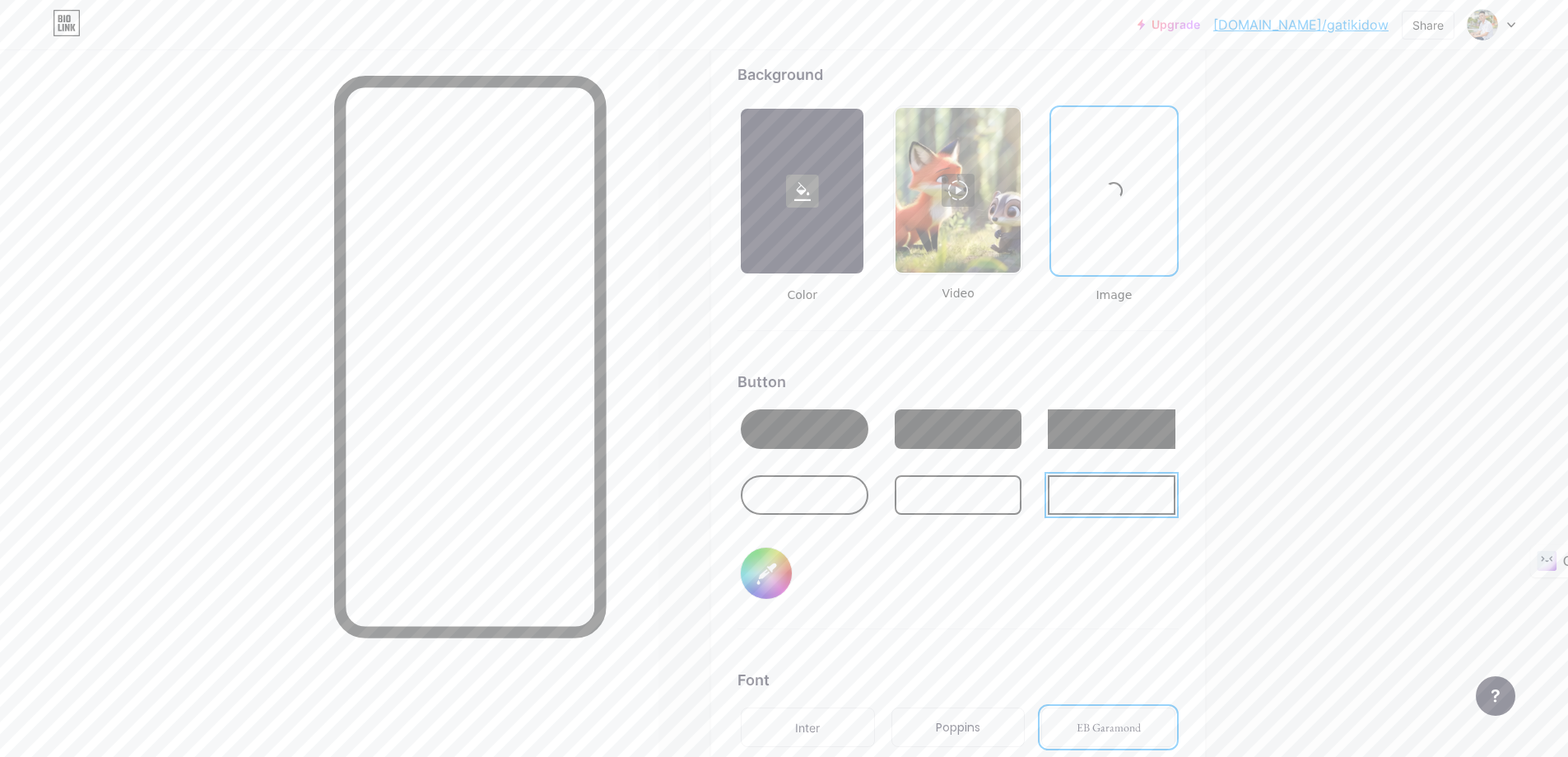
scroll to position [2187, 0]
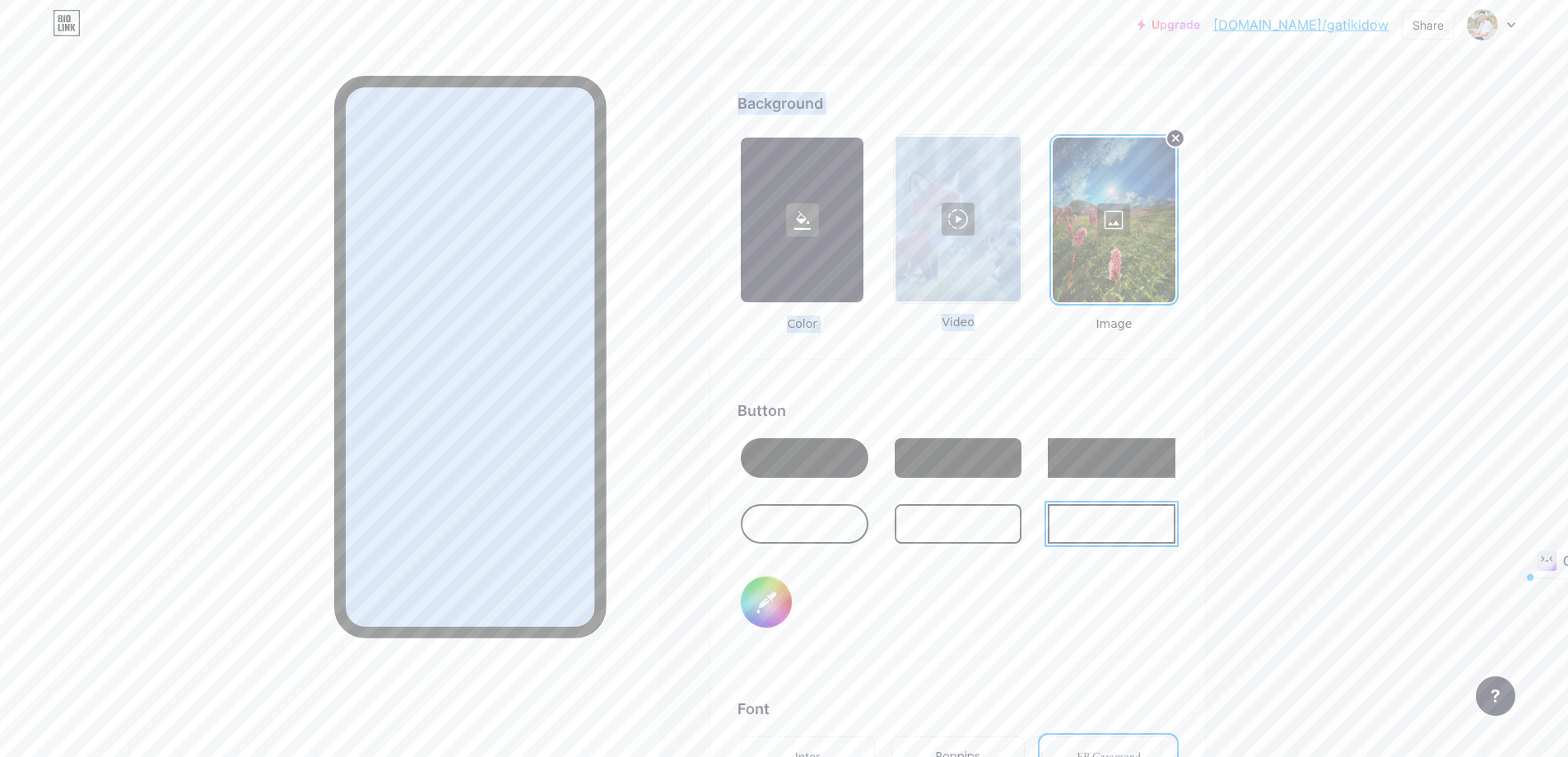
click at [1115, 220] on div at bounding box center [1114, 220] width 123 height 165
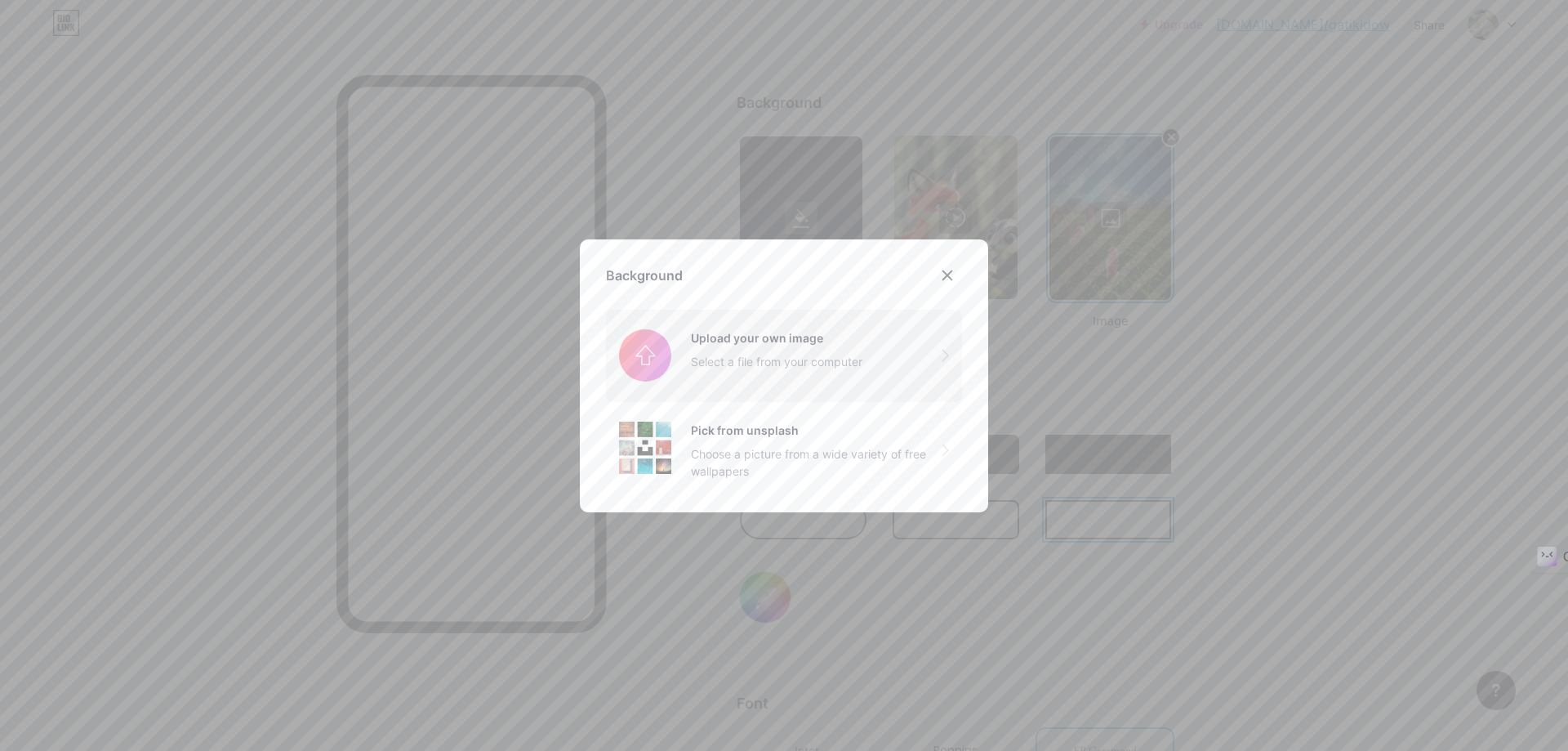
click at [754, 349] on input "file" at bounding box center [784, 355] width 357 height 91
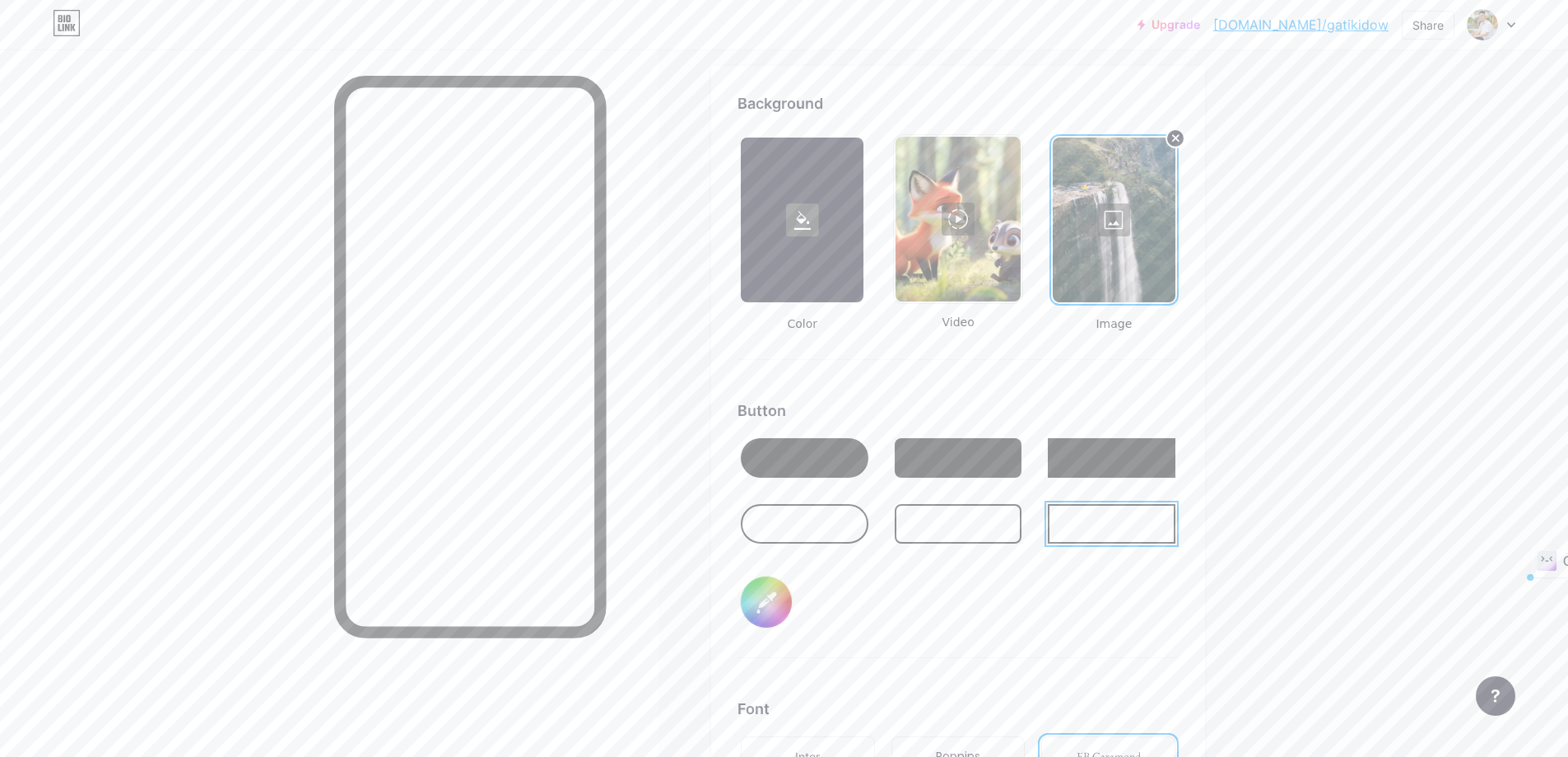
click at [821, 459] on div at bounding box center [804, 458] width 128 height 40
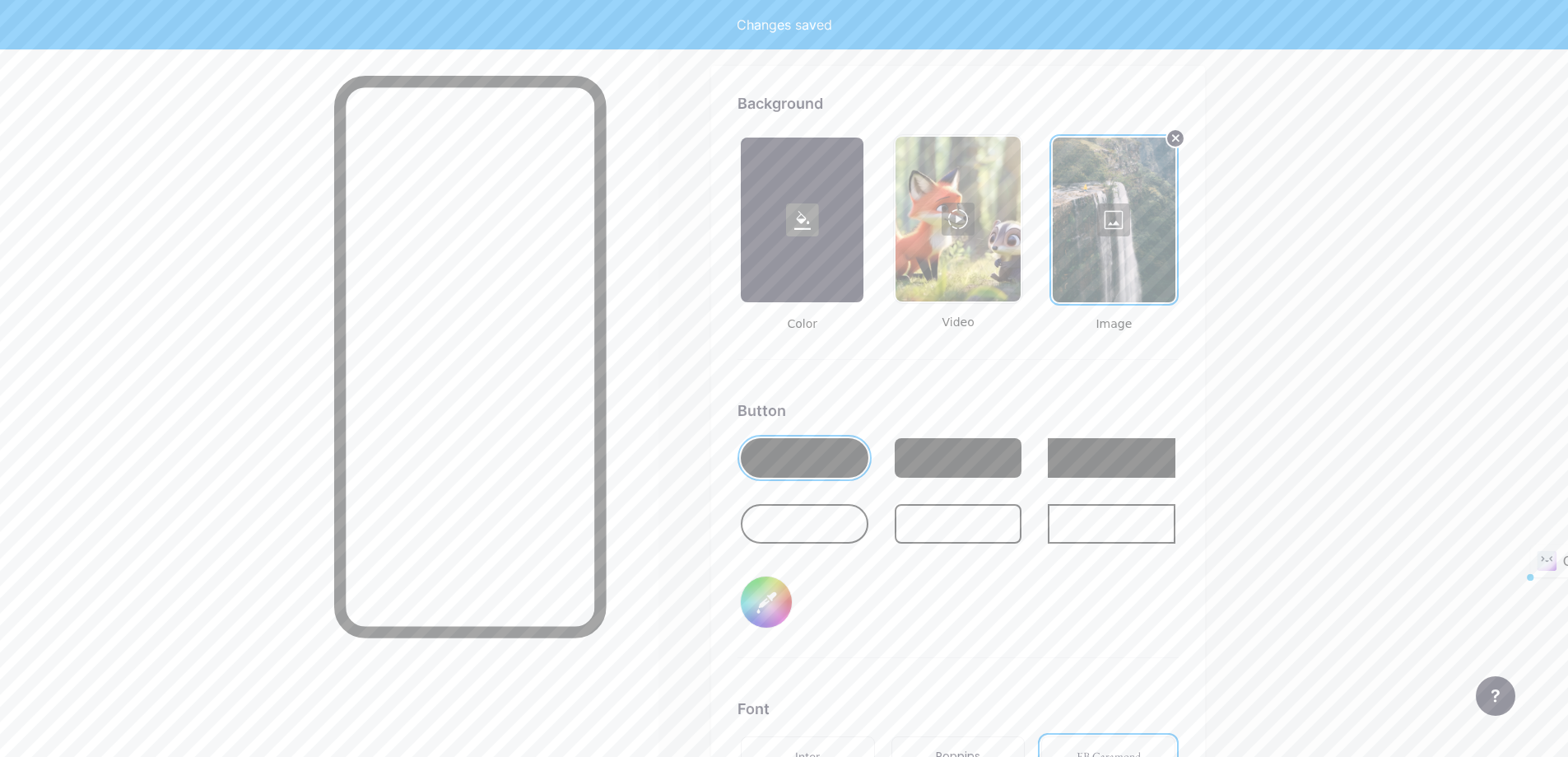
click at [821, 459] on div at bounding box center [804, 458] width 128 height 40
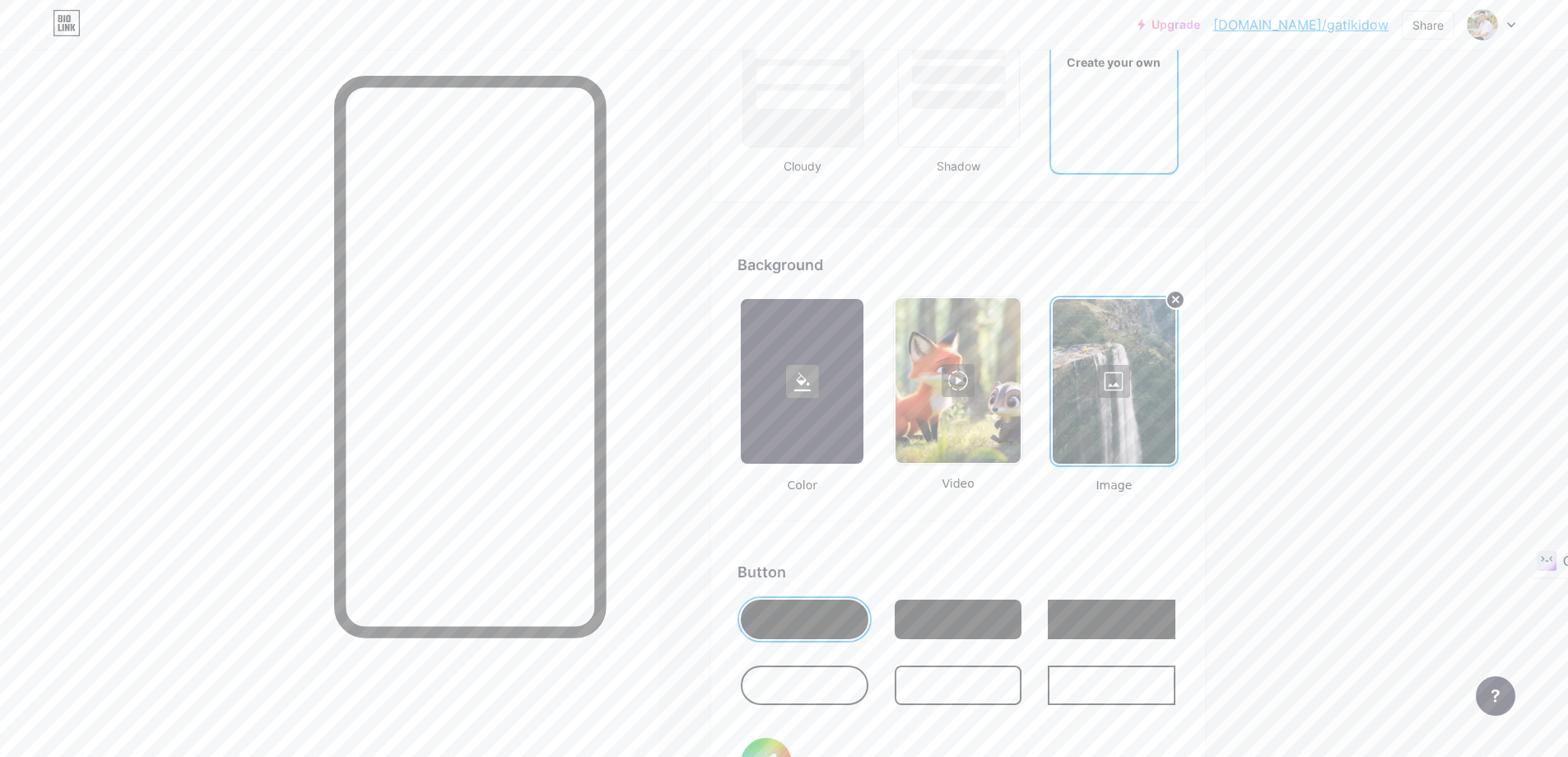
scroll to position [2022, 0]
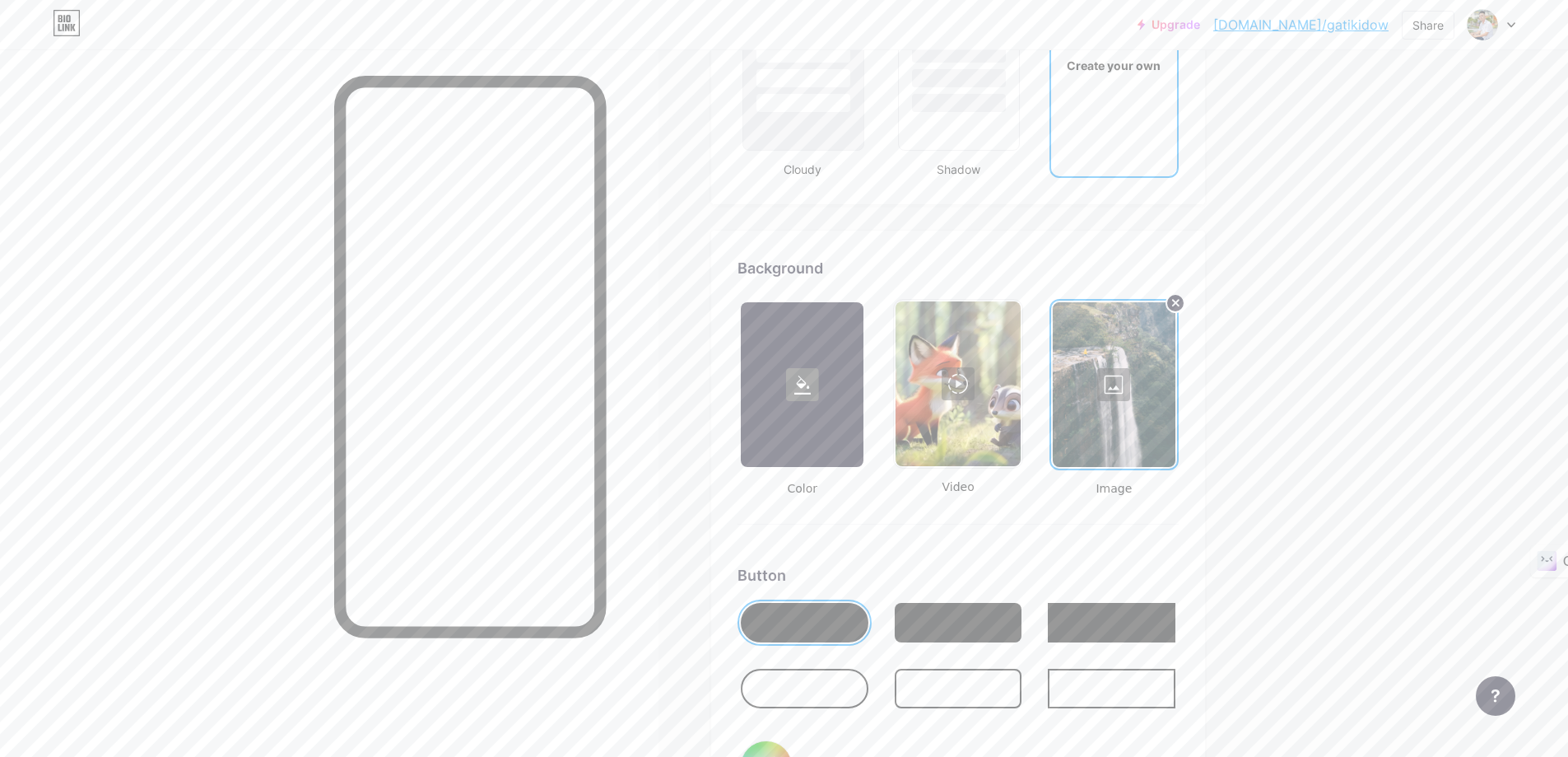
click at [1128, 385] on div at bounding box center [1114, 384] width 123 height 165
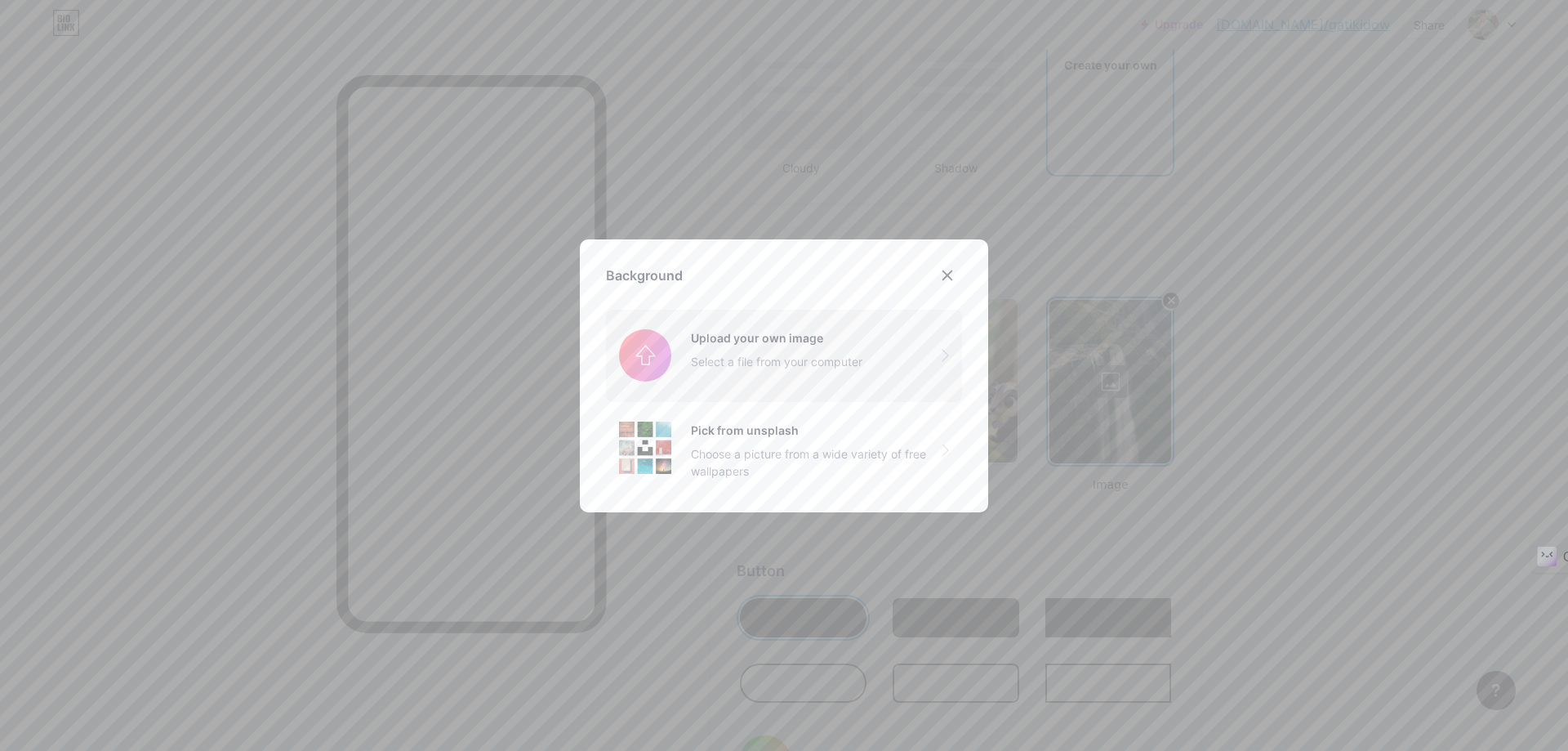
click at [785, 356] on input "file" at bounding box center [784, 355] width 357 height 91
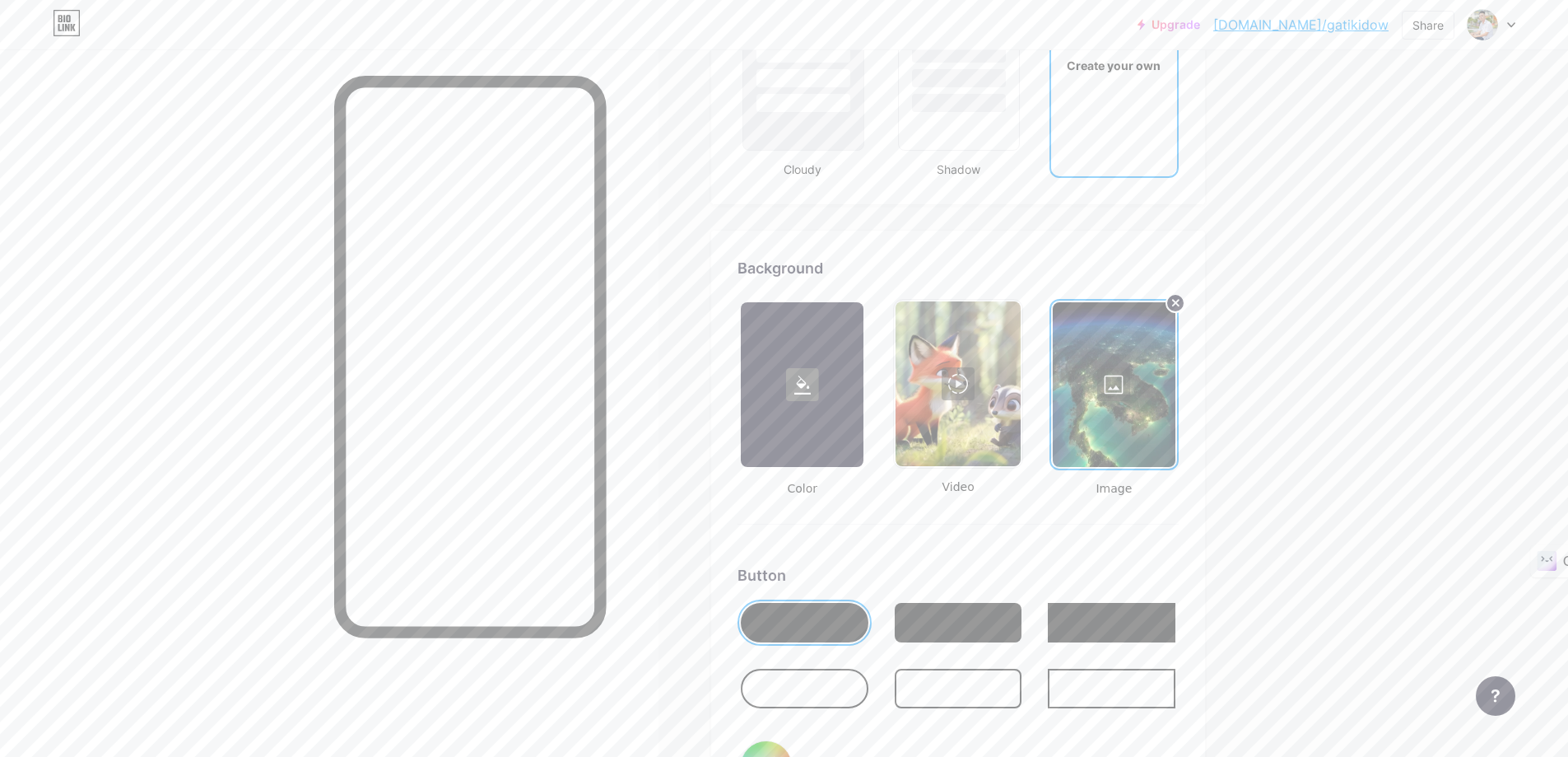
click at [833, 678] on div at bounding box center [804, 689] width 128 height 40
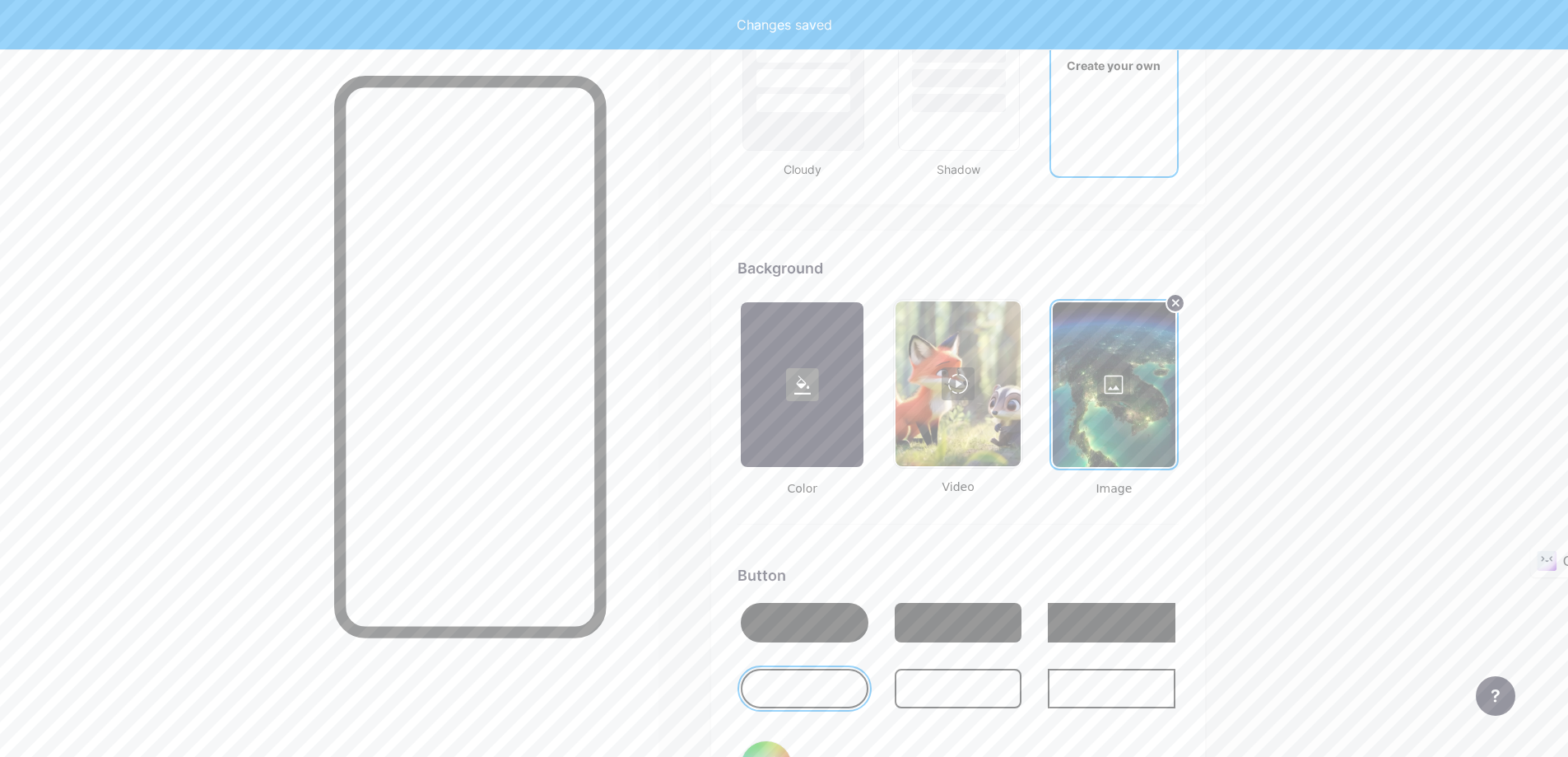
click at [833, 678] on div at bounding box center [804, 689] width 128 height 40
